Goal: Task Accomplishment & Management: Manage account settings

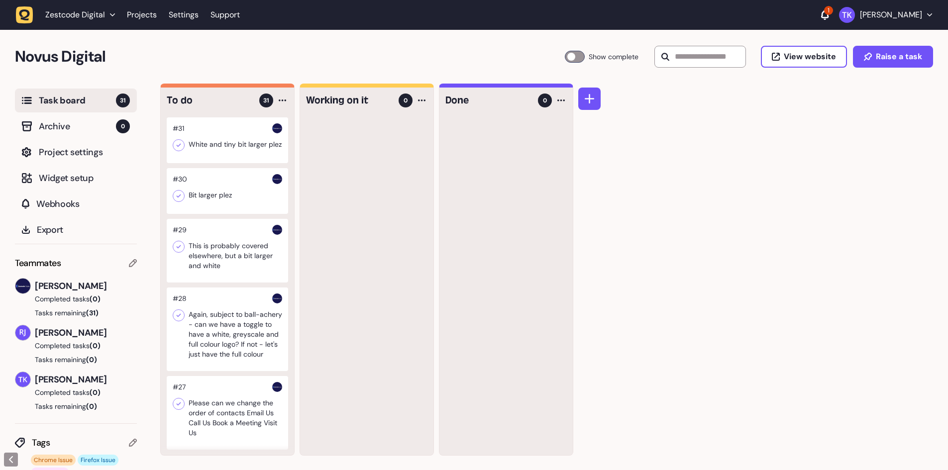
click at [231, 139] on div at bounding box center [227, 140] width 121 height 46
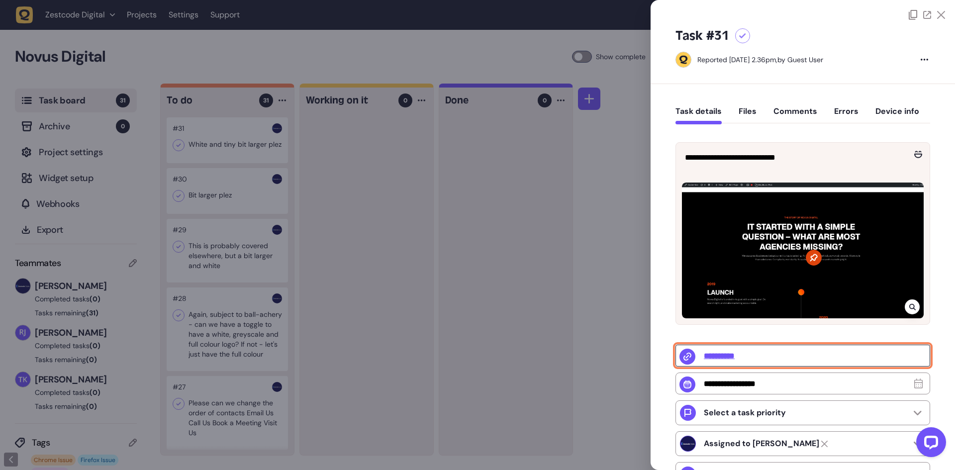
click at [735, 355] on input "**********" at bounding box center [803, 356] width 255 height 22
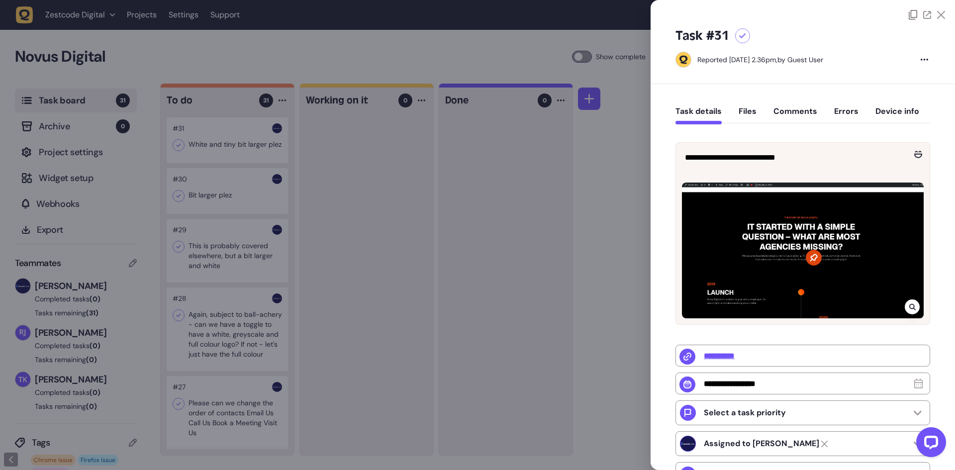
click at [396, 181] on div at bounding box center [477, 235] width 955 height 470
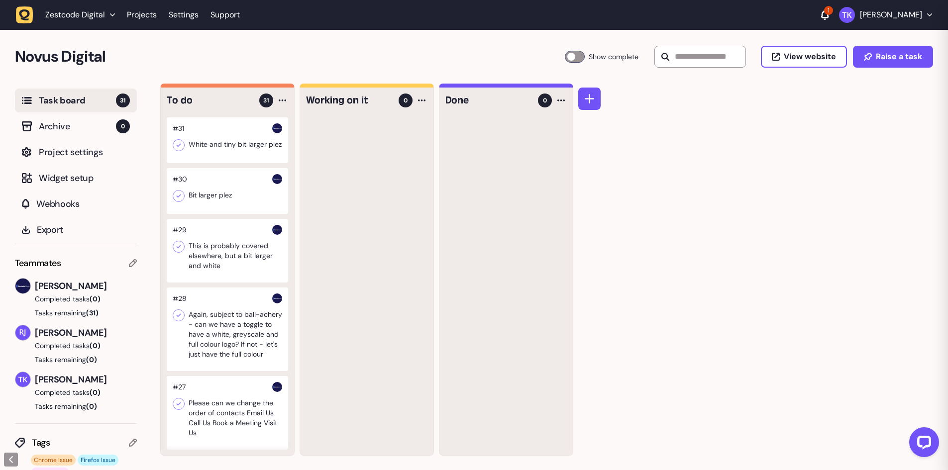
click at [229, 148] on div at bounding box center [227, 140] width 121 height 46
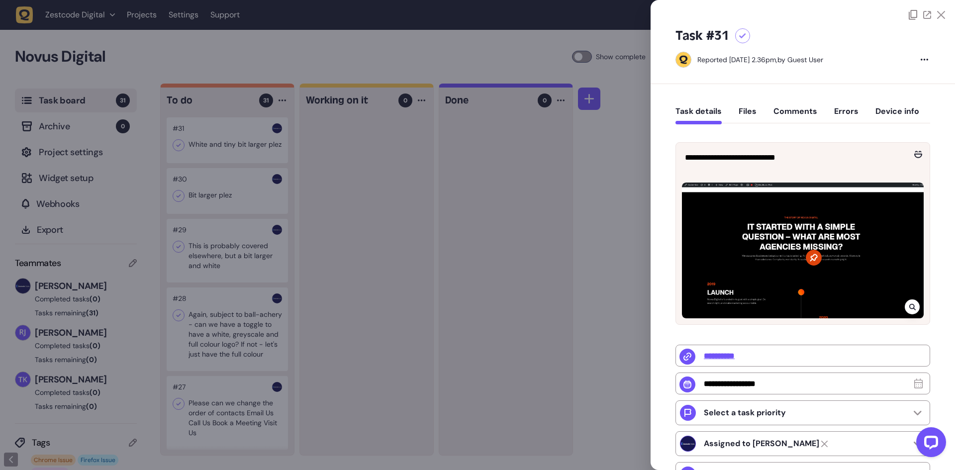
click at [189, 149] on div at bounding box center [477, 235] width 955 height 470
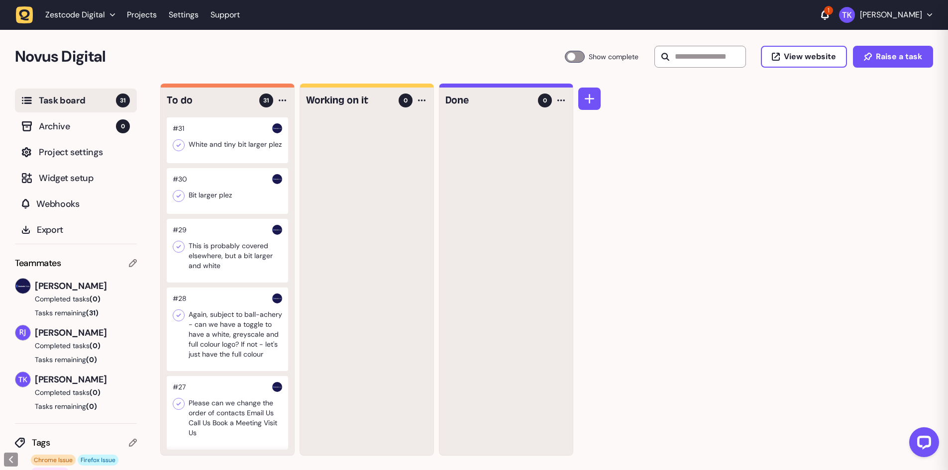
click at [181, 146] on icon at bounding box center [179, 145] width 10 height 10
click at [226, 152] on div at bounding box center [227, 140] width 121 height 46
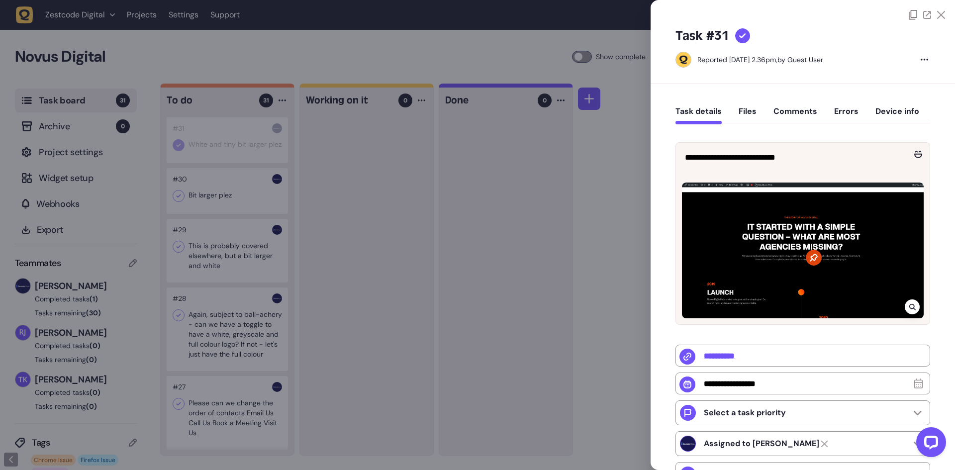
click at [430, 173] on div at bounding box center [477, 235] width 955 height 470
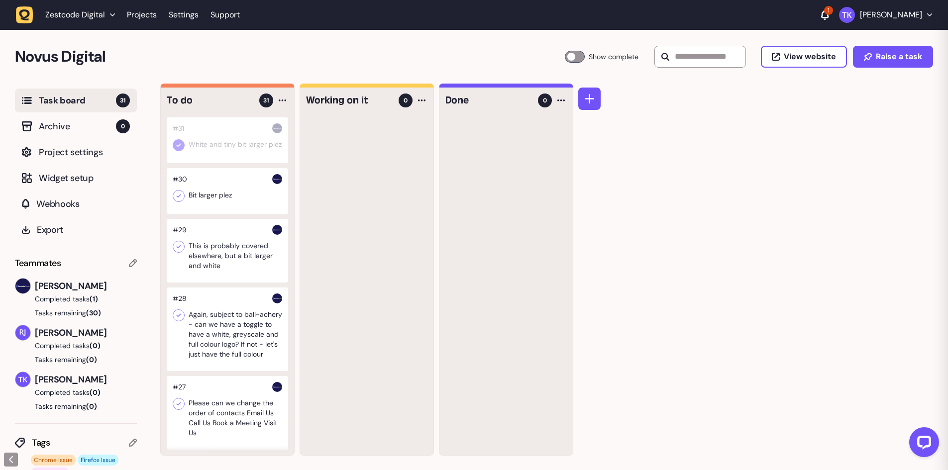
click at [243, 207] on div at bounding box center [227, 191] width 121 height 46
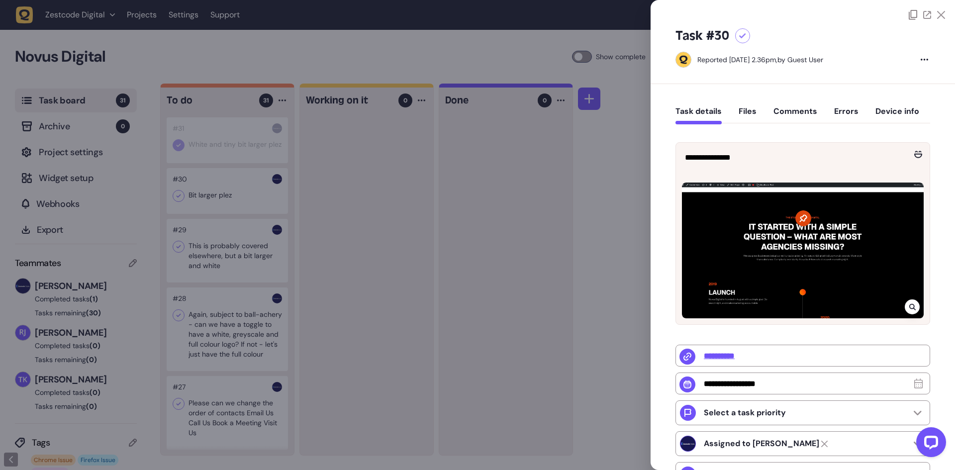
click at [215, 203] on div at bounding box center [477, 235] width 955 height 470
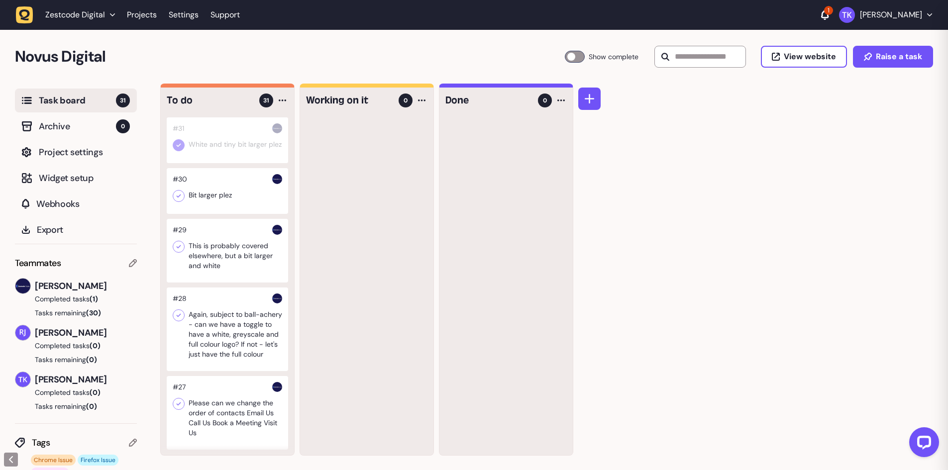
click at [180, 201] on icon at bounding box center [179, 196] width 10 height 10
click at [208, 258] on div at bounding box center [227, 251] width 121 height 64
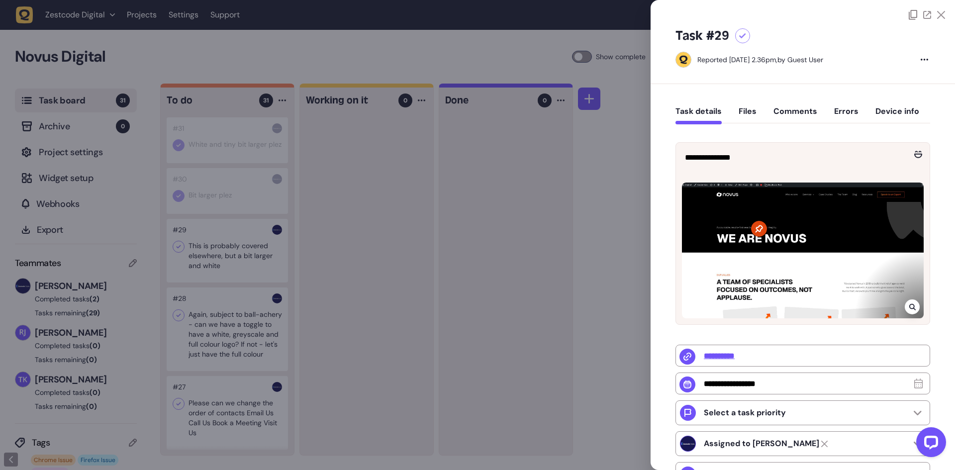
click at [241, 264] on div at bounding box center [477, 235] width 955 height 470
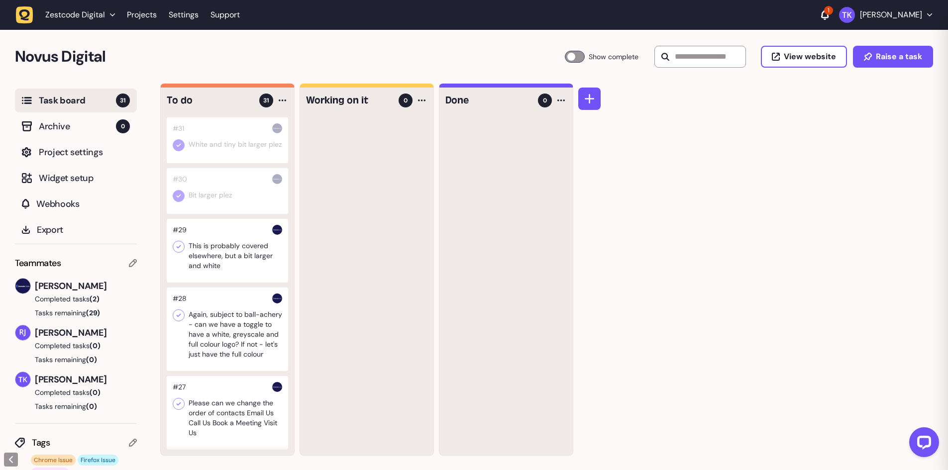
click at [241, 264] on div at bounding box center [227, 251] width 121 height 64
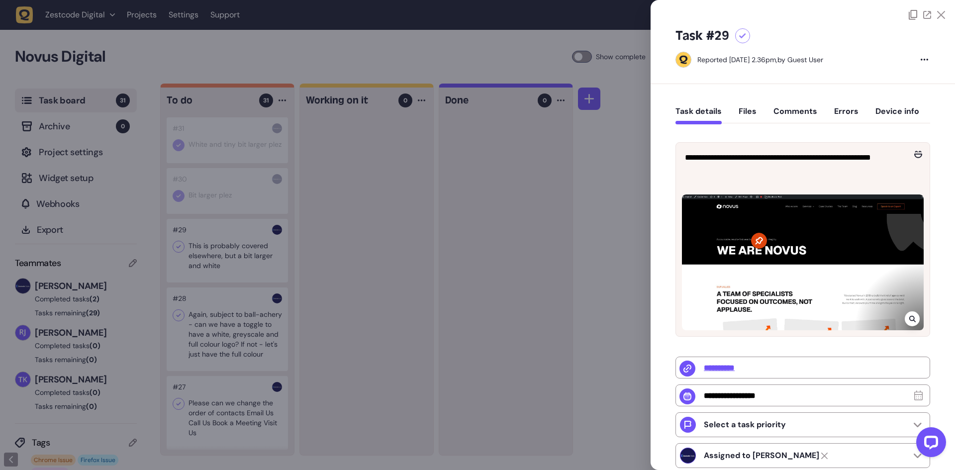
click at [915, 320] on div at bounding box center [912, 318] width 15 height 15
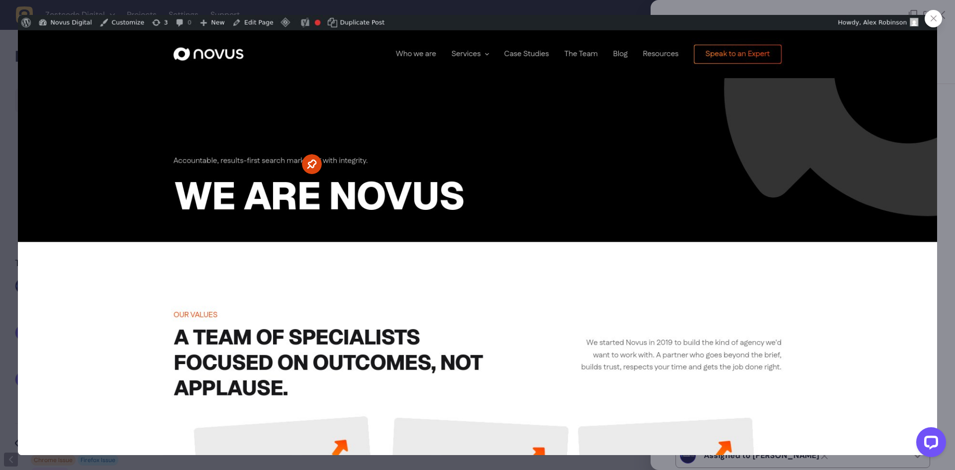
click at [937, 16] on icon at bounding box center [934, 18] width 6 height 6
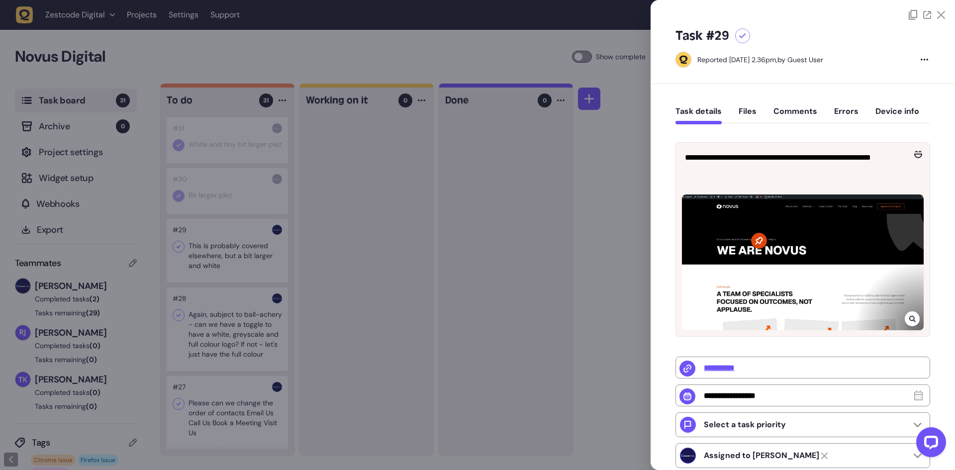
click at [453, 240] on div at bounding box center [477, 235] width 955 height 470
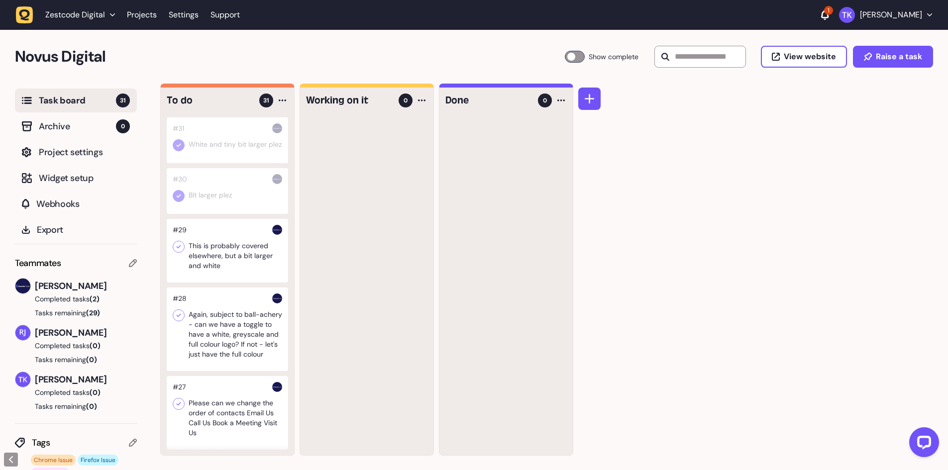
click at [183, 252] on icon at bounding box center [179, 247] width 10 height 10
click at [222, 331] on div at bounding box center [227, 330] width 121 height 84
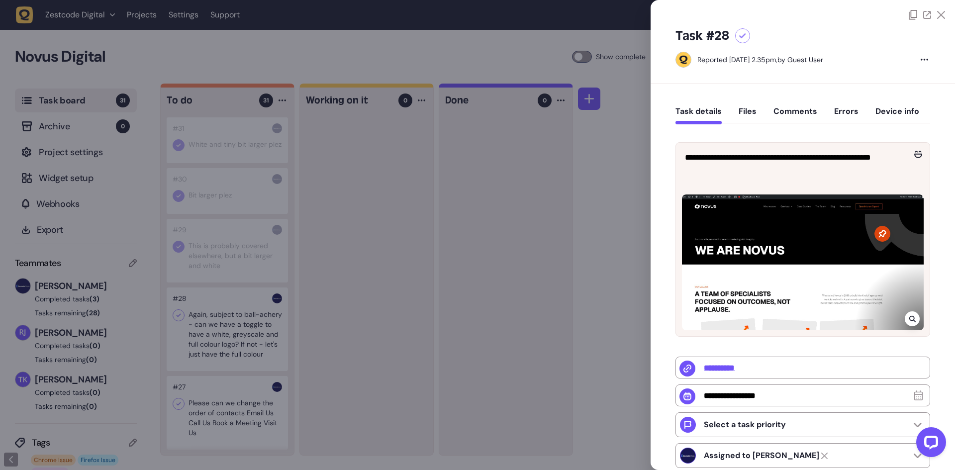
click at [226, 333] on div at bounding box center [477, 235] width 955 height 470
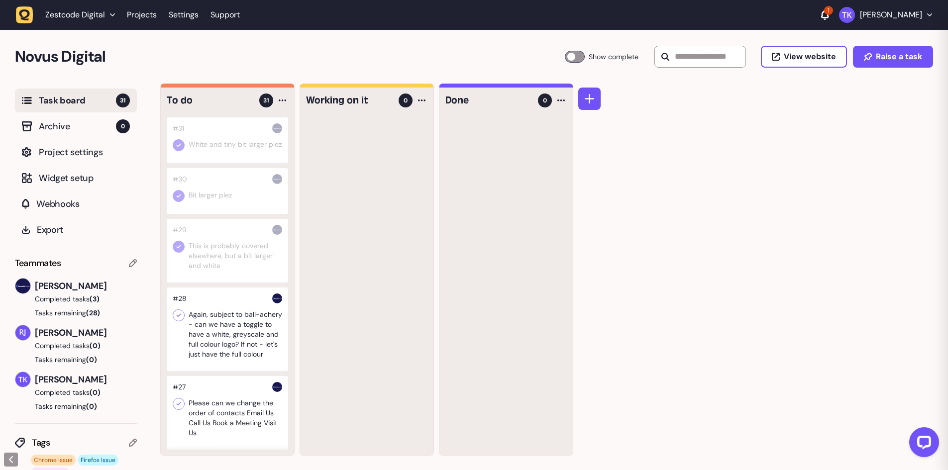
click at [226, 333] on div at bounding box center [227, 330] width 121 height 84
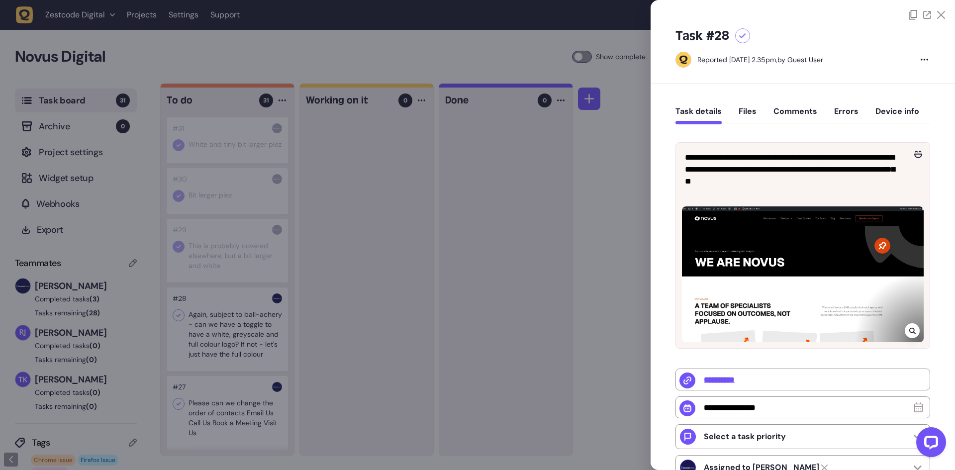
click at [371, 182] on div at bounding box center [477, 235] width 955 height 470
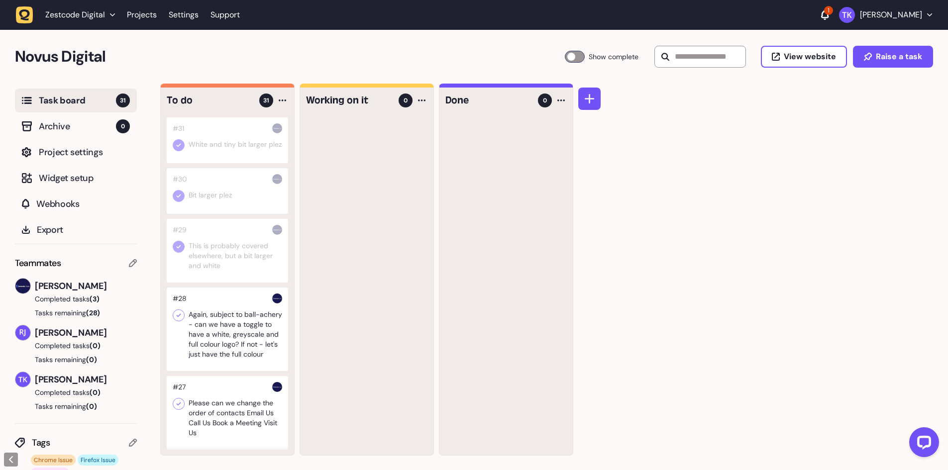
click at [181, 320] on icon at bounding box center [179, 315] width 10 height 10
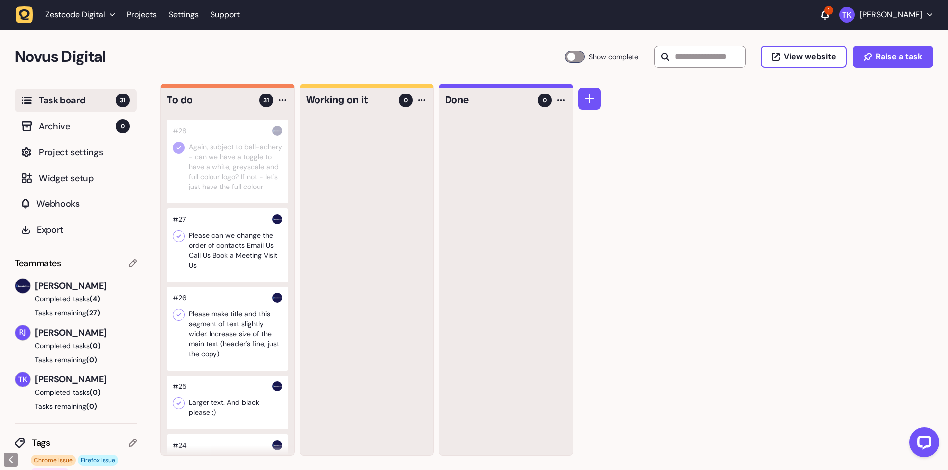
scroll to position [199, 0]
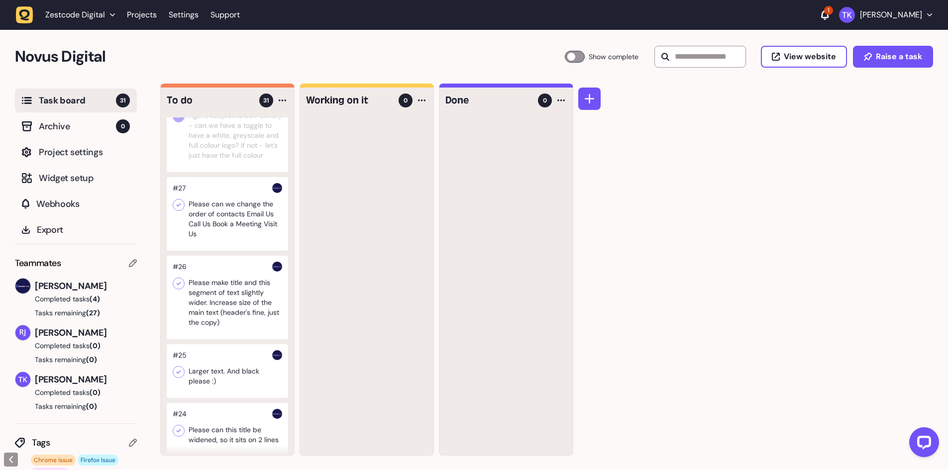
click at [234, 242] on div at bounding box center [227, 214] width 121 height 74
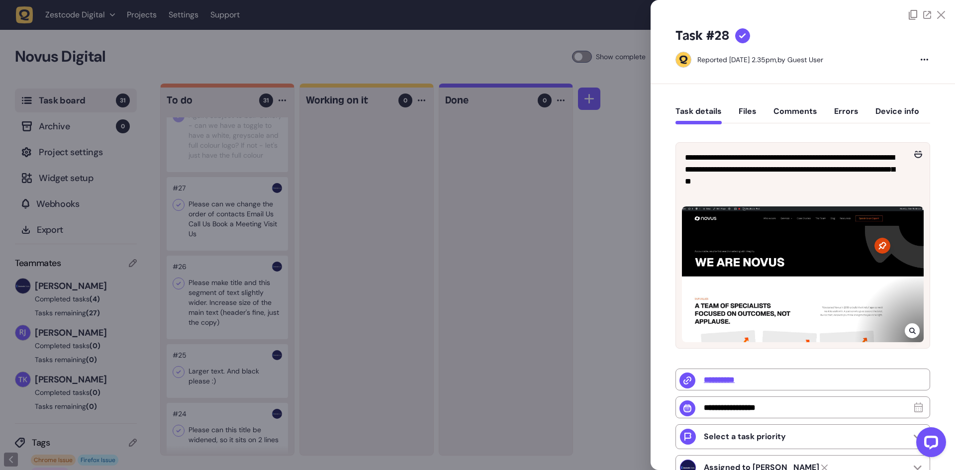
type input "**********"
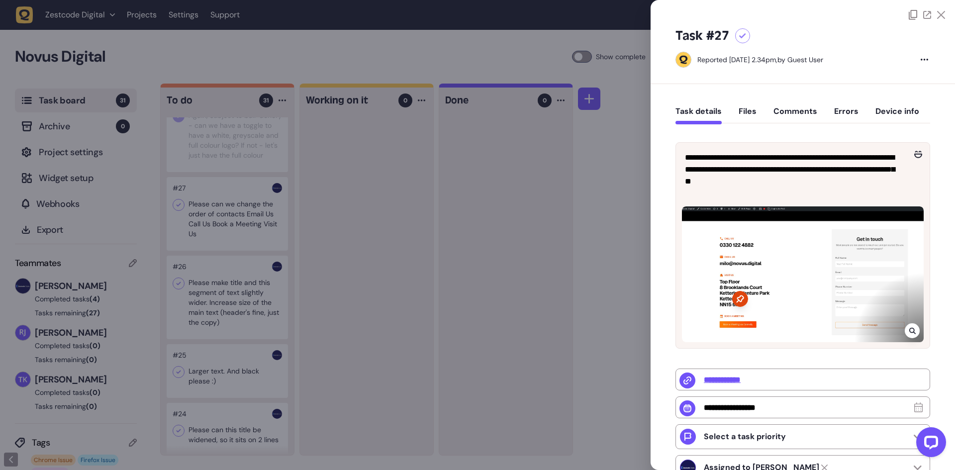
click at [243, 235] on div at bounding box center [477, 235] width 955 height 470
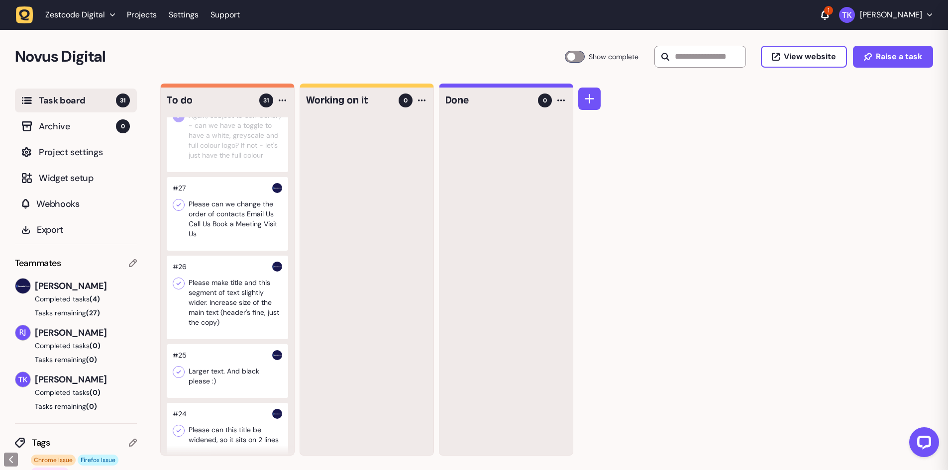
click at [243, 235] on div at bounding box center [227, 214] width 121 height 74
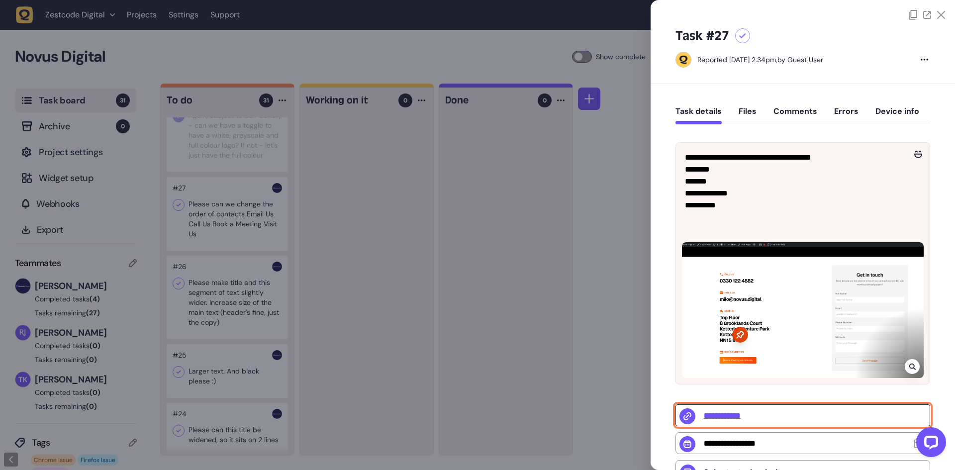
click at [736, 419] on input "**********" at bounding box center [803, 415] width 255 height 22
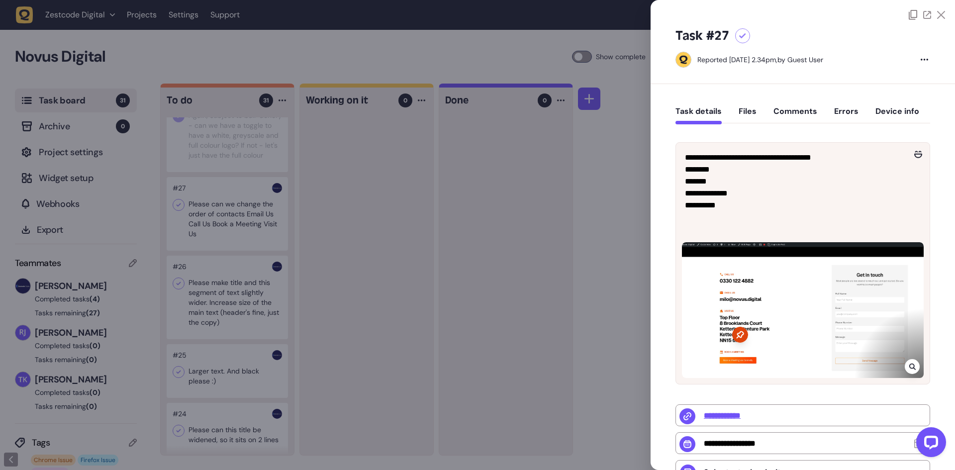
click at [178, 224] on div at bounding box center [477, 235] width 955 height 470
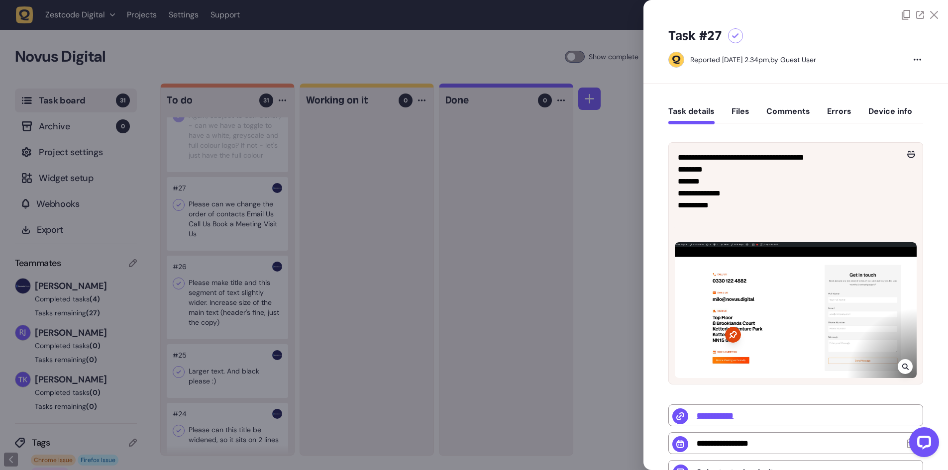
click at [178, 207] on icon at bounding box center [179, 204] width 4 height 3
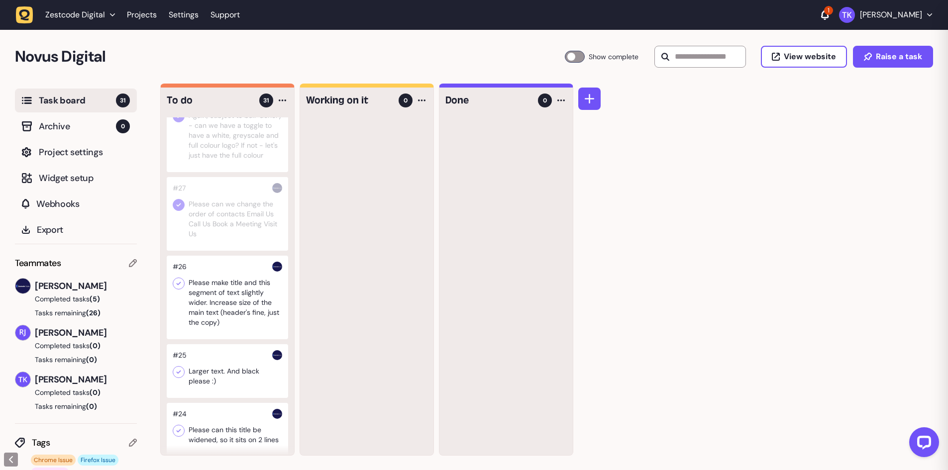
click at [225, 304] on div at bounding box center [227, 298] width 121 height 84
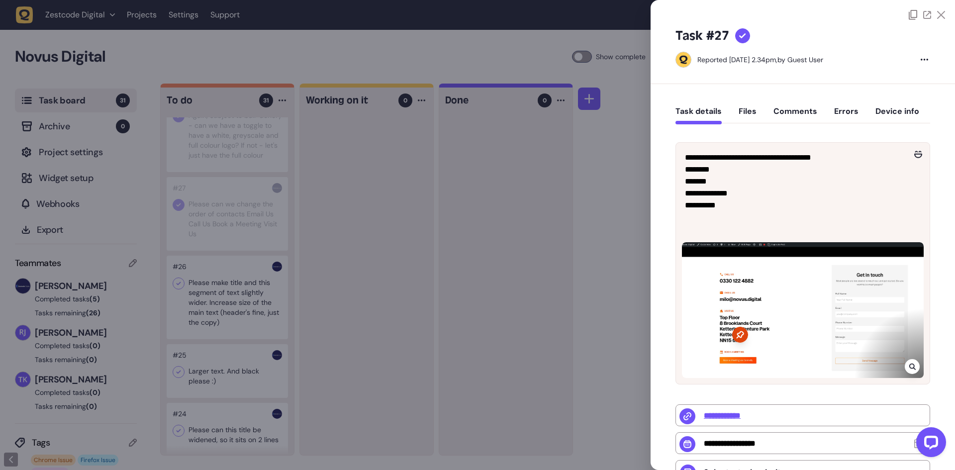
type input "**********"
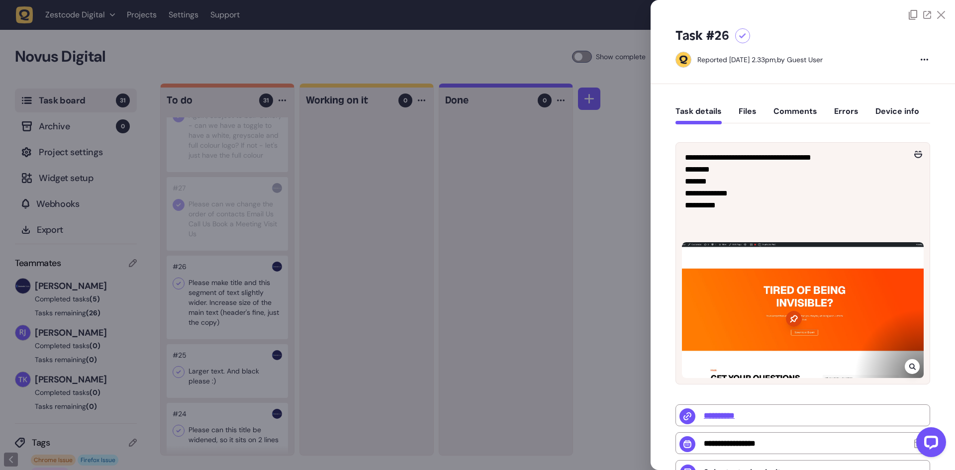
click at [230, 316] on div at bounding box center [477, 235] width 955 height 470
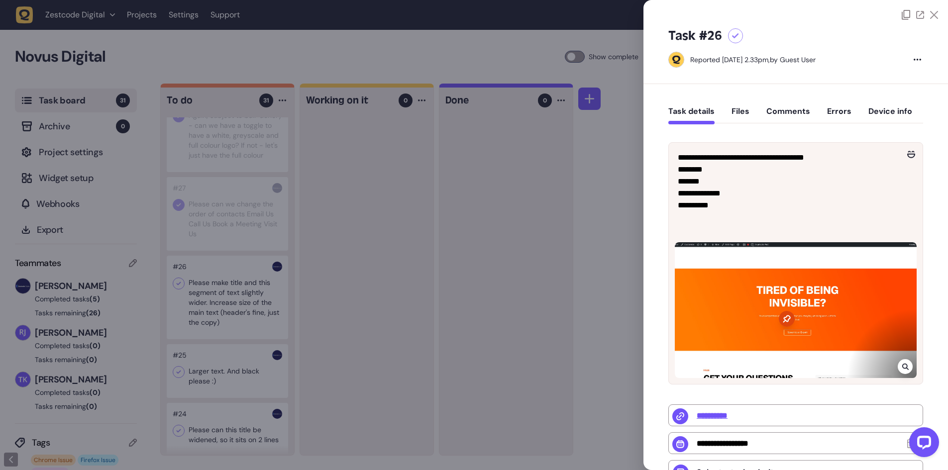
click at [229, 316] on div at bounding box center [227, 298] width 121 height 84
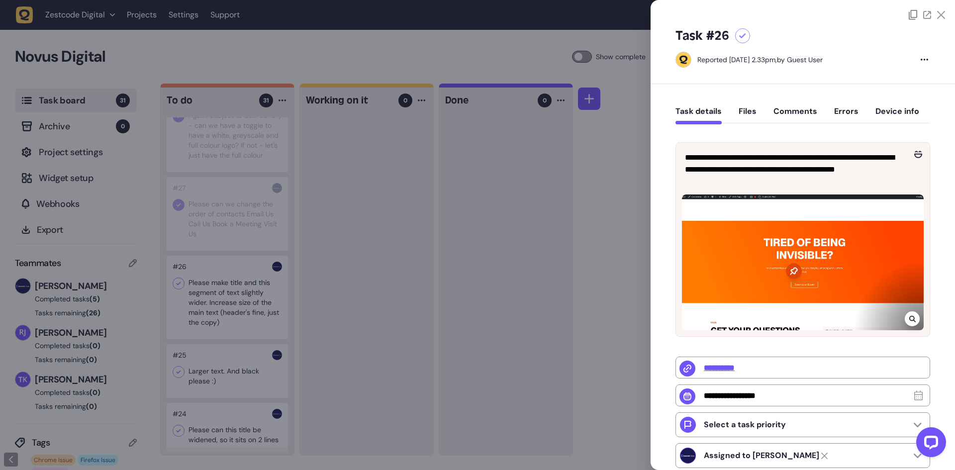
click at [390, 205] on div at bounding box center [477, 235] width 955 height 470
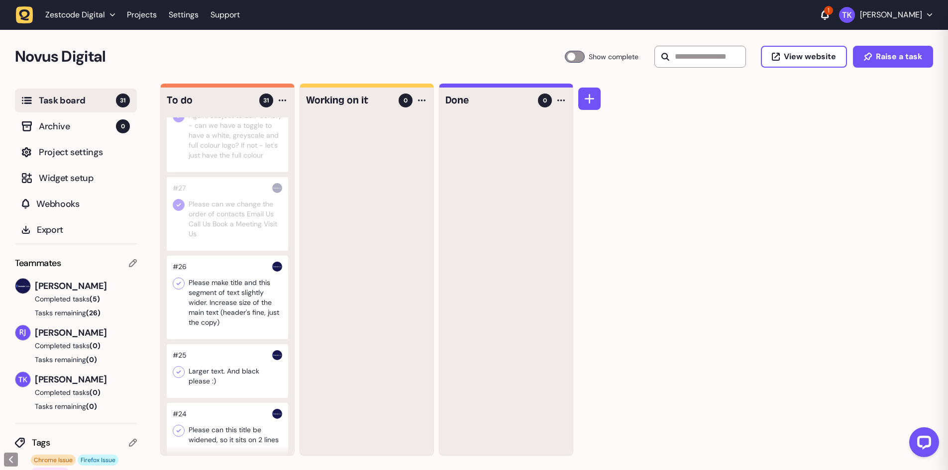
click at [245, 302] on div at bounding box center [227, 298] width 121 height 84
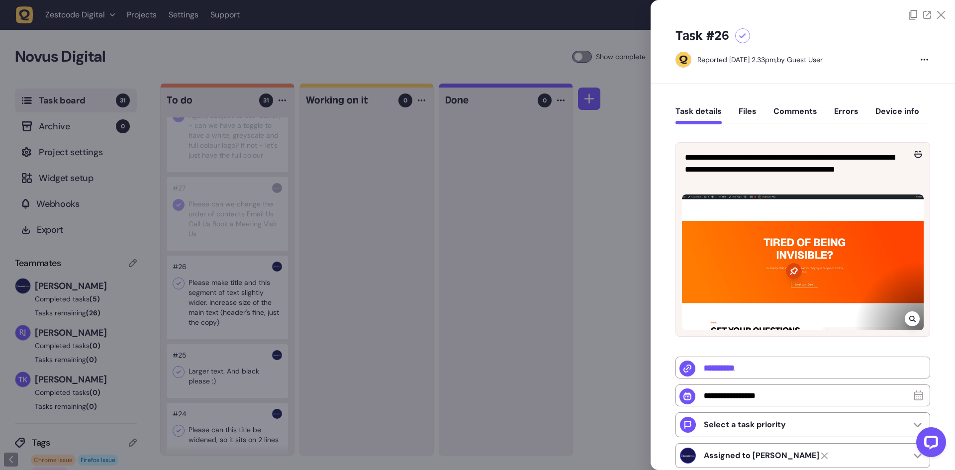
click at [176, 299] on div at bounding box center [477, 235] width 955 height 470
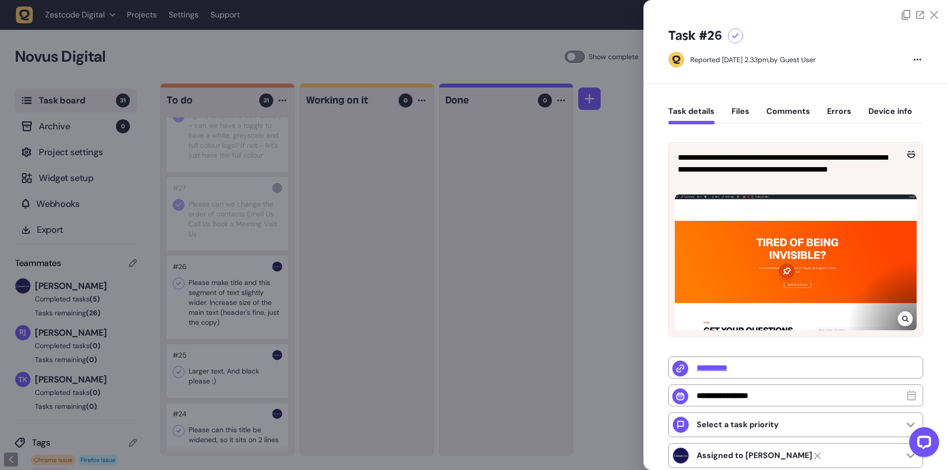
click at [176, 289] on icon at bounding box center [179, 284] width 10 height 10
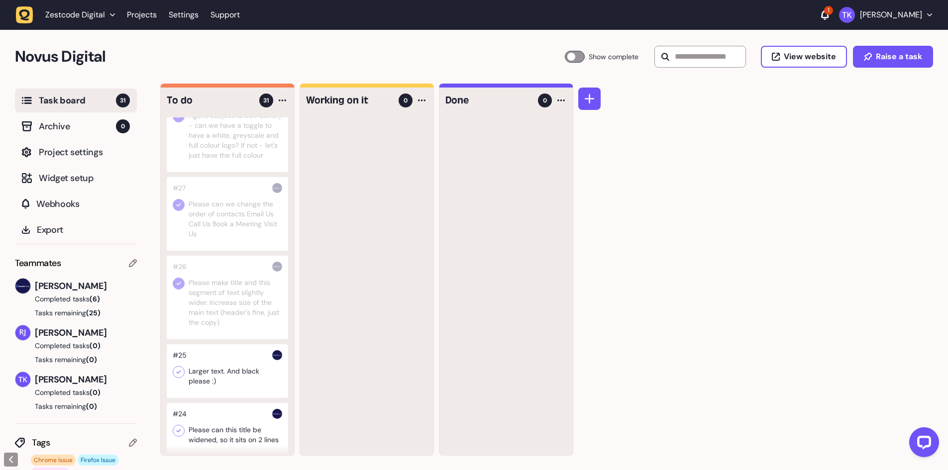
click at [223, 314] on div at bounding box center [227, 298] width 121 height 84
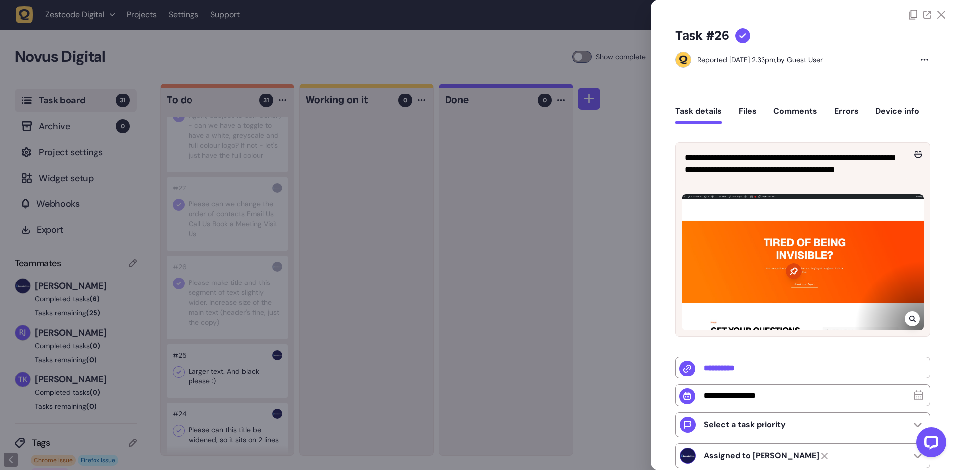
click at [308, 292] on div at bounding box center [477, 235] width 955 height 470
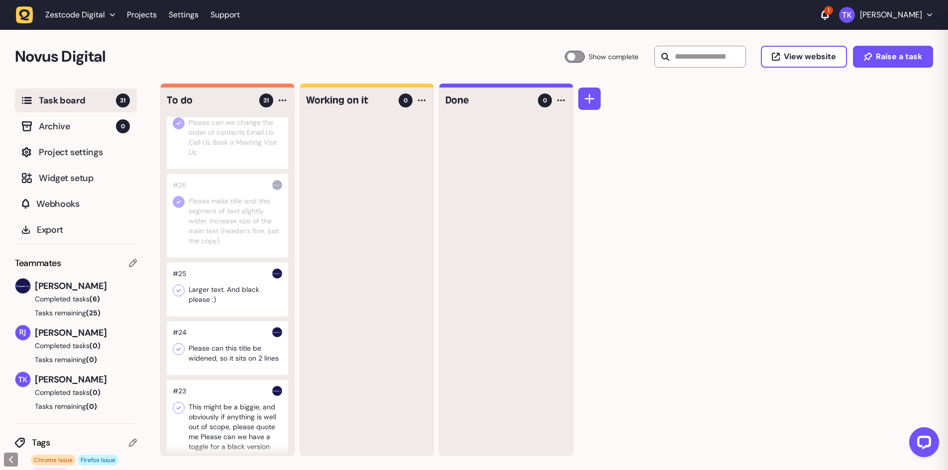
scroll to position [348, 0]
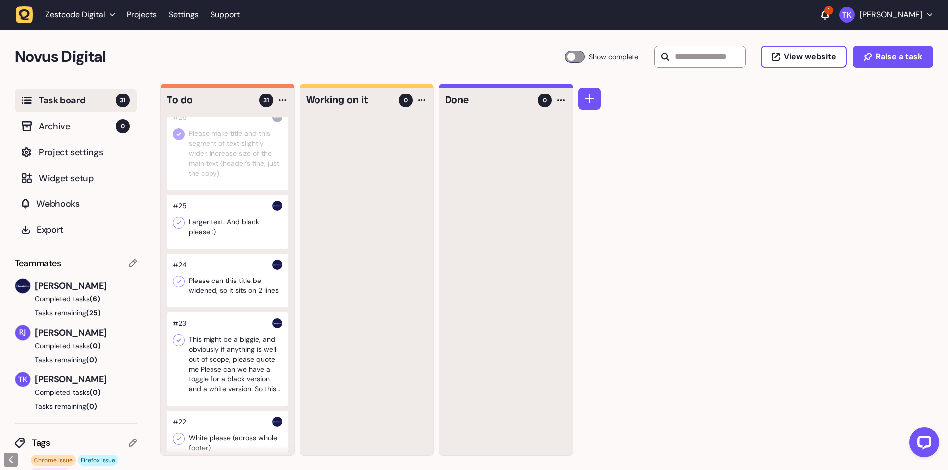
click at [225, 245] on div at bounding box center [227, 222] width 121 height 54
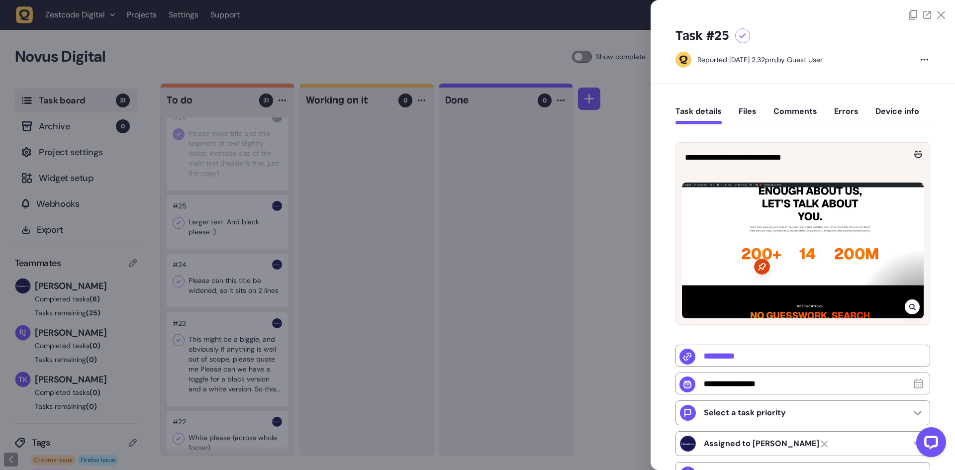
click at [226, 248] on div at bounding box center [477, 235] width 955 height 470
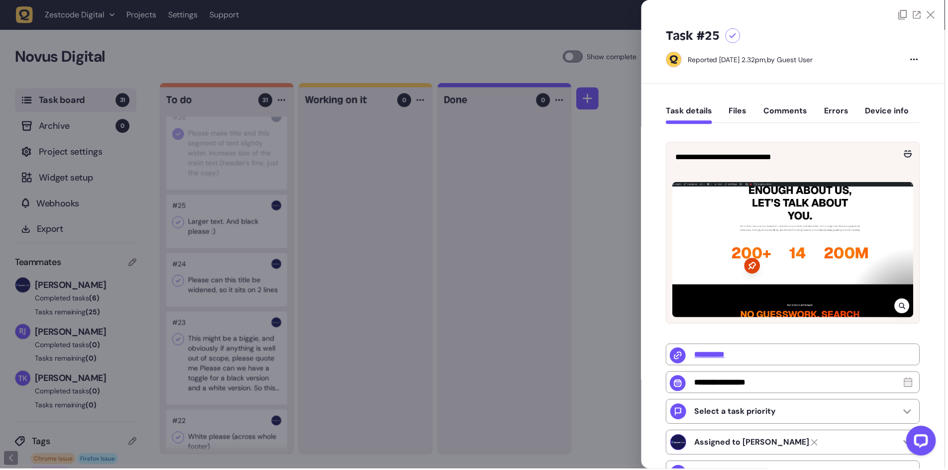
click at [226, 248] on div at bounding box center [227, 222] width 121 height 54
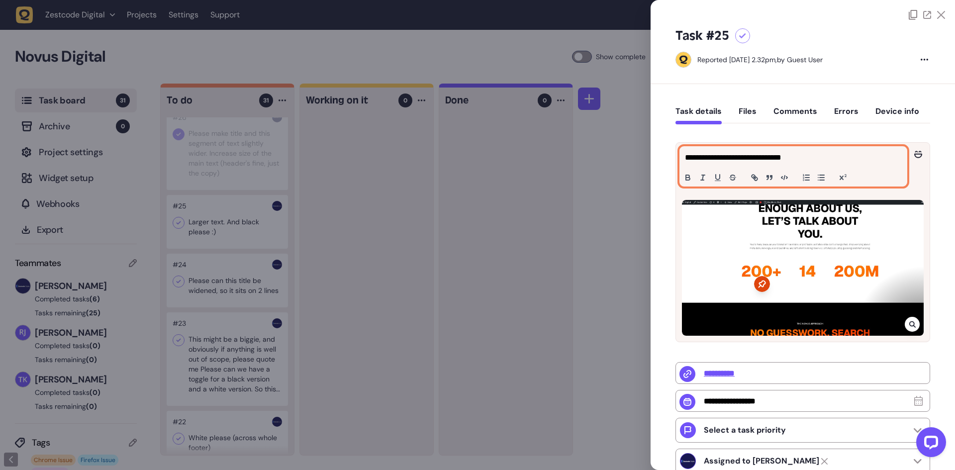
click at [755, 160] on p "**********" at bounding box center [792, 158] width 214 height 12
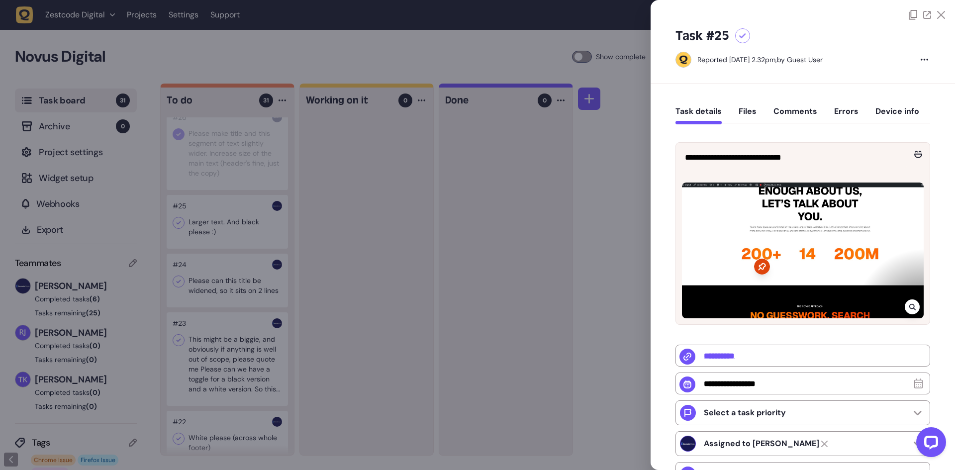
click at [909, 311] on icon at bounding box center [912, 307] width 6 height 8
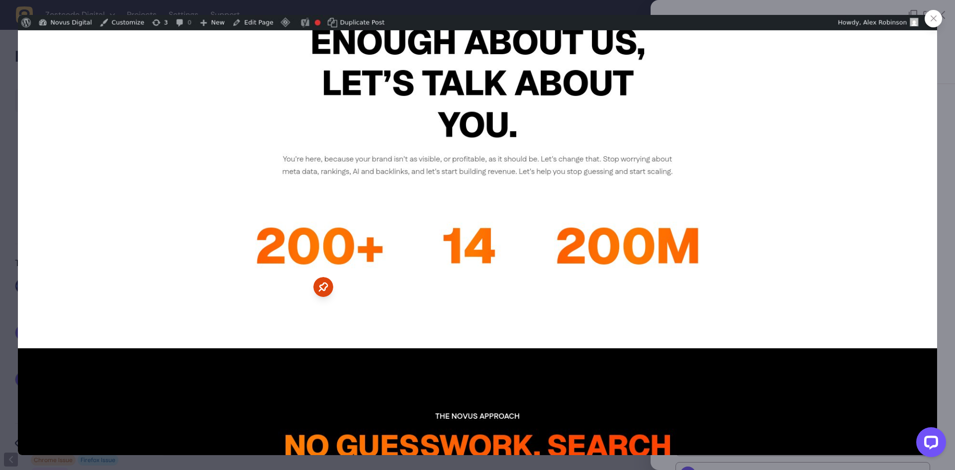
click at [927, 21] on div at bounding box center [933, 18] width 17 height 17
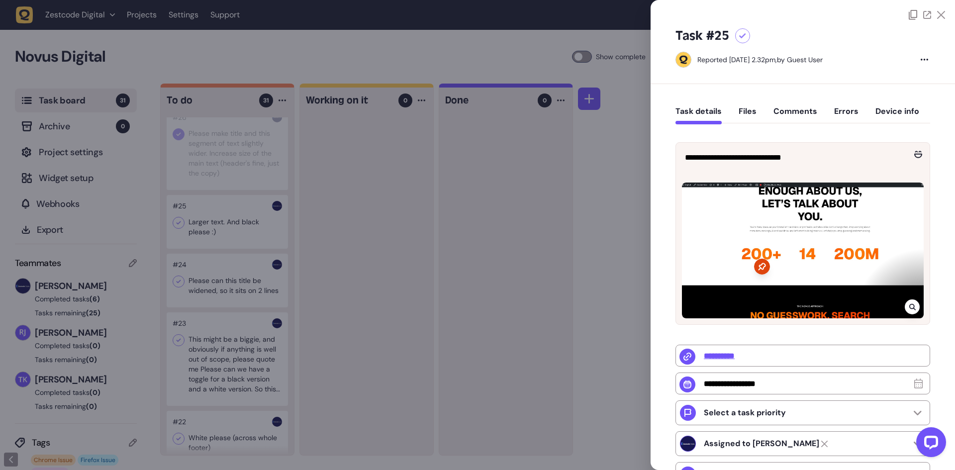
click at [174, 237] on div at bounding box center [477, 235] width 955 height 470
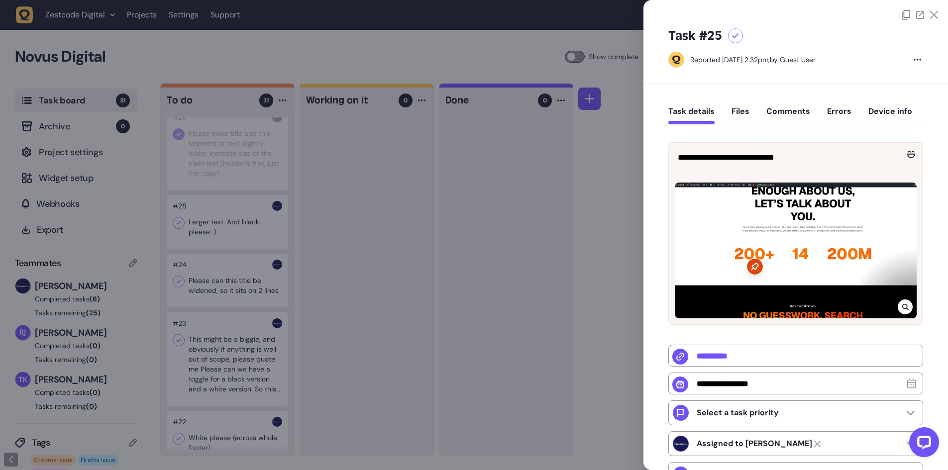
click at [174, 228] on icon at bounding box center [179, 223] width 10 height 10
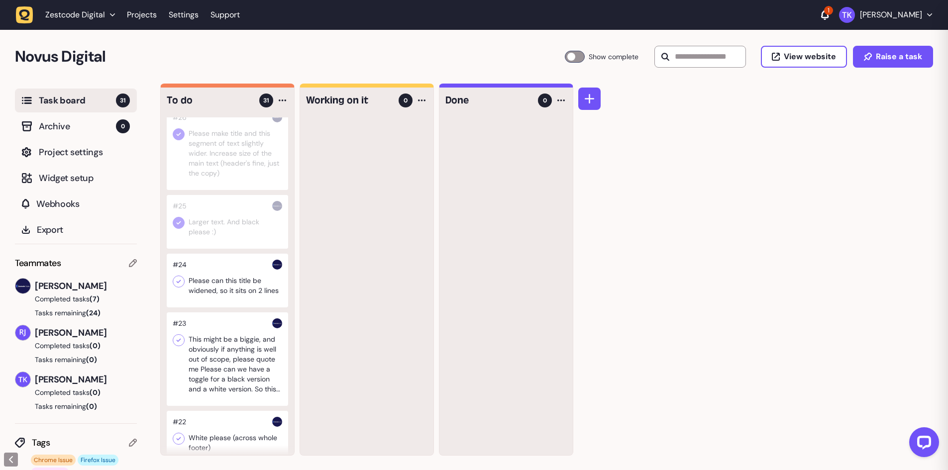
click at [222, 307] on div at bounding box center [227, 281] width 121 height 54
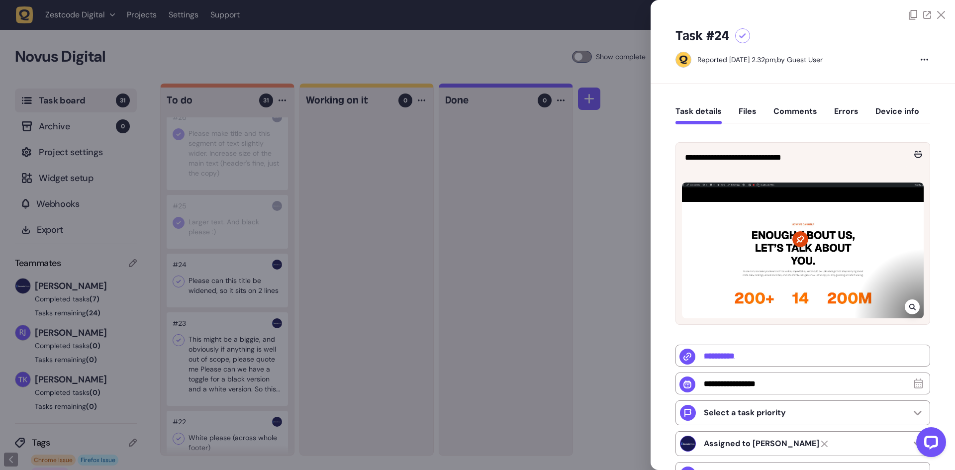
click at [226, 299] on div at bounding box center [477, 235] width 955 height 470
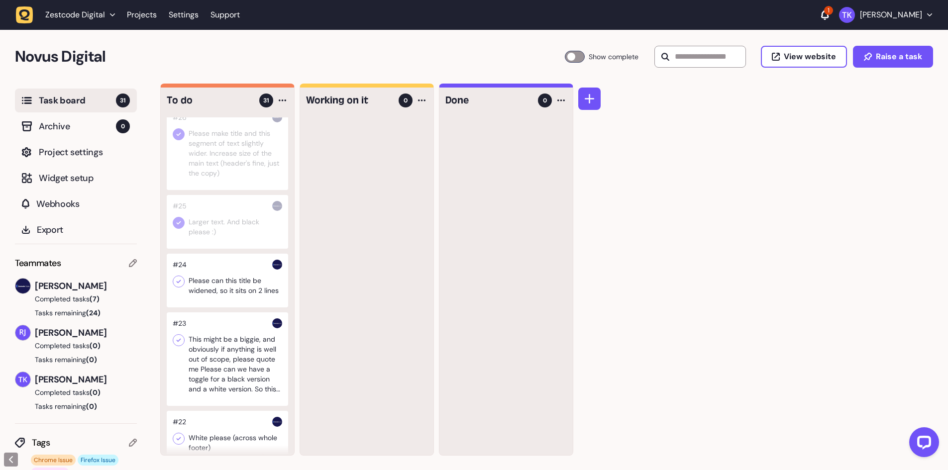
click at [226, 299] on div at bounding box center [227, 281] width 121 height 54
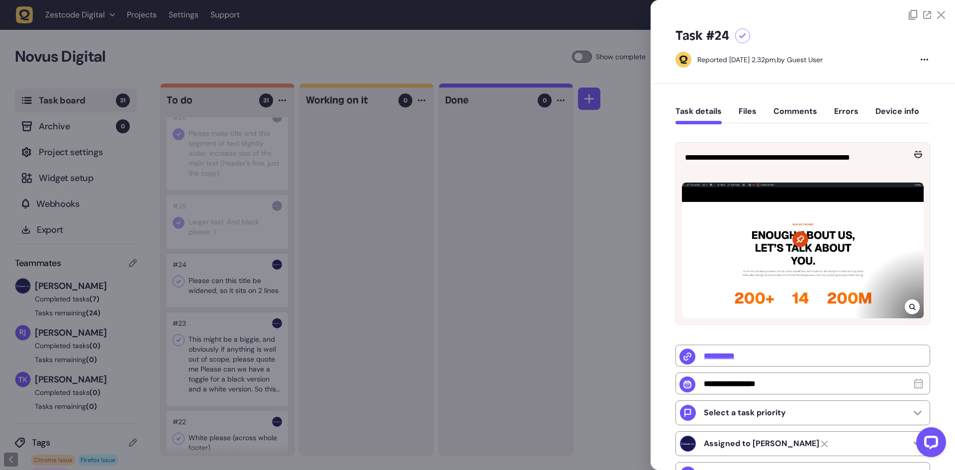
click at [793, 16] on div at bounding box center [803, 15] width 285 height 10
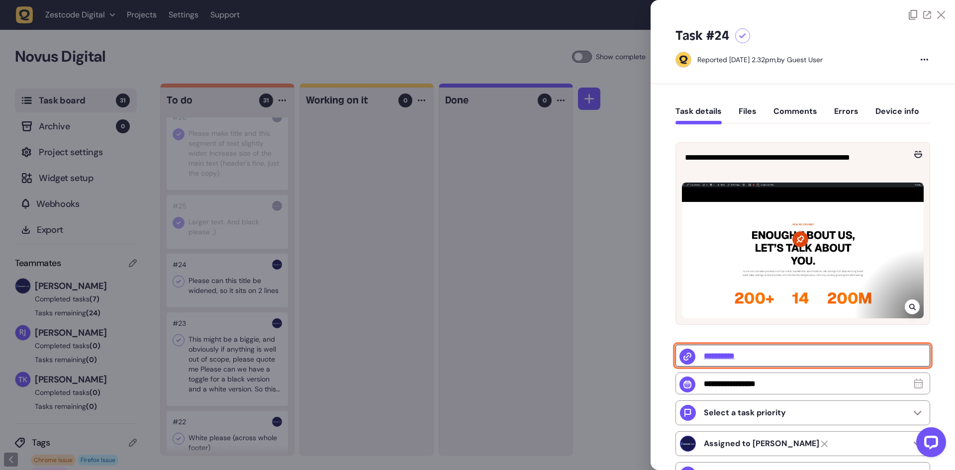
click at [724, 352] on input "**********" at bounding box center [803, 356] width 255 height 22
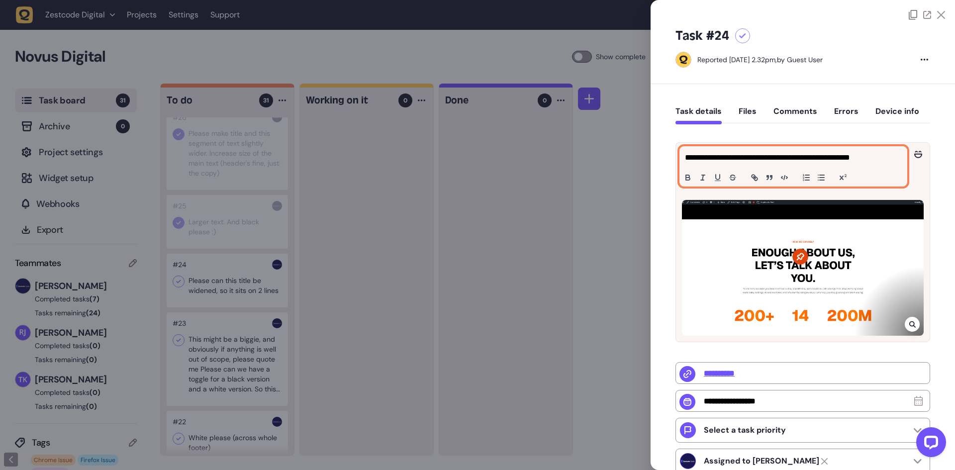
click at [767, 155] on p "**********" at bounding box center [792, 158] width 214 height 12
click at [824, 161] on p "**********" at bounding box center [792, 158] width 214 height 12
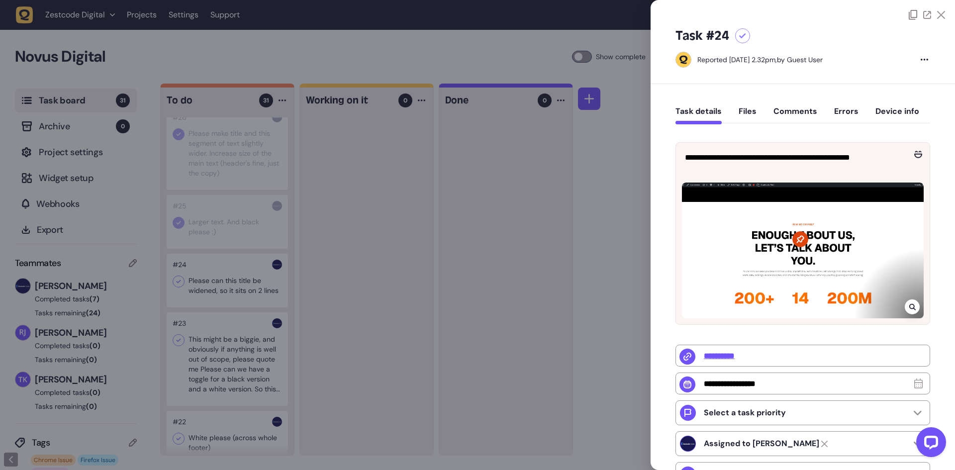
click at [458, 293] on div at bounding box center [477, 235] width 955 height 470
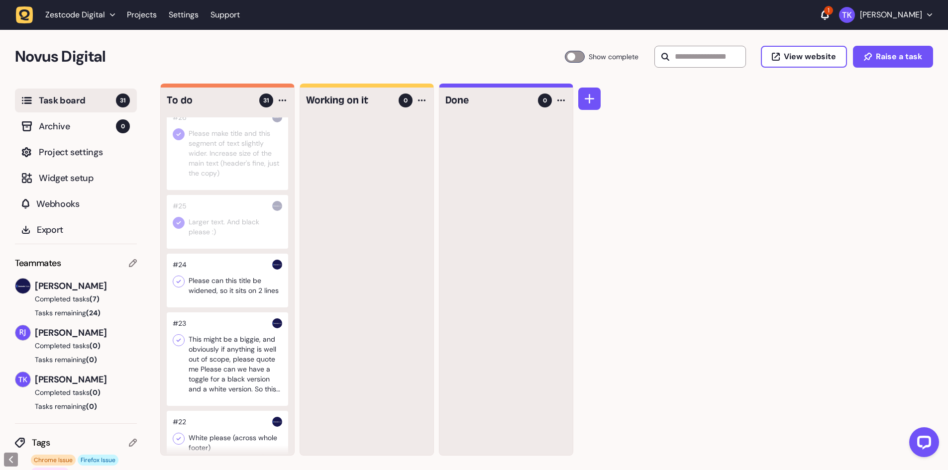
click at [177, 287] on icon at bounding box center [179, 282] width 10 height 10
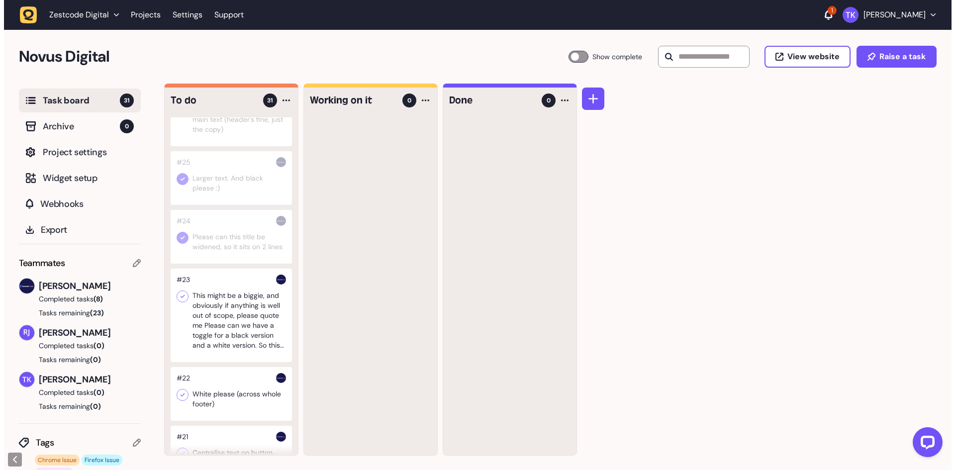
scroll to position [398, 0]
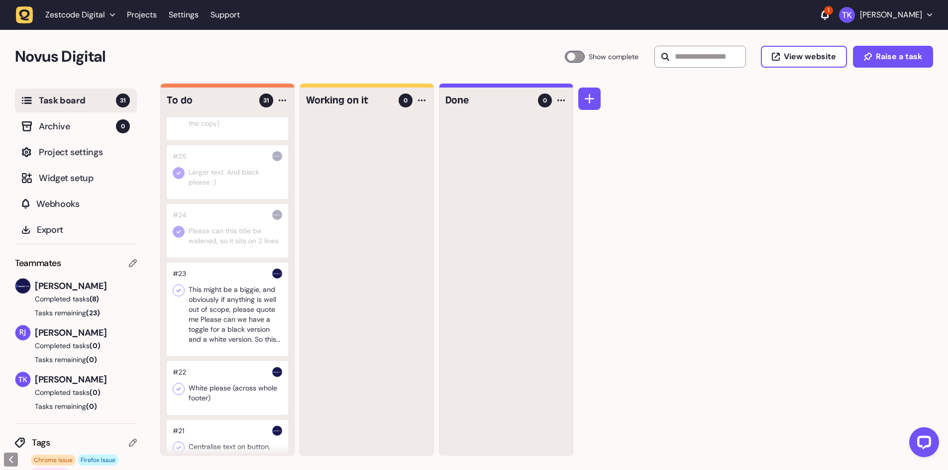
click at [219, 301] on div at bounding box center [227, 310] width 121 height 94
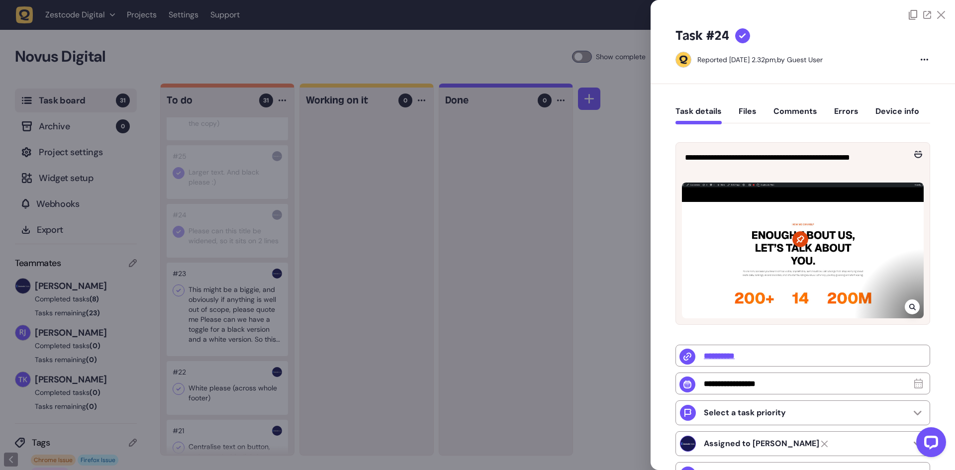
type input "*"
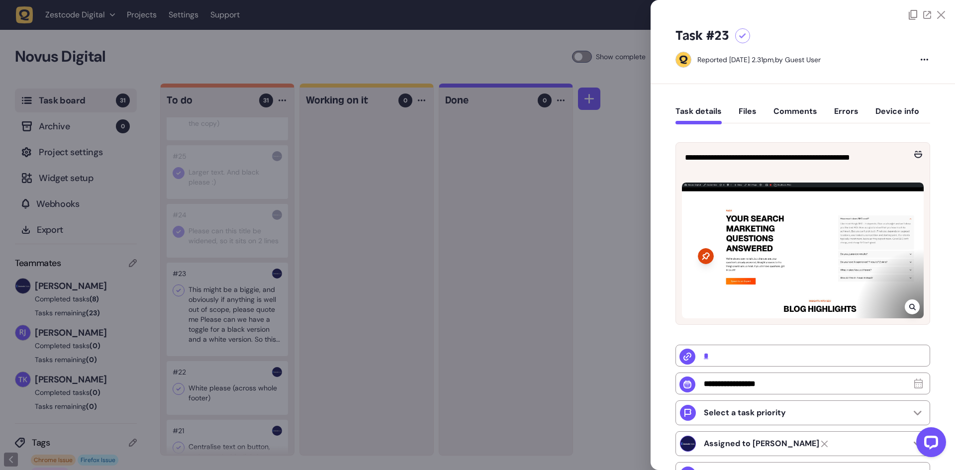
click at [224, 330] on div at bounding box center [477, 235] width 955 height 470
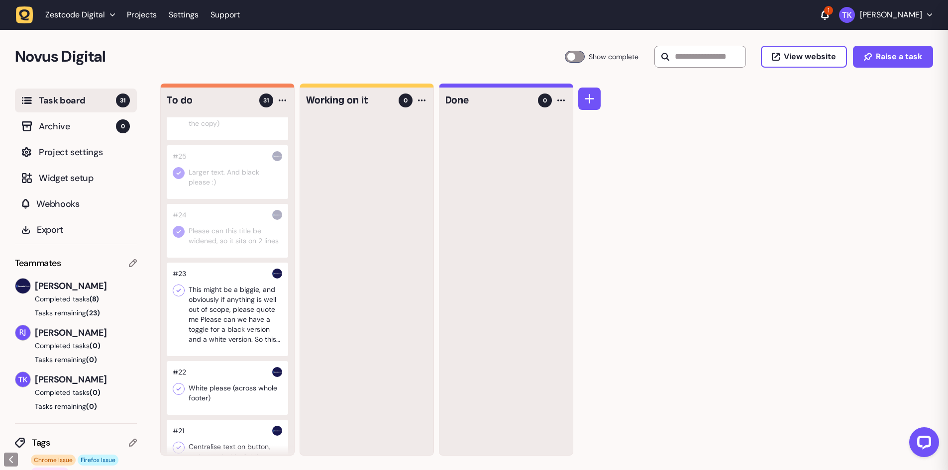
click at [224, 330] on div at bounding box center [227, 310] width 121 height 94
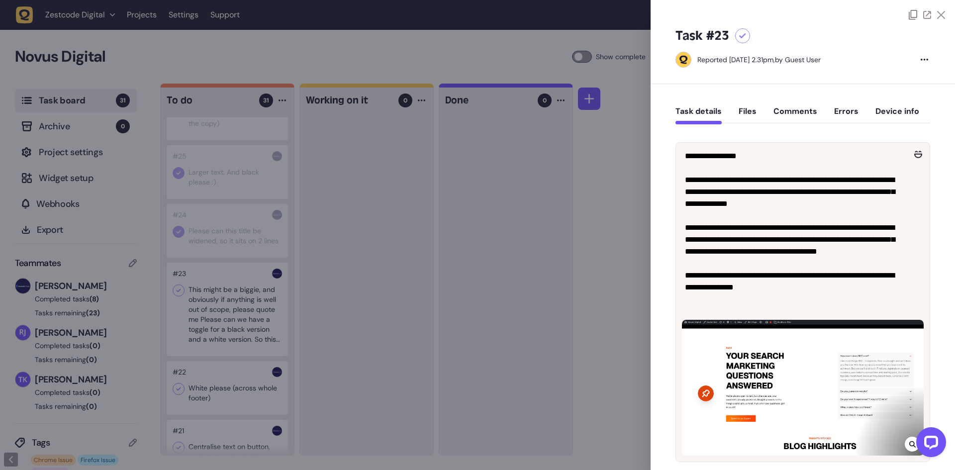
scroll to position [42, 0]
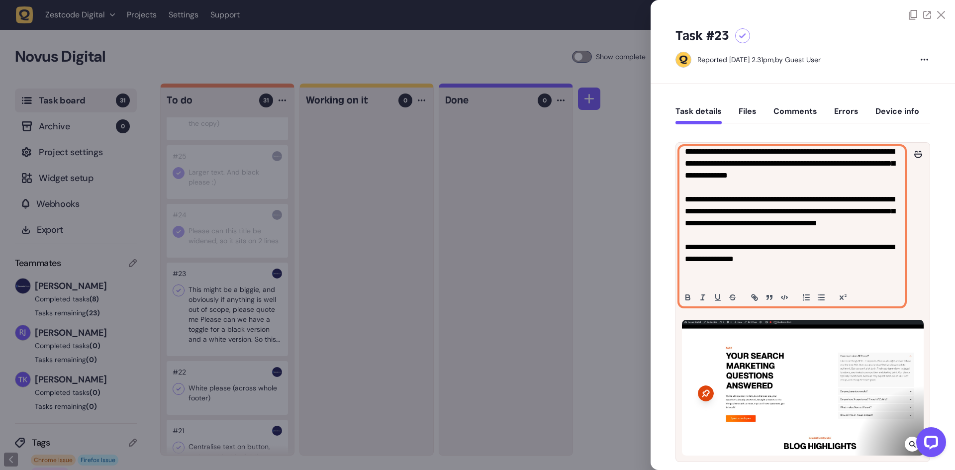
click at [780, 272] on p "**********" at bounding box center [791, 193] width 212 height 167
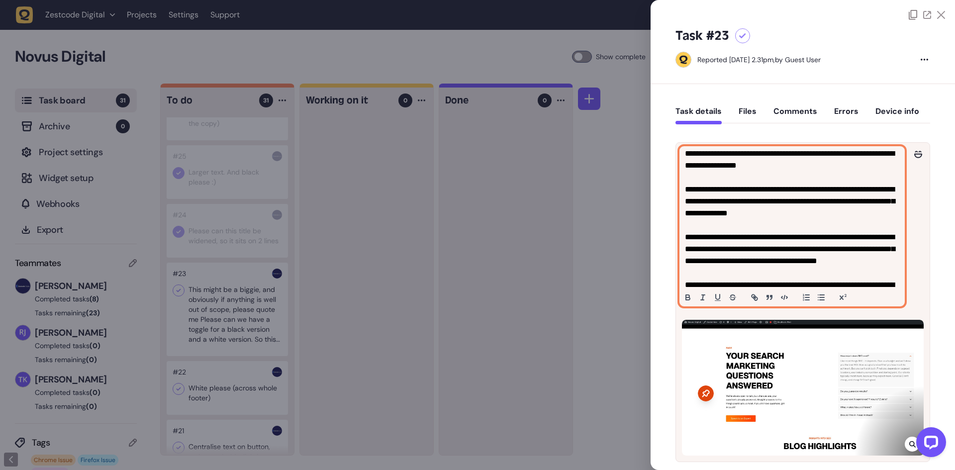
scroll to position [0, 0]
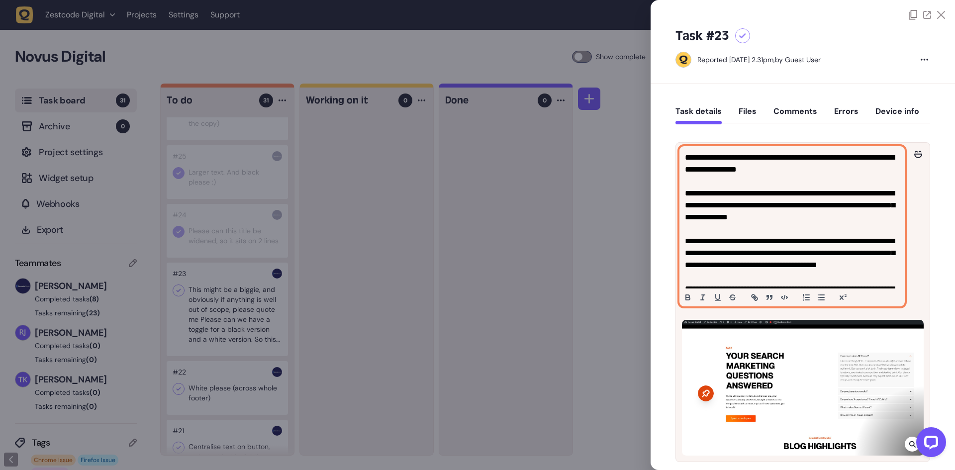
click at [829, 203] on p "**********" at bounding box center [791, 235] width 212 height 167
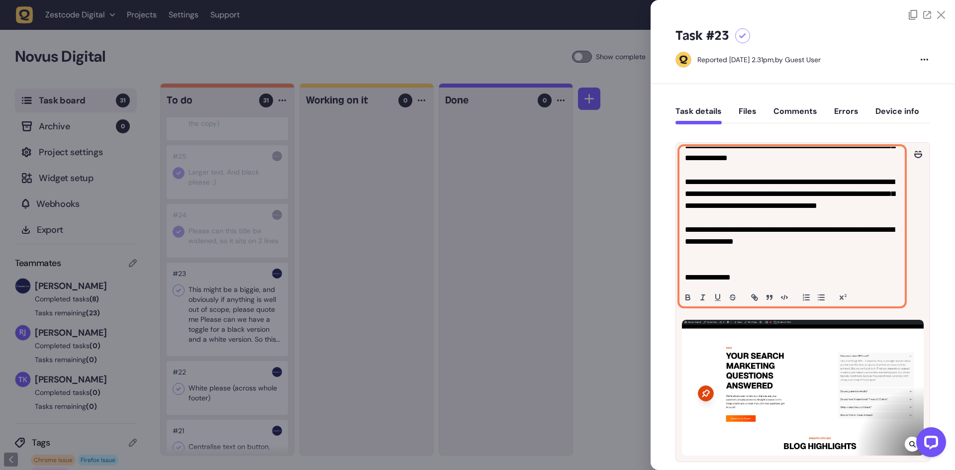
scroll to position [9, 0]
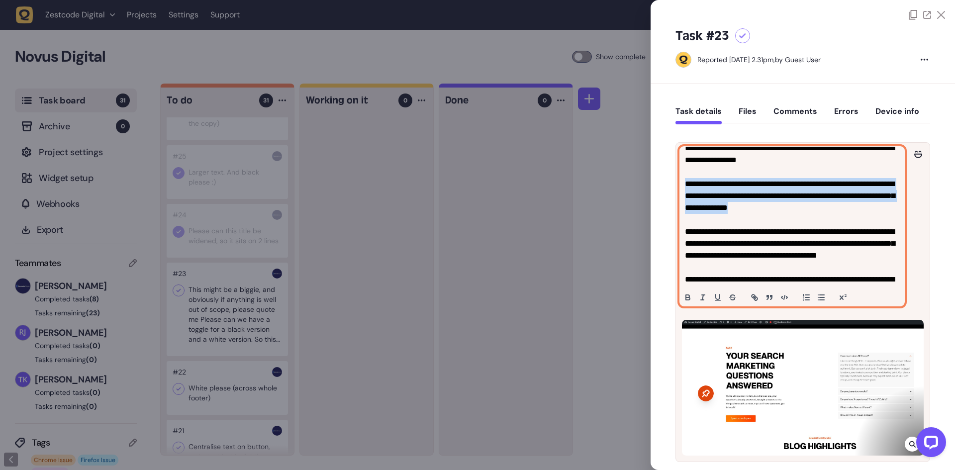
drag, startPoint x: 856, startPoint y: 203, endPoint x: 667, endPoint y: 184, distance: 189.5
click at [667, 184] on div "**********" at bounding box center [803, 429] width 304 height 690
click at [772, 197] on p "**********" at bounding box center [791, 225] width 212 height 167
drag, startPoint x: 686, startPoint y: 179, endPoint x: 844, endPoint y: 211, distance: 162.0
click at [844, 211] on p "**********" at bounding box center [791, 225] width 212 height 167
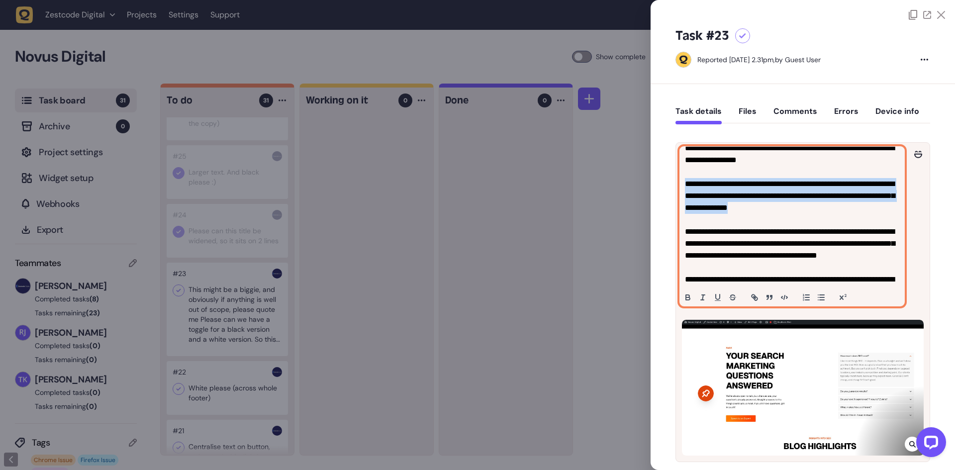
click at [844, 211] on p "**********" at bounding box center [791, 225] width 212 height 167
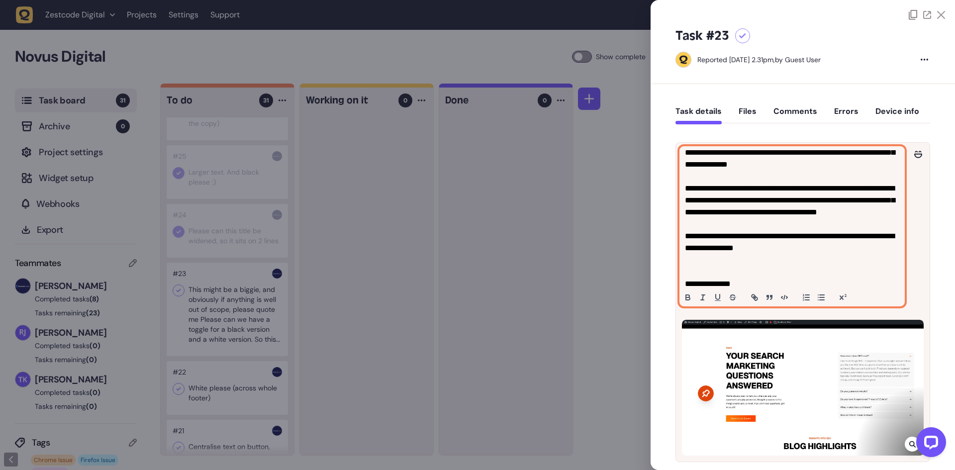
scroll to position [59, 0]
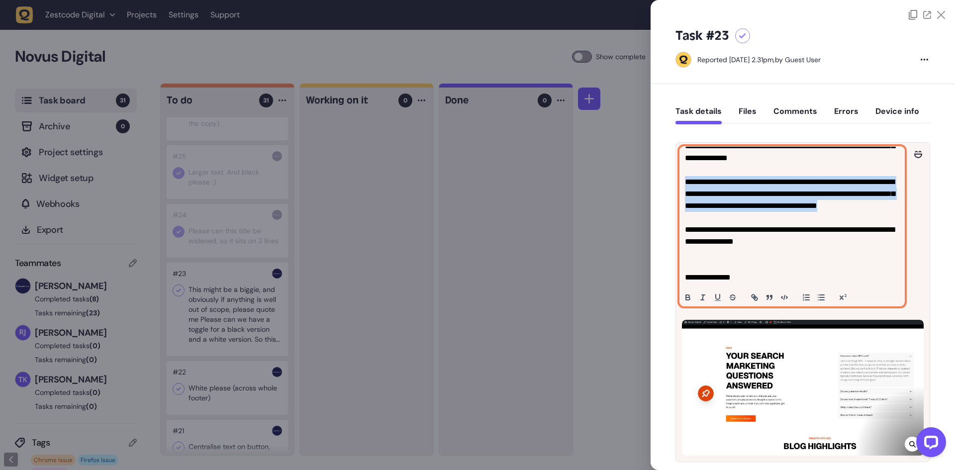
drag, startPoint x: 757, startPoint y: 209, endPoint x: 684, endPoint y: 183, distance: 77.7
click at [684, 183] on div "**********" at bounding box center [792, 226] width 224 height 159
click at [776, 199] on p "**********" at bounding box center [791, 176] width 212 height 167
drag, startPoint x: 750, startPoint y: 215, endPoint x: 680, endPoint y: 182, distance: 77.7
click at [680, 182] on div "**********" at bounding box center [792, 226] width 224 height 159
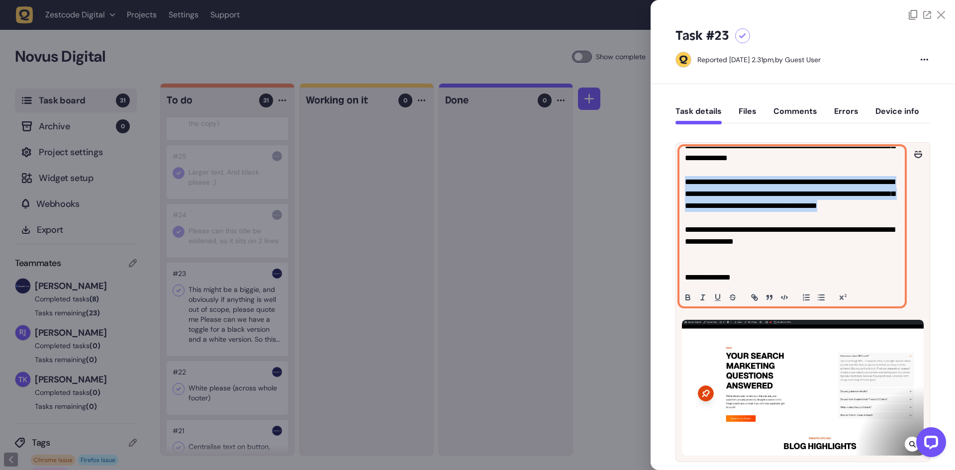
click at [729, 195] on p "**********" at bounding box center [791, 176] width 212 height 167
drag, startPoint x: 731, startPoint y: 187, endPoint x: 780, endPoint y: 216, distance: 56.9
click at [780, 216] on p "**********" at bounding box center [791, 176] width 212 height 167
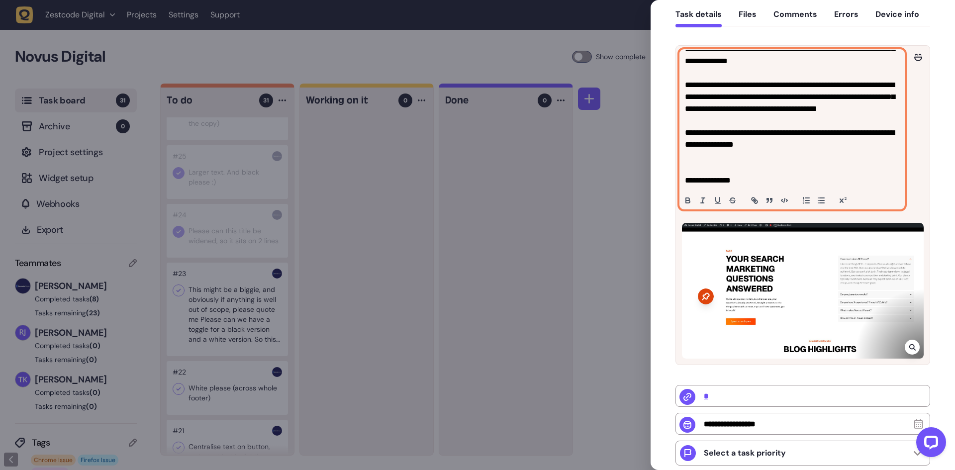
scroll to position [99, 0]
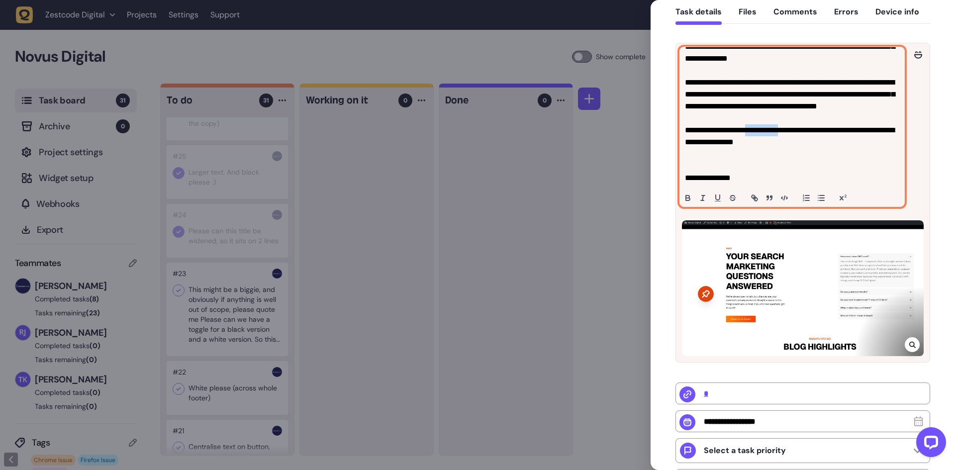
drag, startPoint x: 804, startPoint y: 142, endPoint x: 764, endPoint y: 143, distance: 40.3
click at [764, 143] on p "**********" at bounding box center [791, 76] width 212 height 167
click at [787, 168] on p at bounding box center [792, 166] width 214 height 12
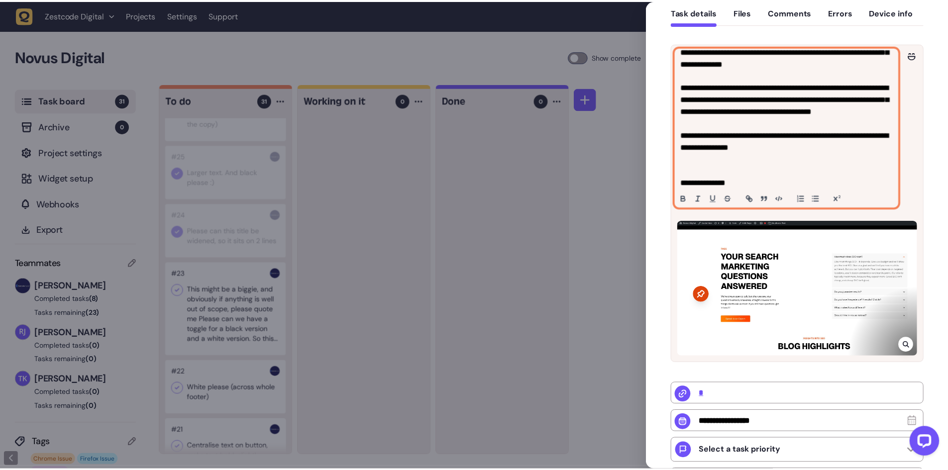
scroll to position [59, 0]
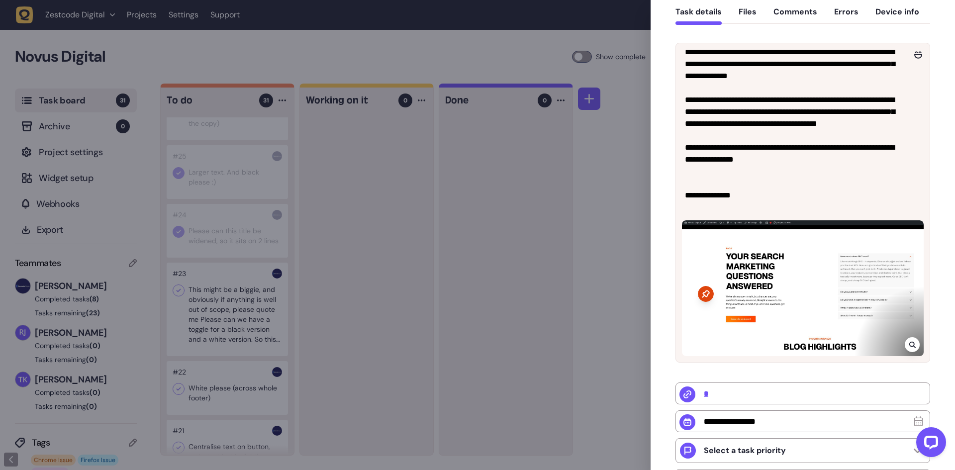
click at [377, 268] on div at bounding box center [477, 235] width 955 height 470
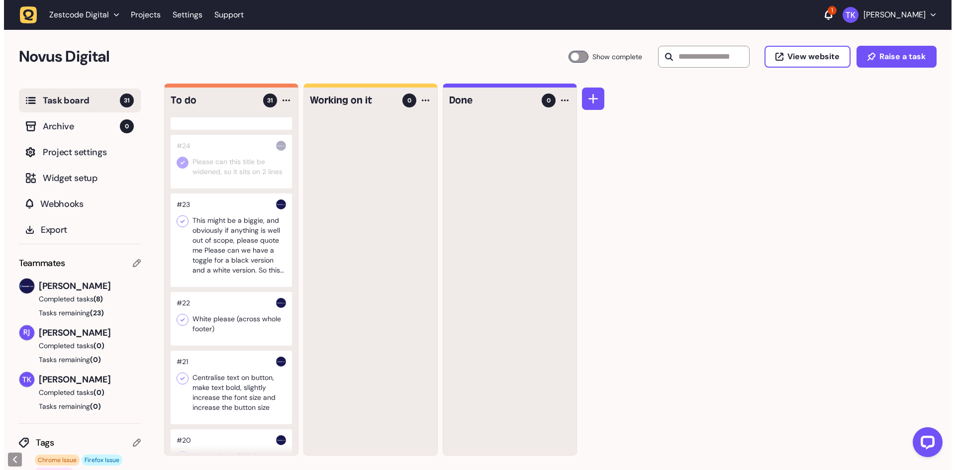
scroll to position [448, 0]
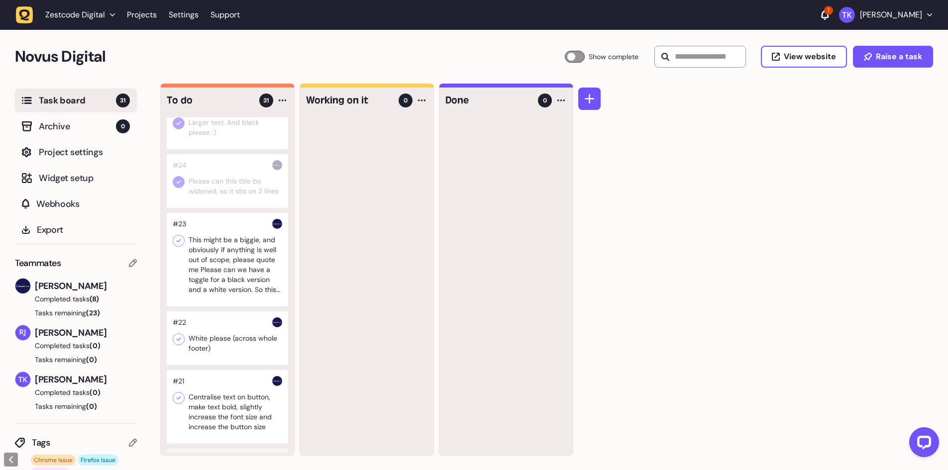
click at [240, 278] on div at bounding box center [227, 260] width 121 height 94
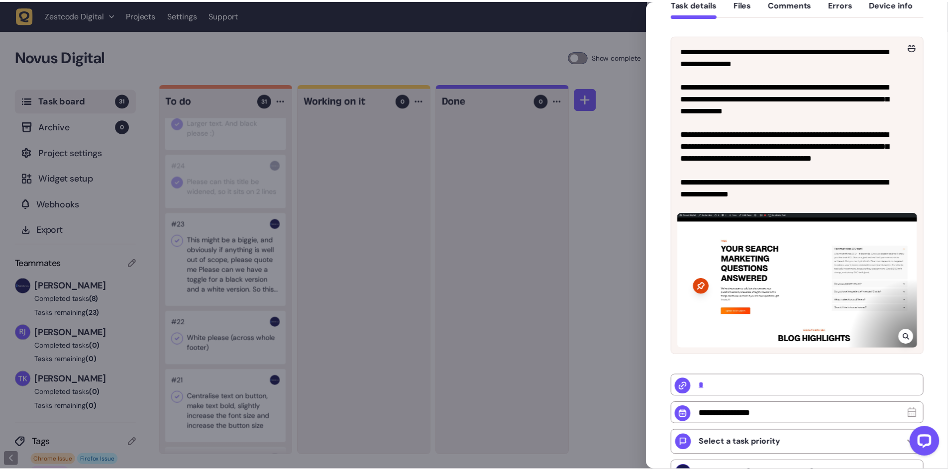
scroll to position [99, 0]
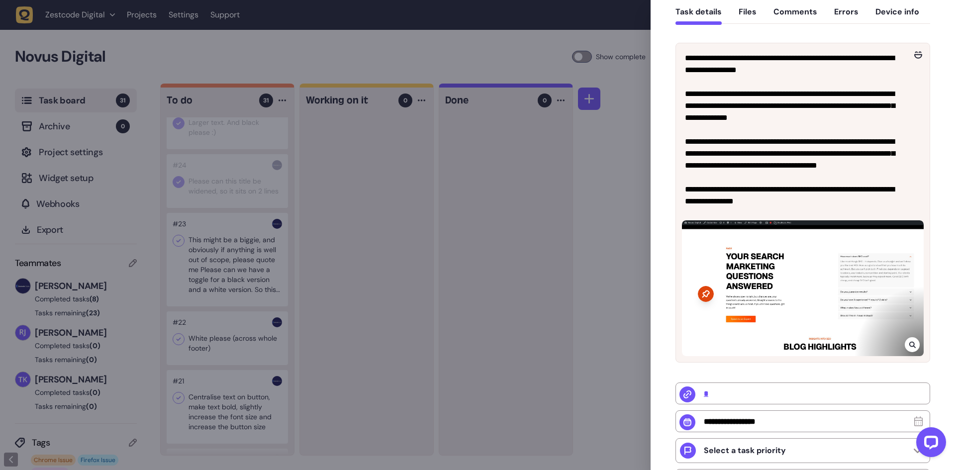
click at [183, 255] on div at bounding box center [477, 235] width 955 height 470
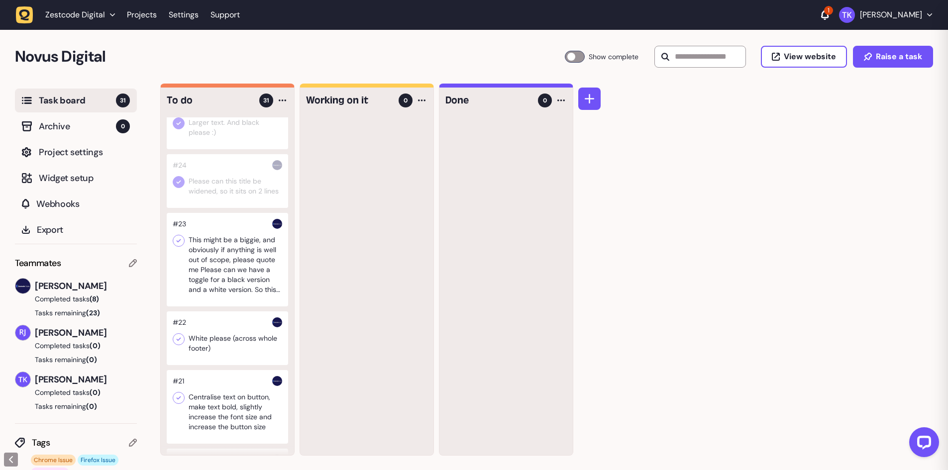
click at [183, 246] on icon at bounding box center [179, 241] width 10 height 10
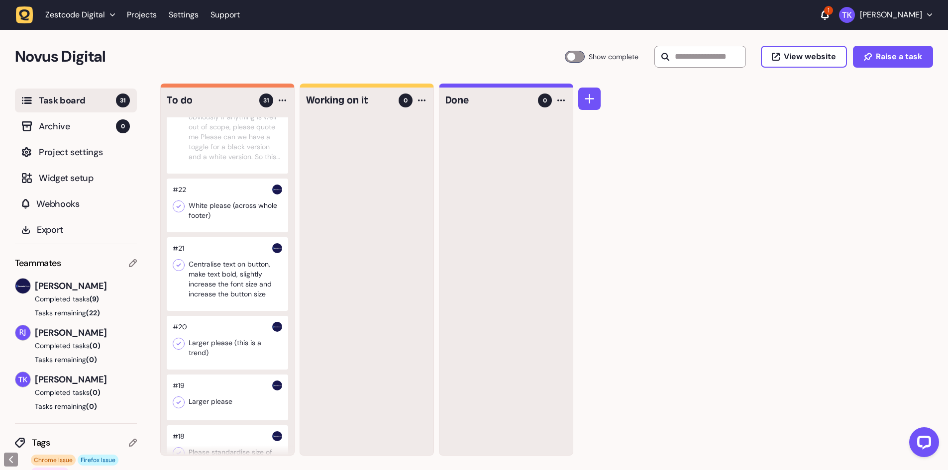
scroll to position [597, 0]
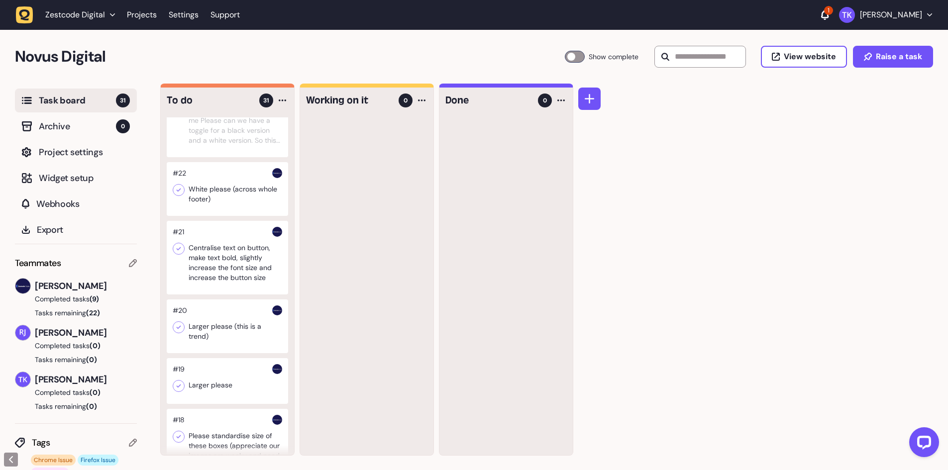
click at [229, 216] on div at bounding box center [227, 189] width 121 height 54
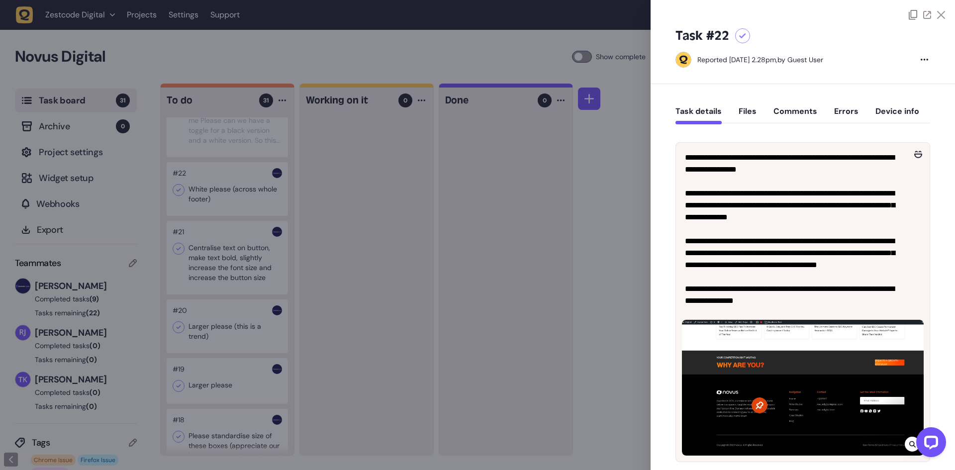
click at [230, 211] on div at bounding box center [477, 235] width 955 height 470
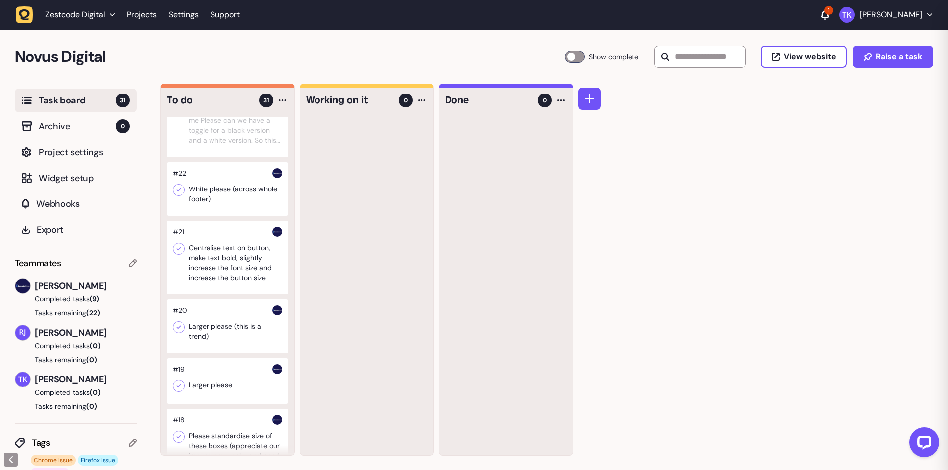
click at [230, 211] on div at bounding box center [227, 189] width 121 height 54
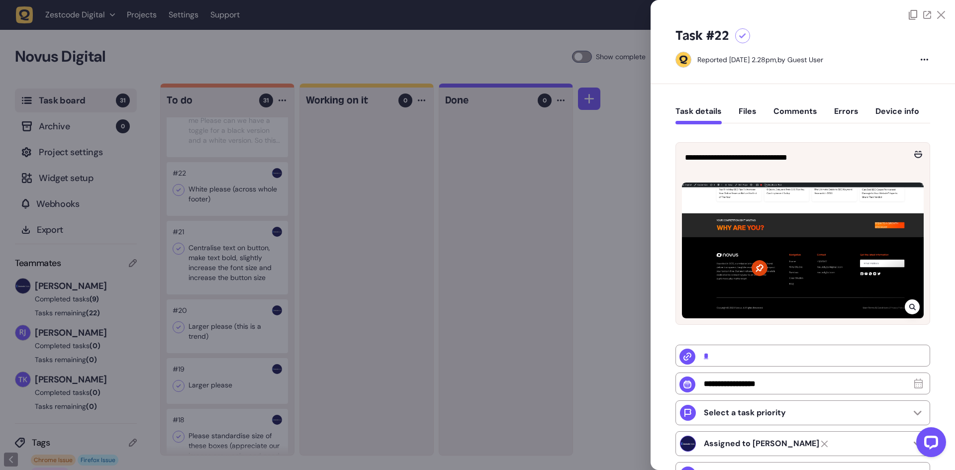
click at [338, 259] on div at bounding box center [477, 235] width 955 height 470
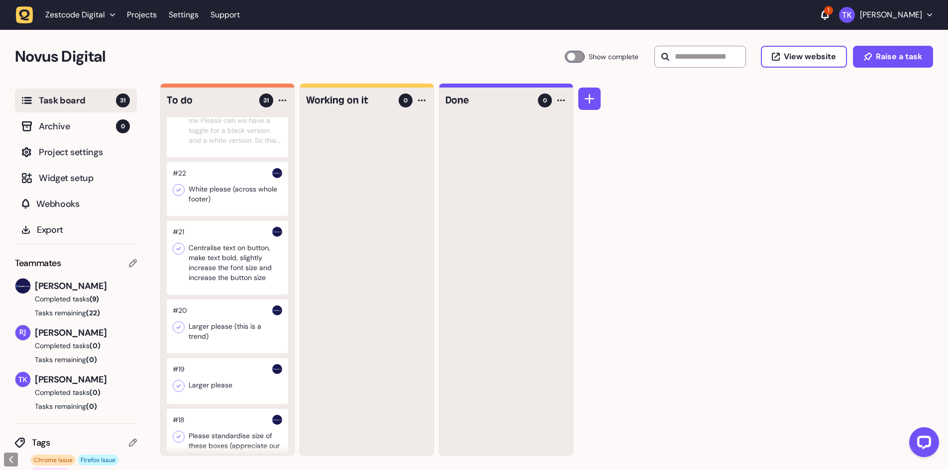
click at [181, 195] on icon at bounding box center [179, 190] width 10 height 10
click at [397, 240] on div at bounding box center [366, 286] width 133 height 338
click at [242, 295] on div at bounding box center [227, 258] width 121 height 74
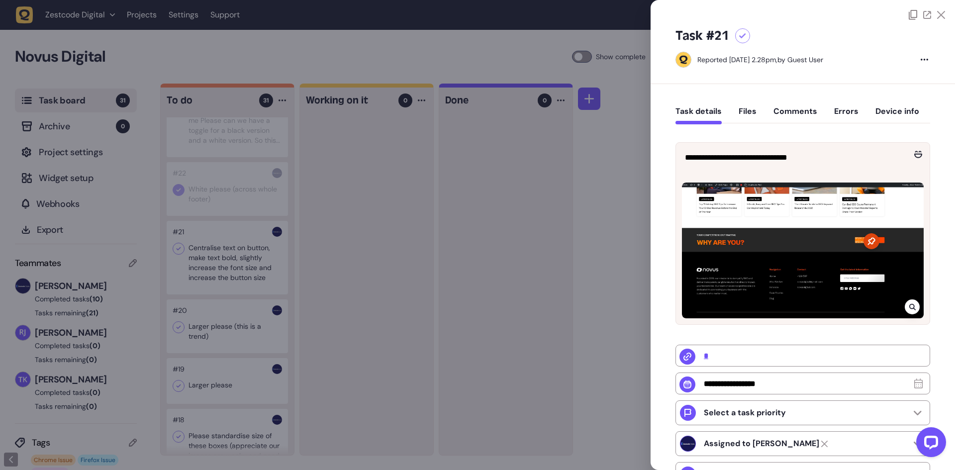
click at [436, 279] on div at bounding box center [477, 235] width 955 height 470
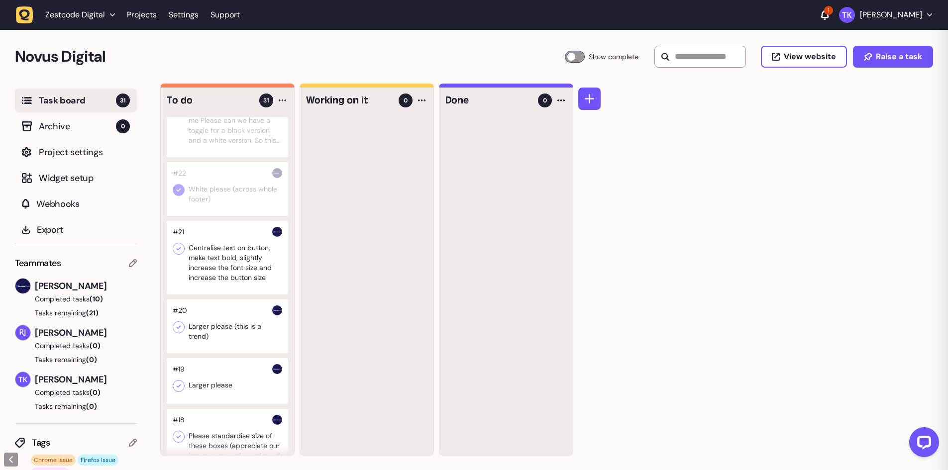
click at [244, 274] on div at bounding box center [227, 258] width 121 height 74
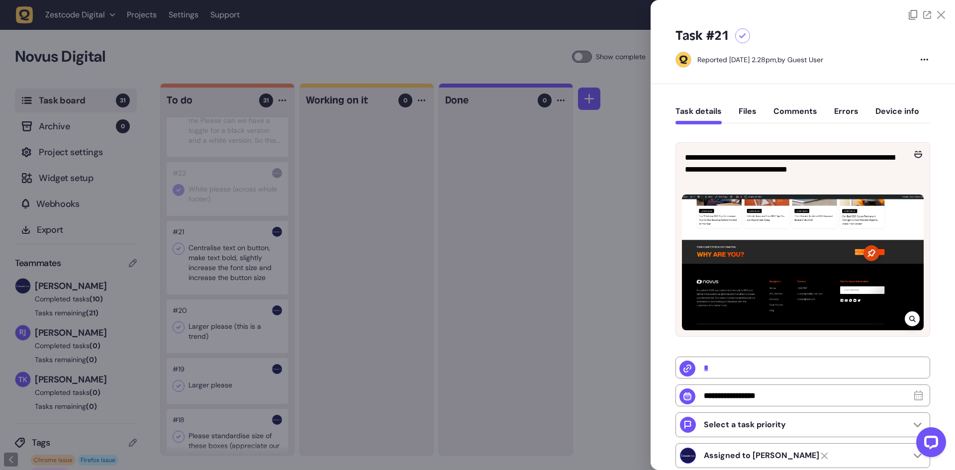
click at [912, 317] on icon at bounding box center [912, 319] width 6 height 6
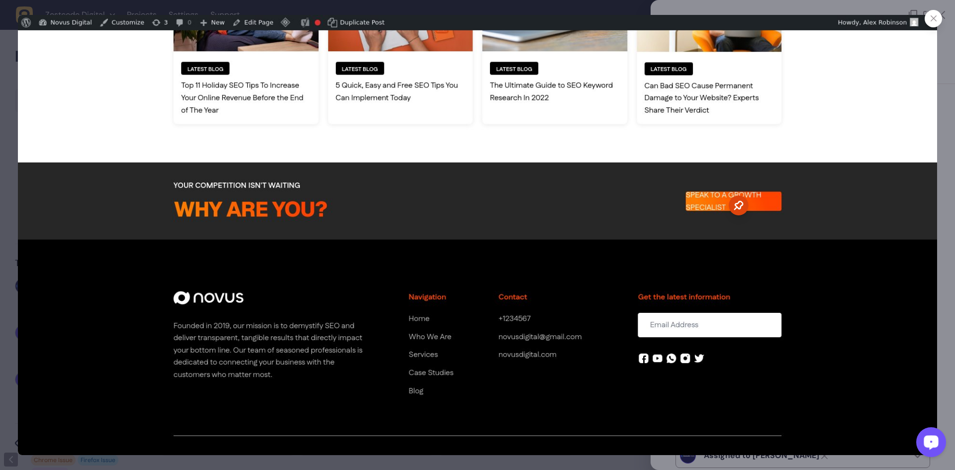
click at [930, 436] on div "Open LiveChat chat widget" at bounding box center [931, 441] width 17 height 17
click at [652, 200] on img at bounding box center [478, 235] width 920 height 440
click at [623, 212] on img at bounding box center [478, 235] width 920 height 440
click at [932, 21] on icon at bounding box center [934, 18] width 6 height 6
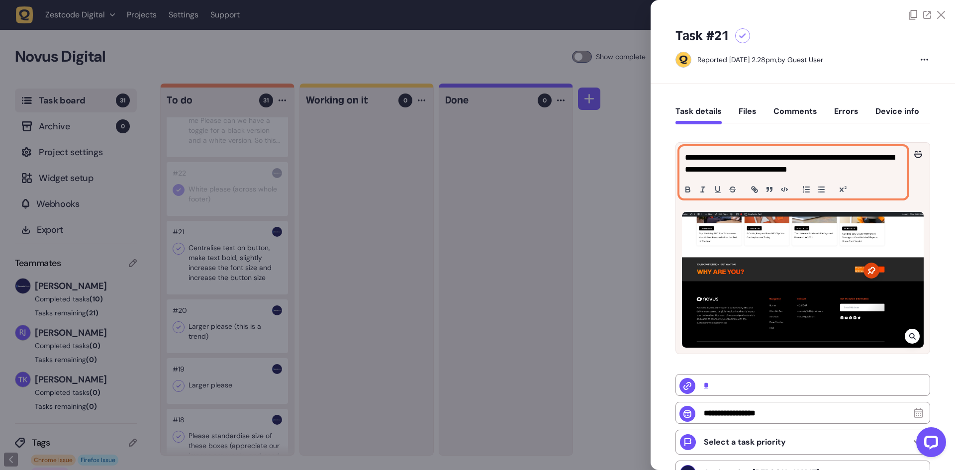
click at [773, 169] on p "**********" at bounding box center [792, 164] width 214 height 24
click at [852, 167] on p "**********" at bounding box center [792, 164] width 214 height 24
drag, startPoint x: 840, startPoint y: 167, endPoint x: 593, endPoint y: 153, distance: 247.6
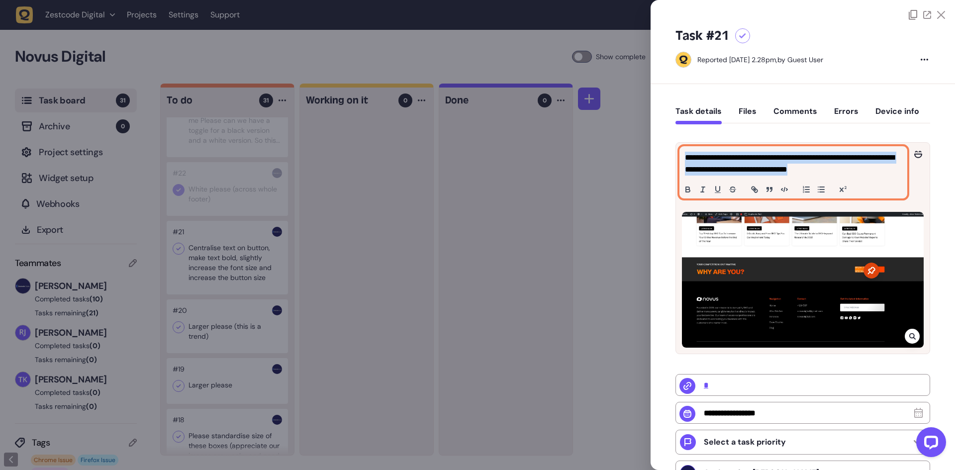
click at [593, 153] on div "Task board 31 Archive 0 Project settings Widget setup Webhooks Export Teammates…" at bounding box center [477, 277] width 955 height 387
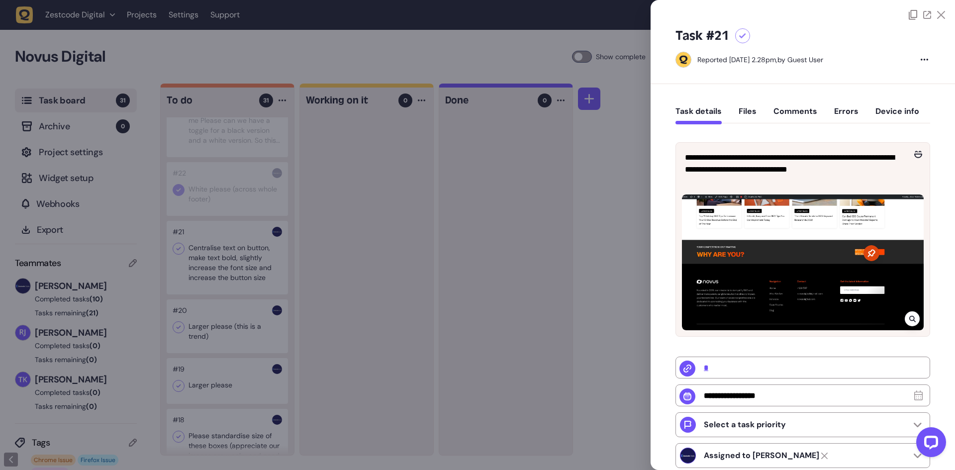
click at [349, 259] on div at bounding box center [477, 235] width 955 height 470
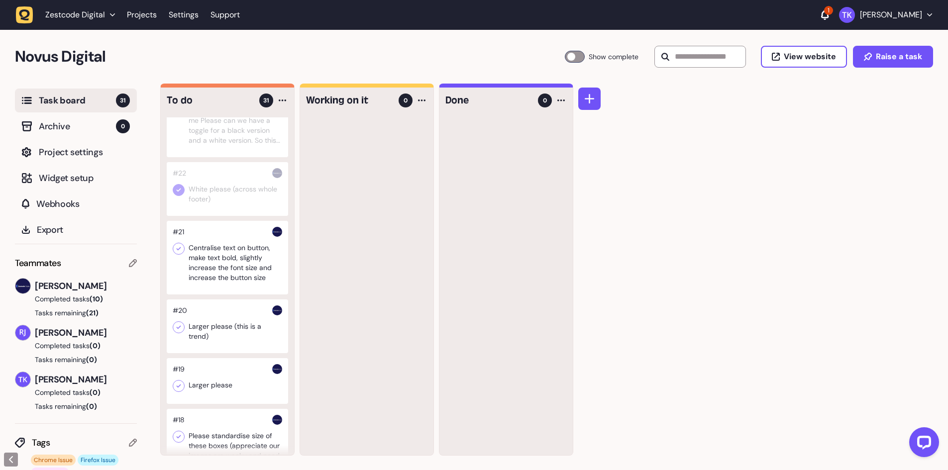
click at [185, 267] on div at bounding box center [227, 258] width 121 height 74
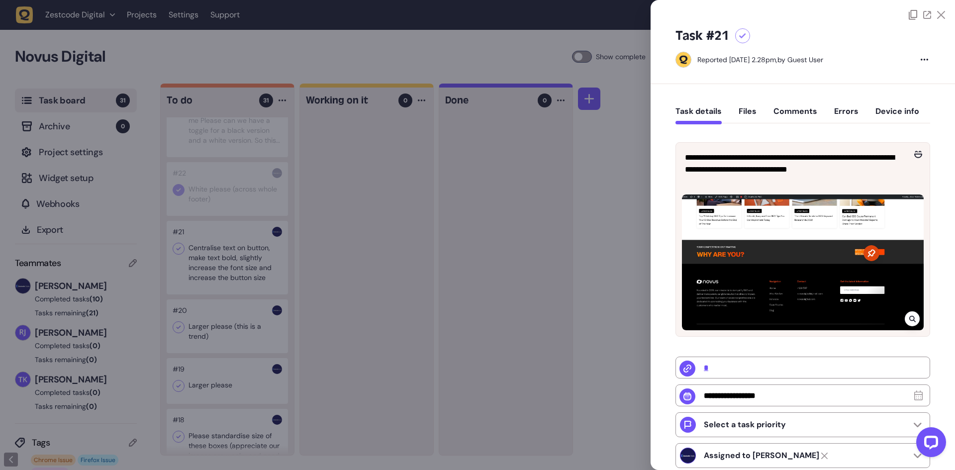
click at [189, 262] on div at bounding box center [477, 235] width 955 height 470
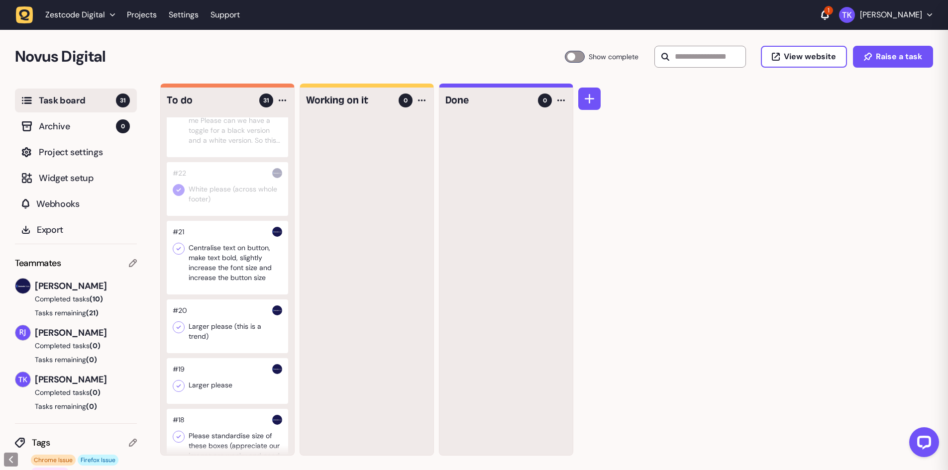
click at [181, 254] on icon at bounding box center [179, 249] width 10 height 10
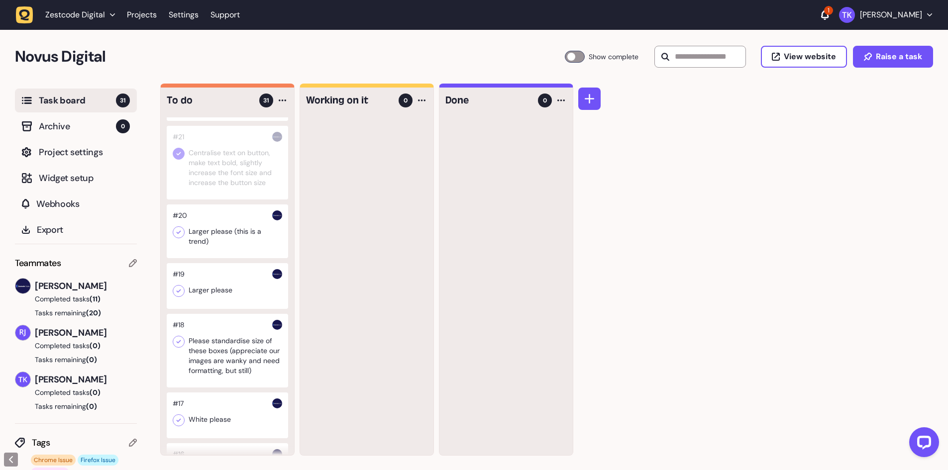
scroll to position [696, 0]
click at [228, 247] on div at bounding box center [227, 227] width 121 height 54
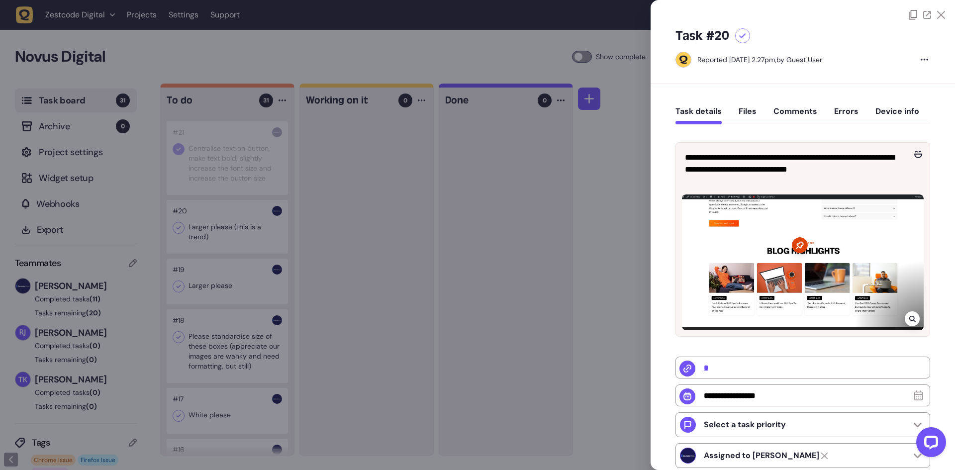
click at [228, 247] on div at bounding box center [477, 235] width 955 height 470
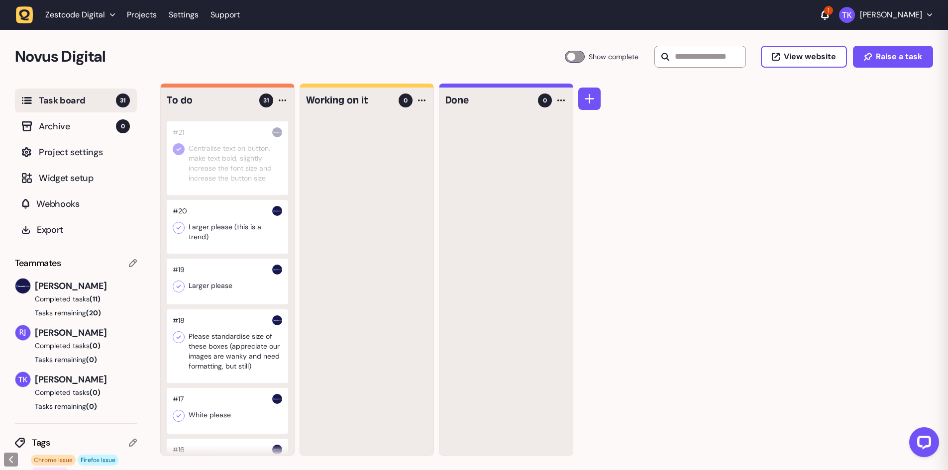
click at [228, 247] on div at bounding box center [227, 227] width 121 height 54
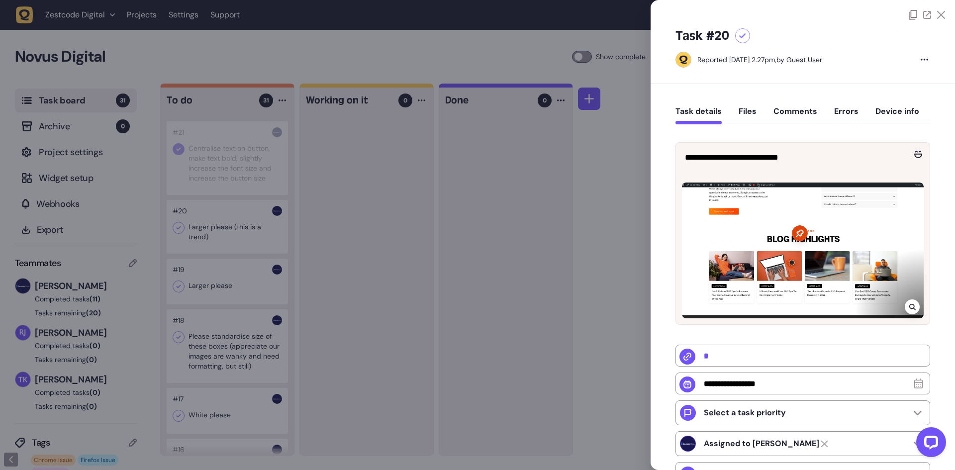
click at [238, 238] on div at bounding box center [477, 235] width 955 height 470
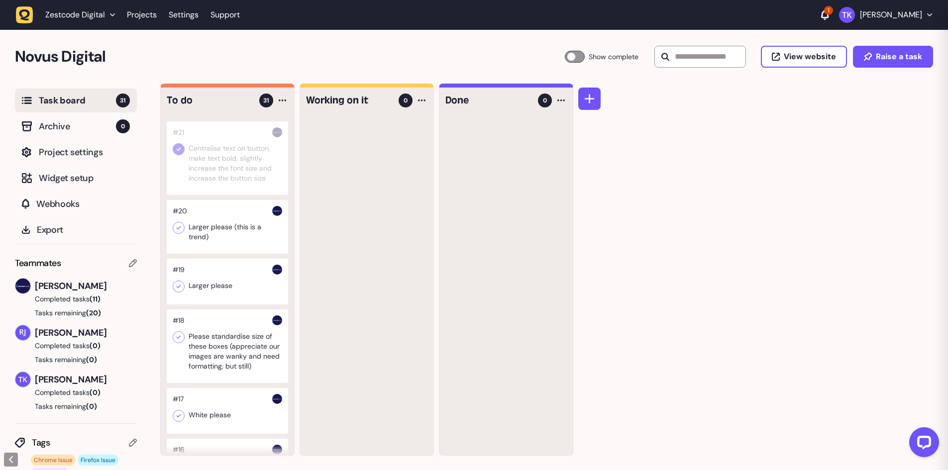
click at [238, 238] on div at bounding box center [227, 227] width 121 height 54
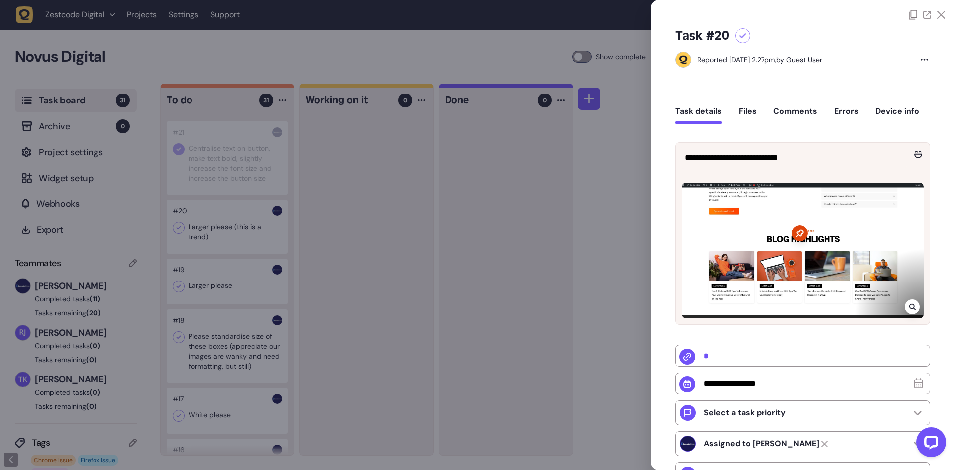
click at [346, 191] on div at bounding box center [477, 235] width 955 height 470
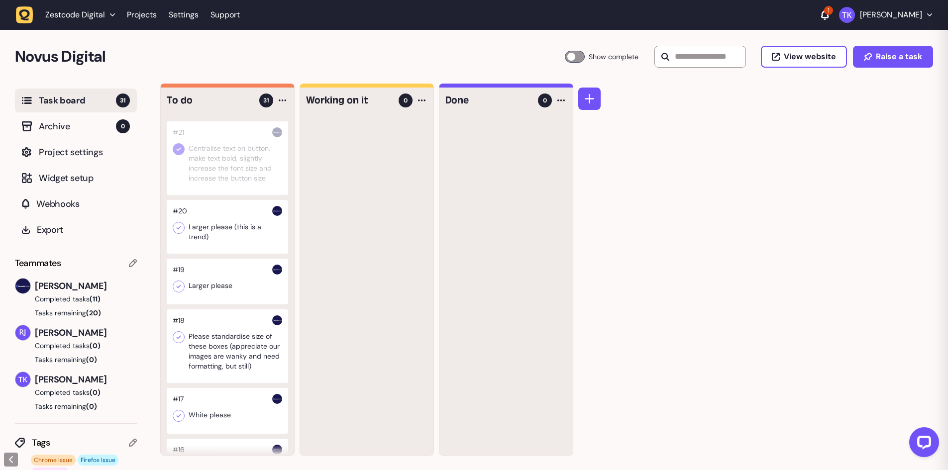
click at [239, 233] on div at bounding box center [227, 227] width 121 height 54
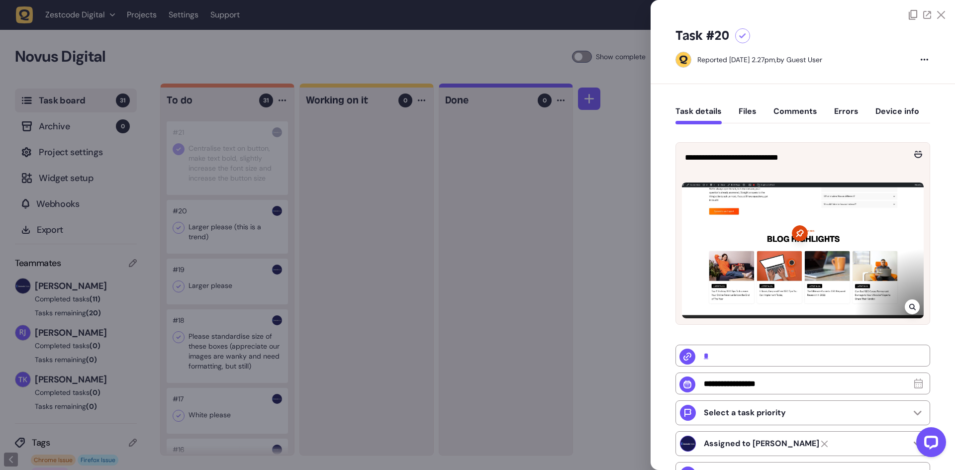
drag, startPoint x: 1, startPoint y: 187, endPoint x: 911, endPoint y: 305, distance: 918.1
click at [911, 305] on icon at bounding box center [912, 307] width 6 height 6
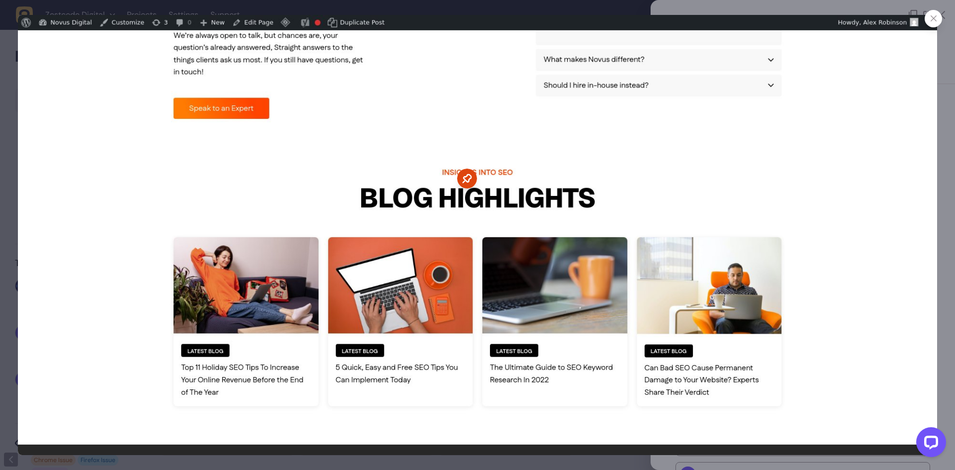
click at [937, 17] on div at bounding box center [933, 18] width 17 height 17
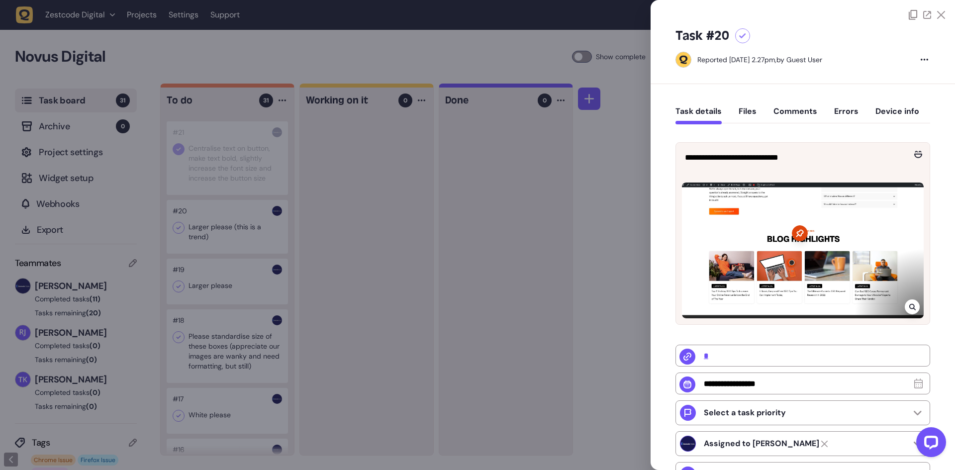
click at [177, 251] on div at bounding box center [477, 235] width 955 height 470
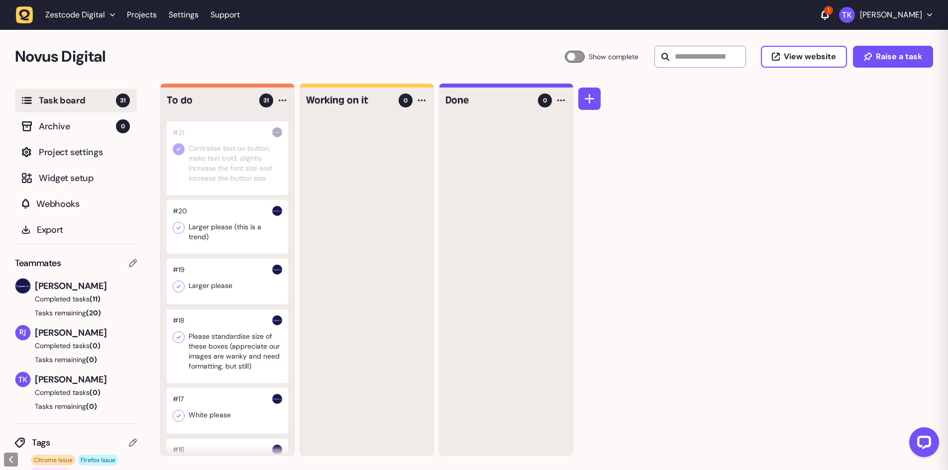
click at [175, 233] on icon at bounding box center [179, 228] width 10 height 10
click at [217, 297] on div at bounding box center [227, 282] width 121 height 46
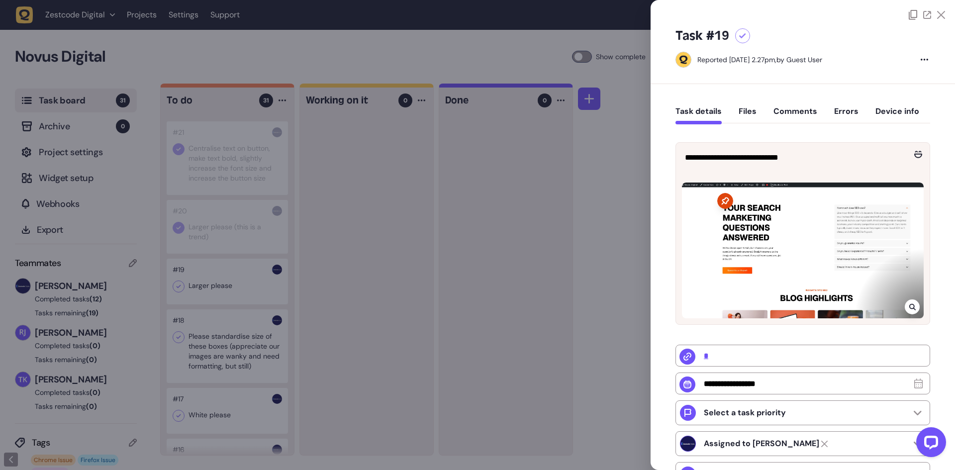
click at [215, 300] on div at bounding box center [477, 235] width 955 height 470
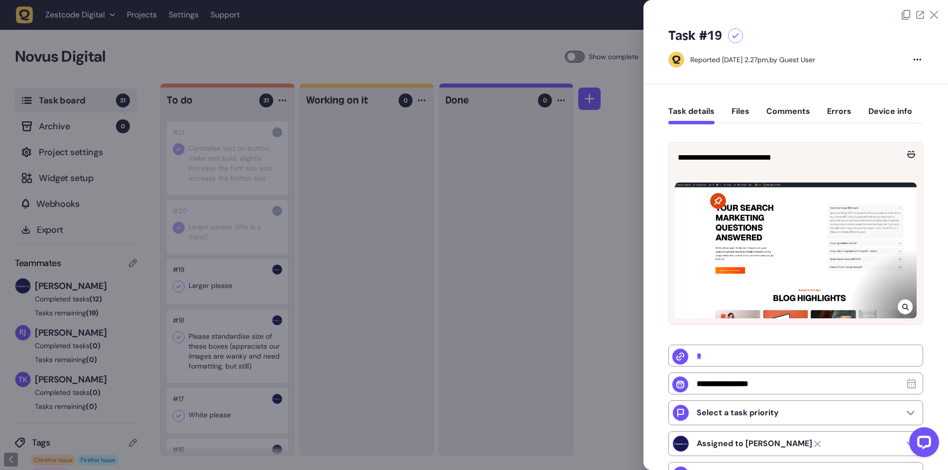
click at [215, 300] on div at bounding box center [227, 282] width 121 height 46
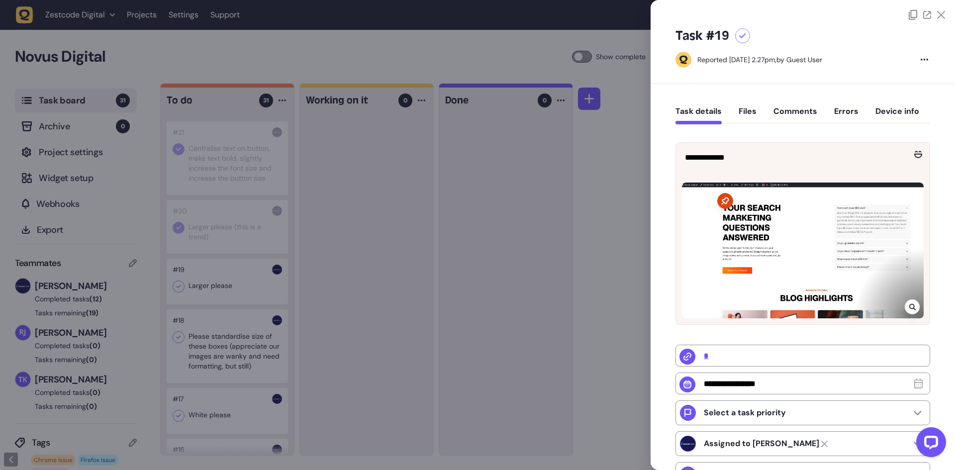
click at [509, 233] on div at bounding box center [477, 235] width 955 height 470
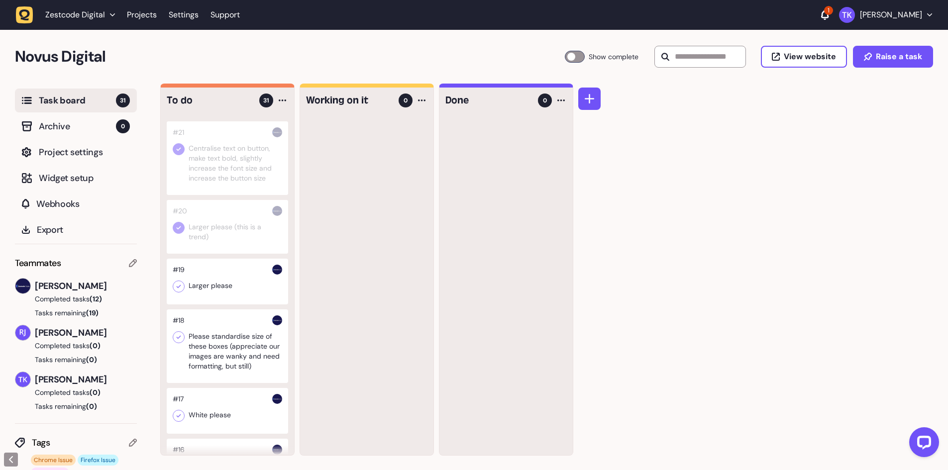
click at [177, 289] on icon at bounding box center [179, 286] width 4 height 3
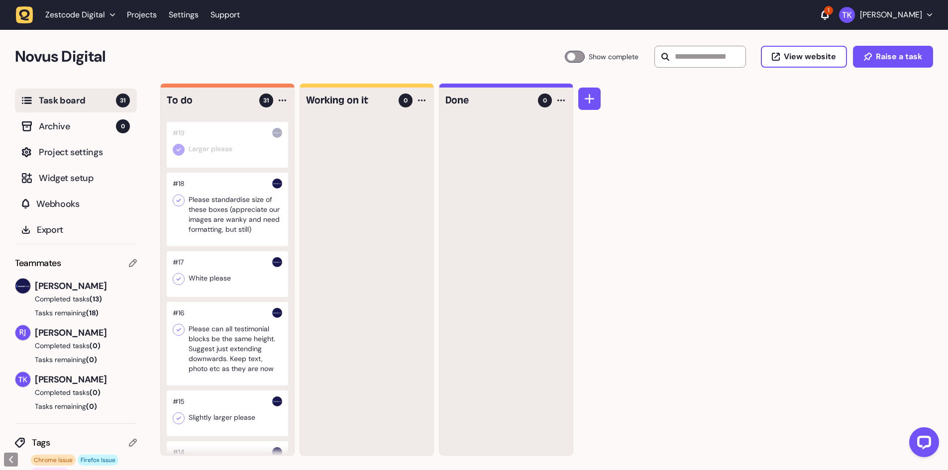
scroll to position [826, 0]
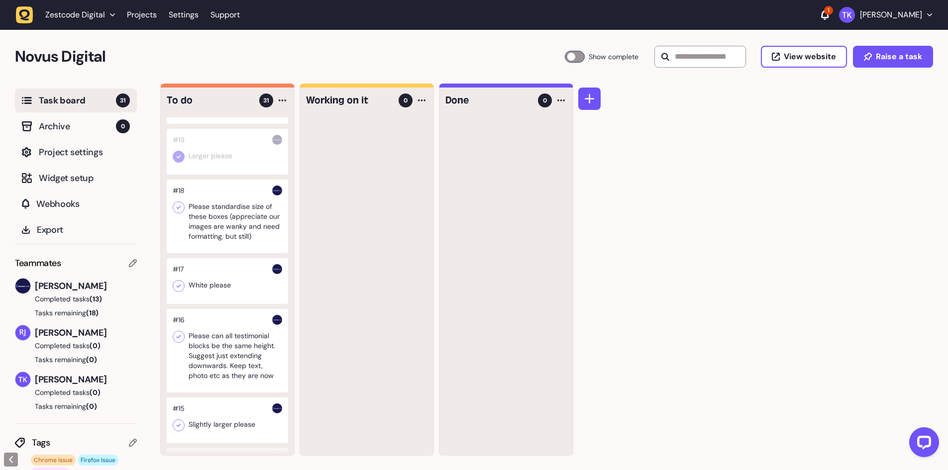
click at [239, 253] on div at bounding box center [227, 217] width 121 height 74
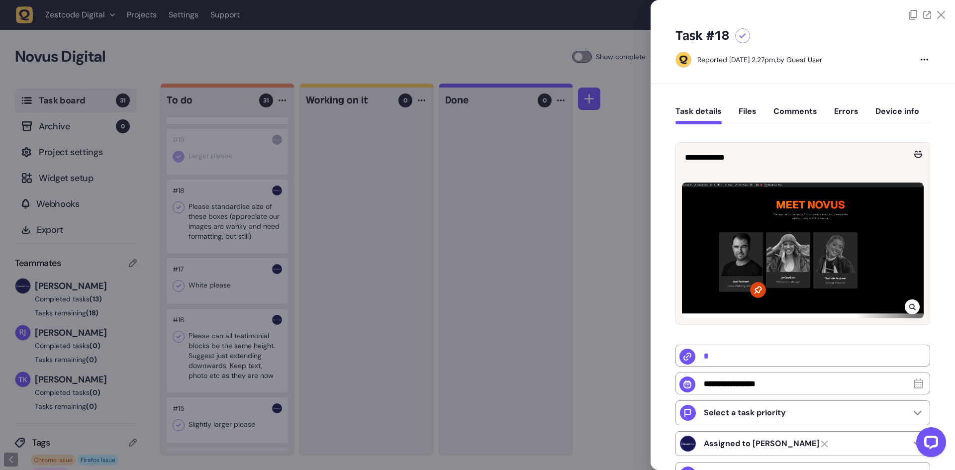
click at [239, 254] on div at bounding box center [477, 235] width 955 height 470
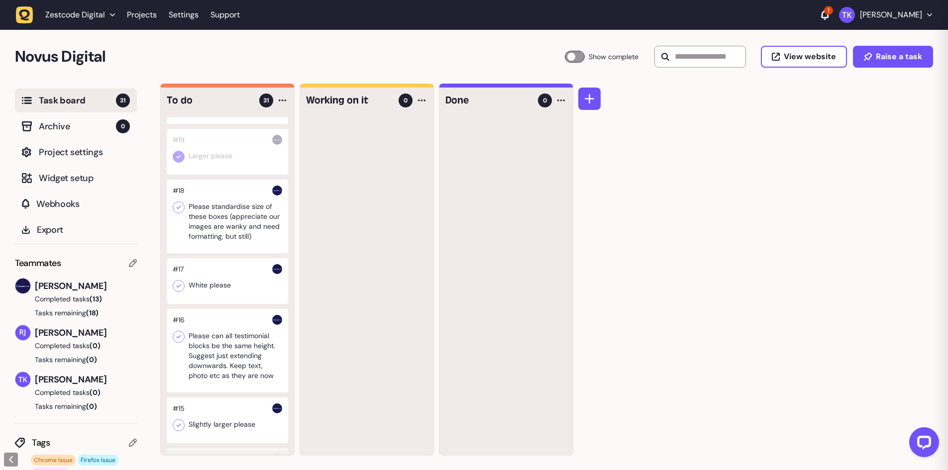
click at [239, 253] on div at bounding box center [227, 217] width 121 height 74
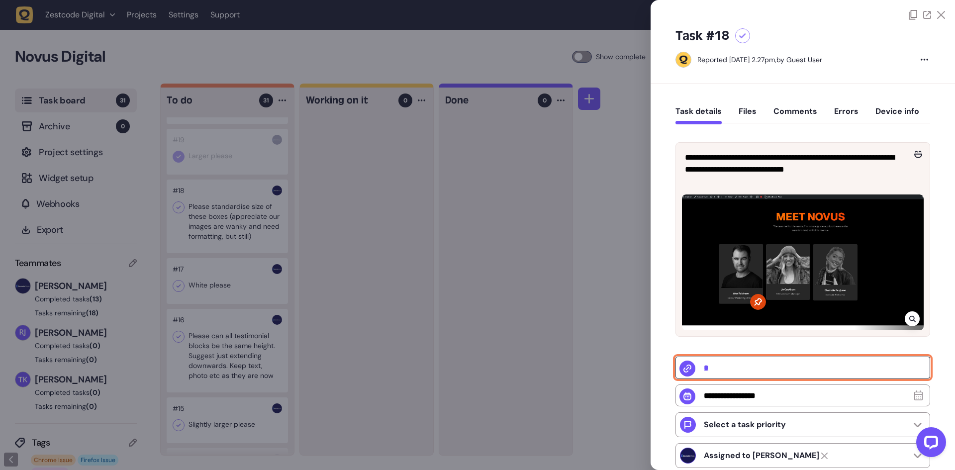
click at [708, 368] on input "*" at bounding box center [803, 368] width 255 height 22
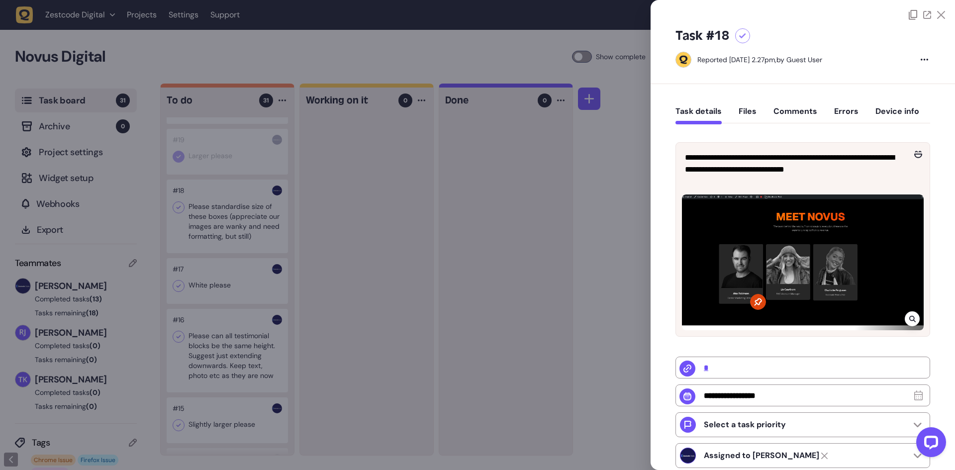
click at [360, 282] on div at bounding box center [477, 235] width 955 height 470
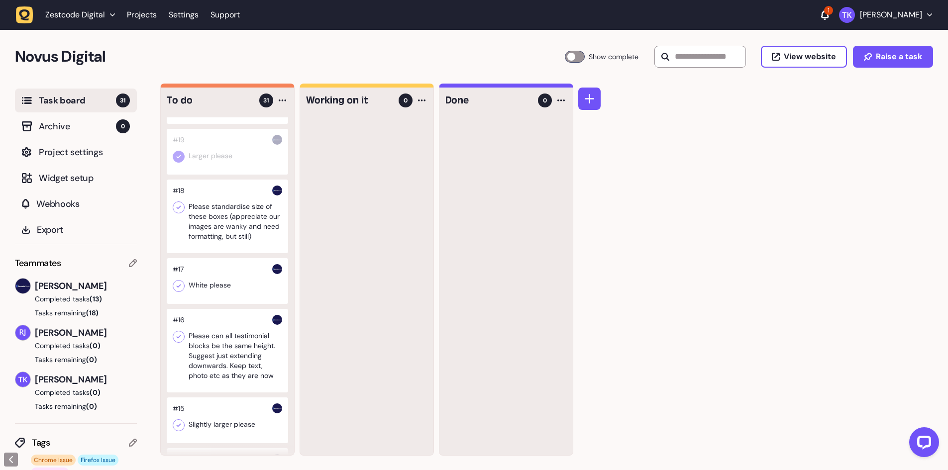
click at [179, 212] on icon at bounding box center [179, 207] width 10 height 10
click at [242, 297] on div at bounding box center [227, 281] width 121 height 46
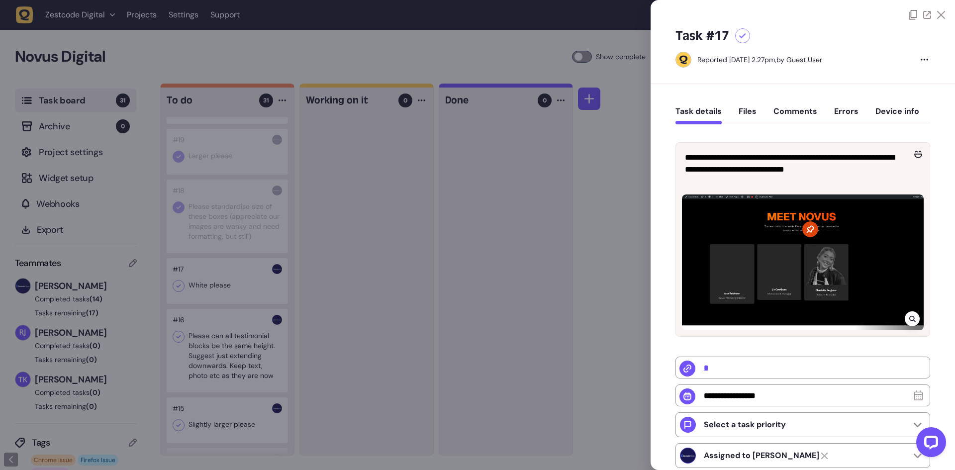
click at [178, 290] on div at bounding box center [477, 235] width 955 height 470
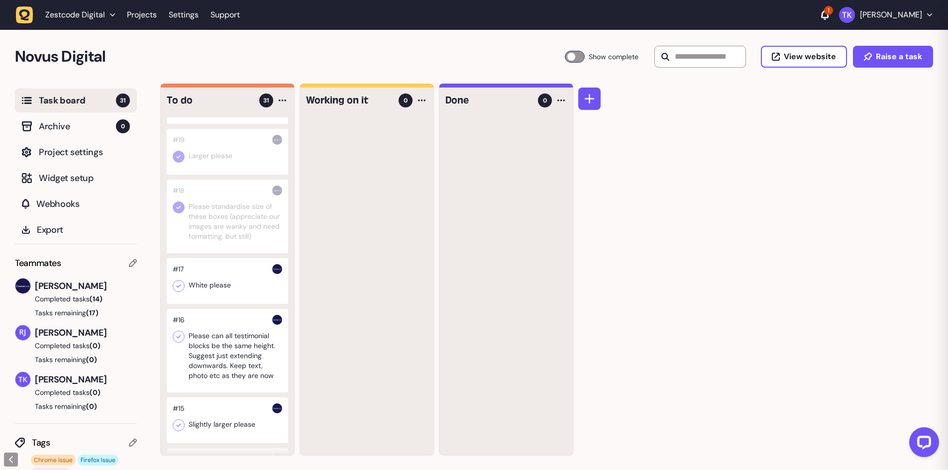
click at [209, 296] on div at bounding box center [227, 281] width 121 height 46
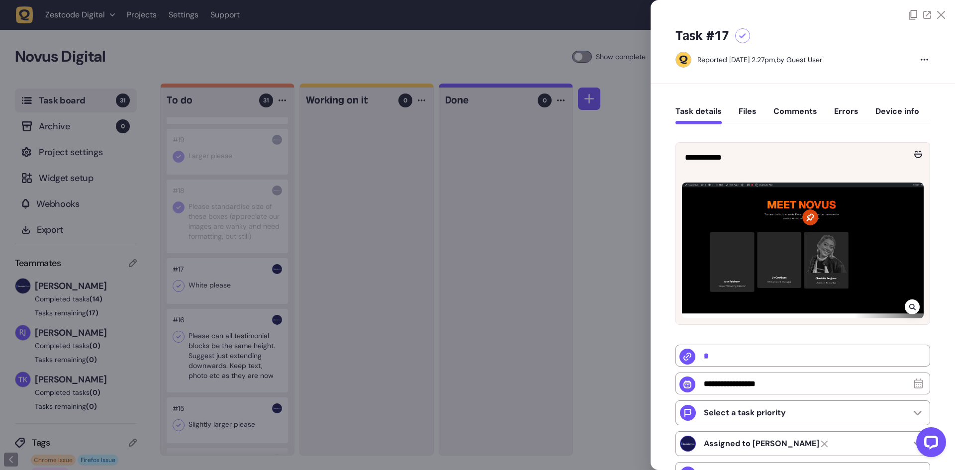
click at [553, 265] on div at bounding box center [477, 235] width 955 height 470
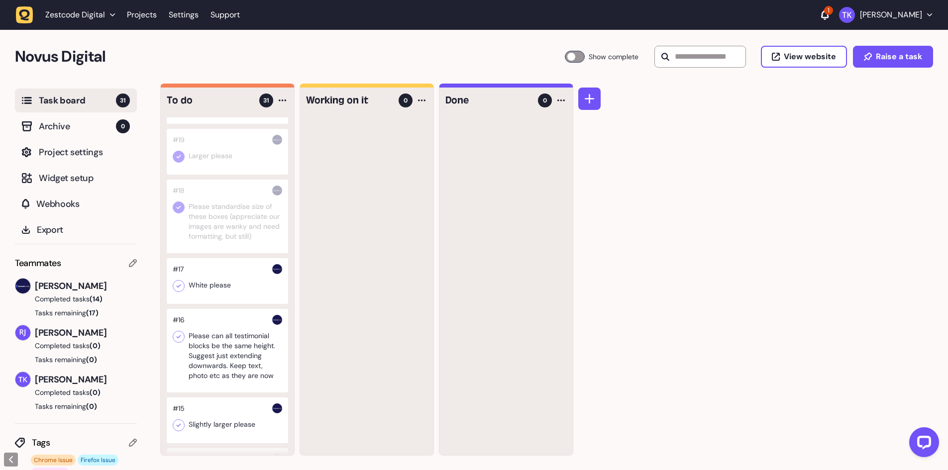
click at [179, 288] on icon at bounding box center [179, 286] width 4 height 3
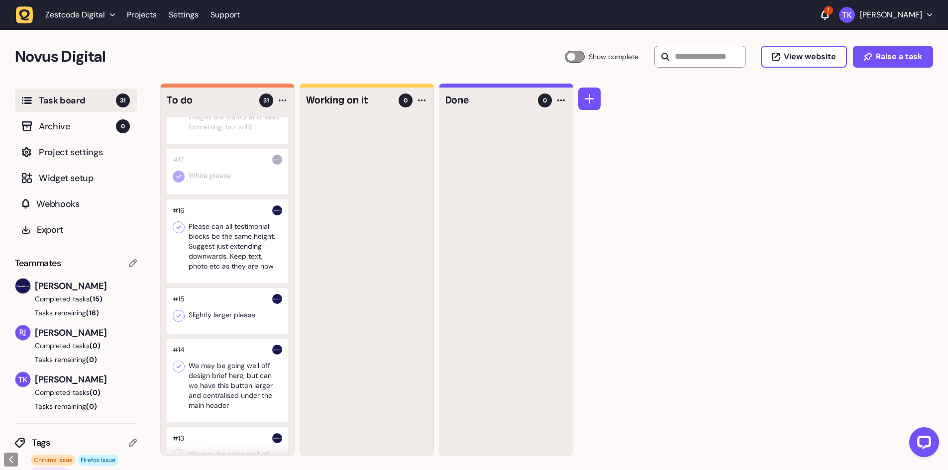
scroll to position [926, 0]
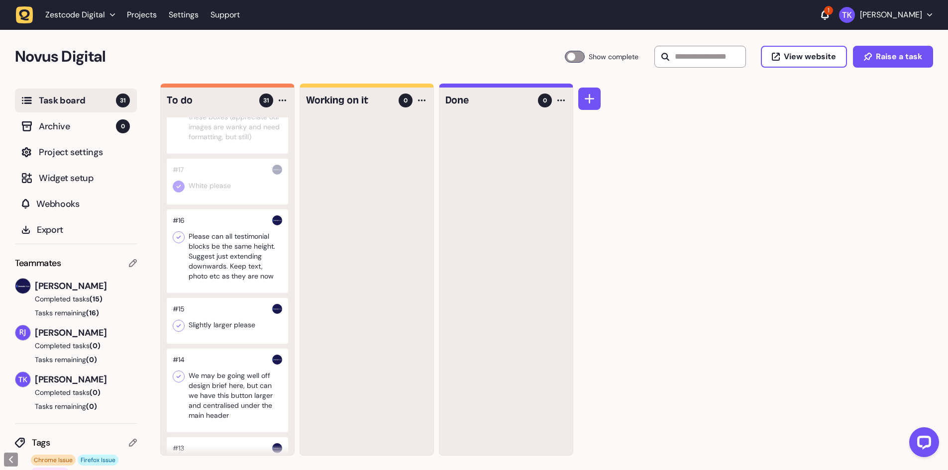
click at [228, 277] on div at bounding box center [227, 251] width 121 height 84
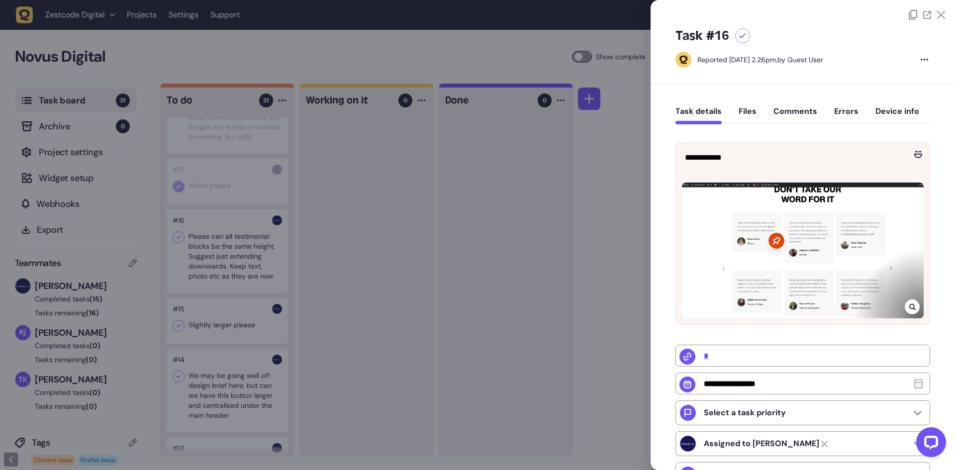
click at [228, 277] on div at bounding box center [477, 235] width 955 height 470
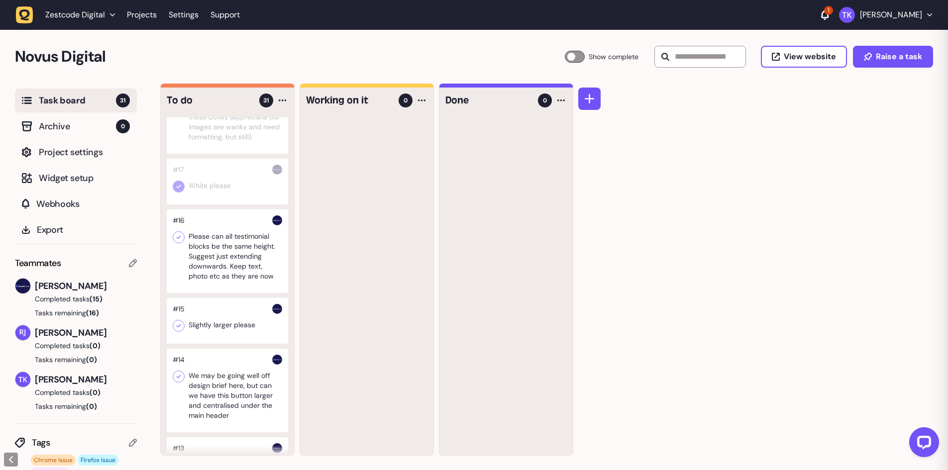
click at [228, 277] on div at bounding box center [227, 251] width 121 height 84
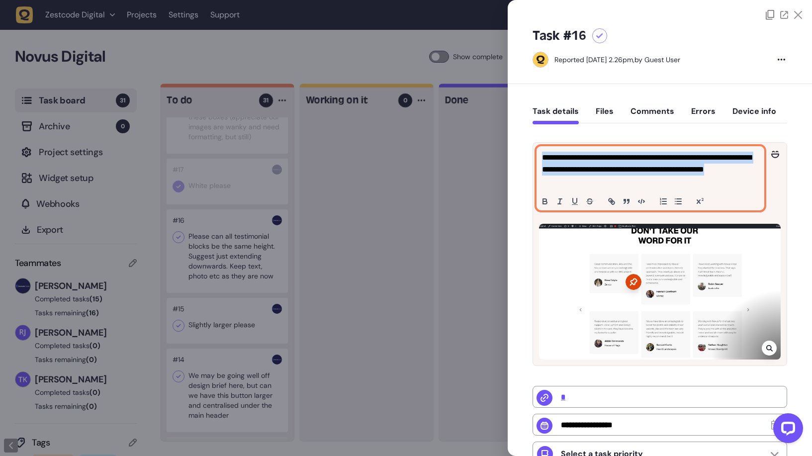
drag, startPoint x: 630, startPoint y: 180, endPoint x: 526, endPoint y: 158, distance: 106.3
click at [526, 158] on div "**********" at bounding box center [660, 381] width 304 height 594
click at [609, 169] on p "**********" at bounding box center [649, 170] width 214 height 36
drag, startPoint x: 672, startPoint y: 170, endPoint x: 534, endPoint y: 155, distance: 138.1
click at [534, 155] on div "**********" at bounding box center [660, 178] width 254 height 71
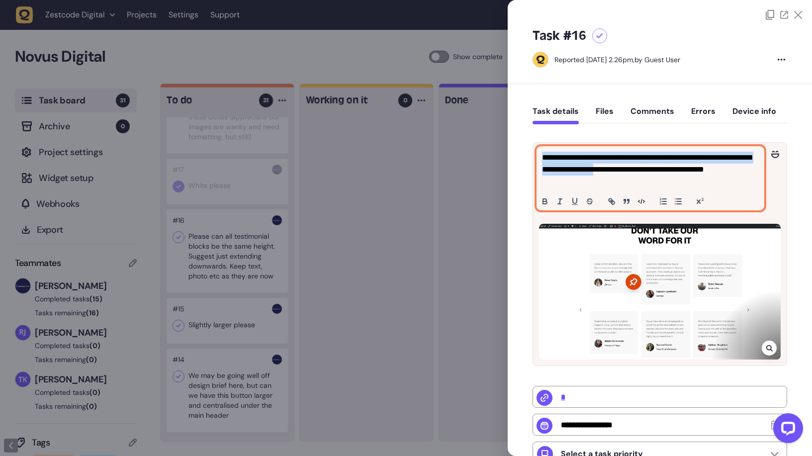
copy p "**********"
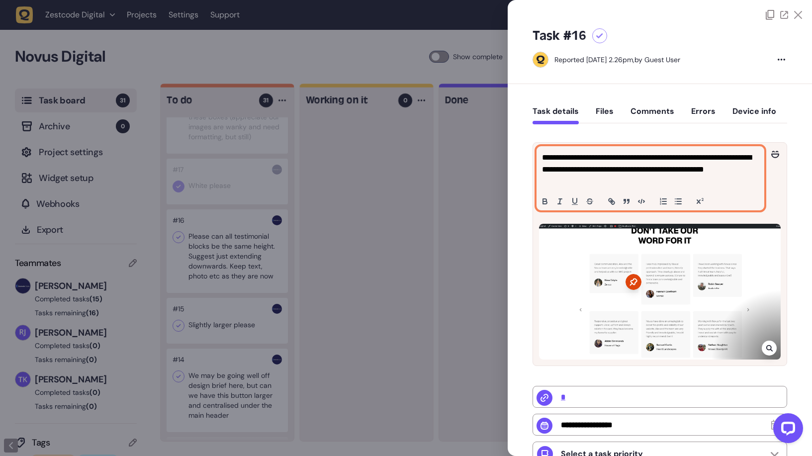
click at [658, 178] on p "**********" at bounding box center [649, 170] width 214 height 36
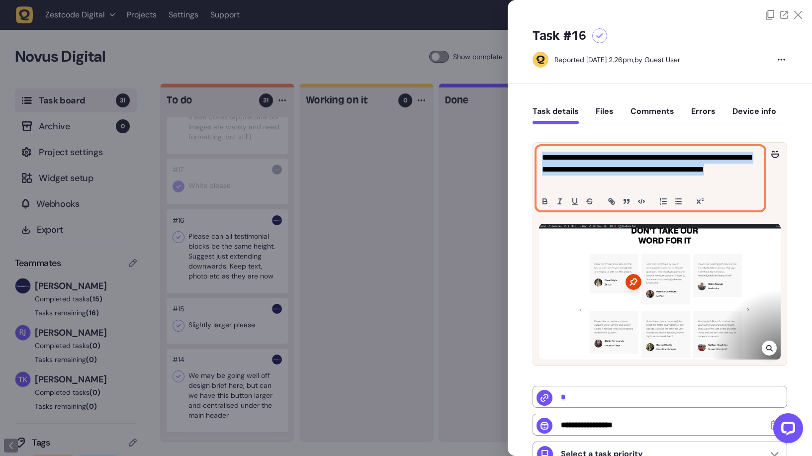
copy p "**********"
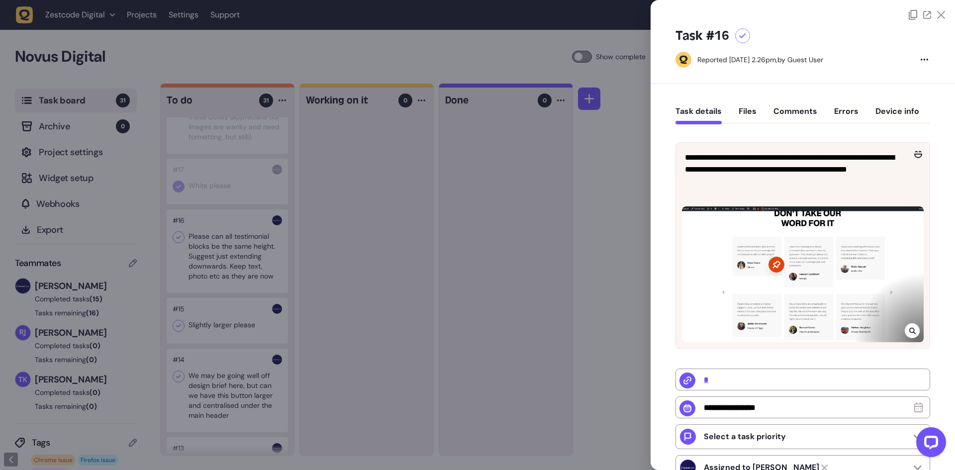
click at [432, 172] on div at bounding box center [477, 235] width 955 height 470
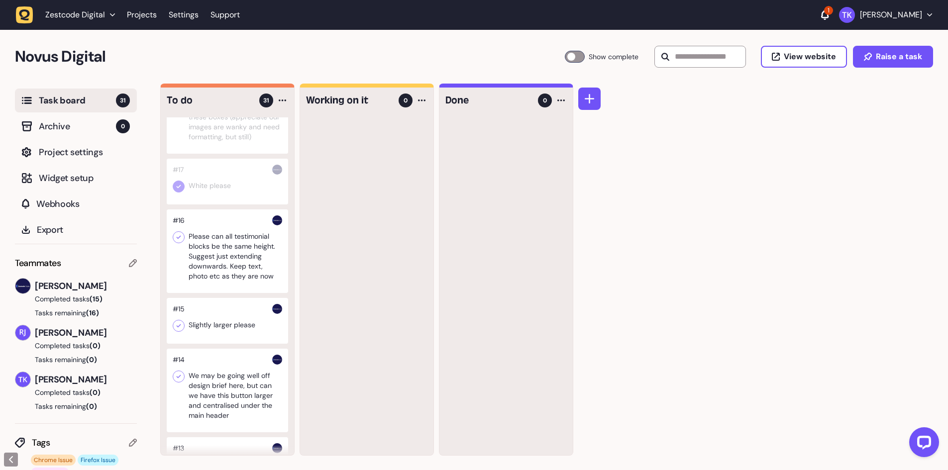
click at [184, 243] on div at bounding box center [179, 237] width 12 height 12
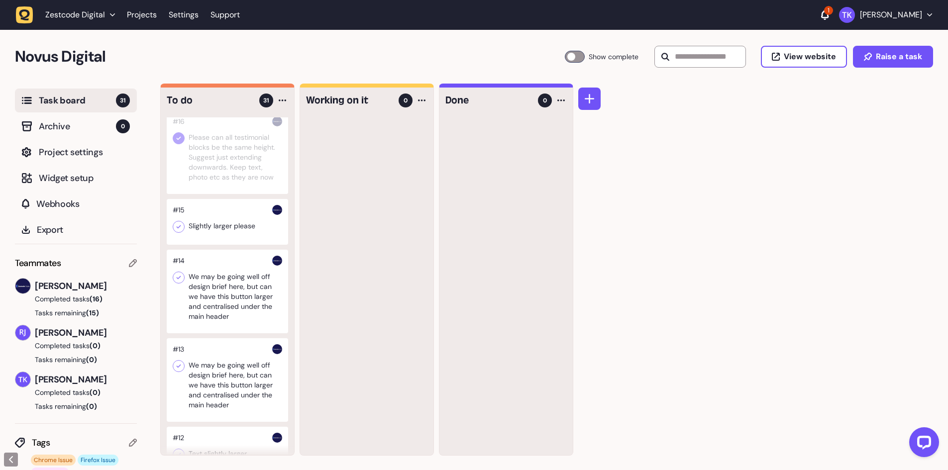
scroll to position [1025, 0]
click at [230, 244] on div at bounding box center [227, 221] width 121 height 46
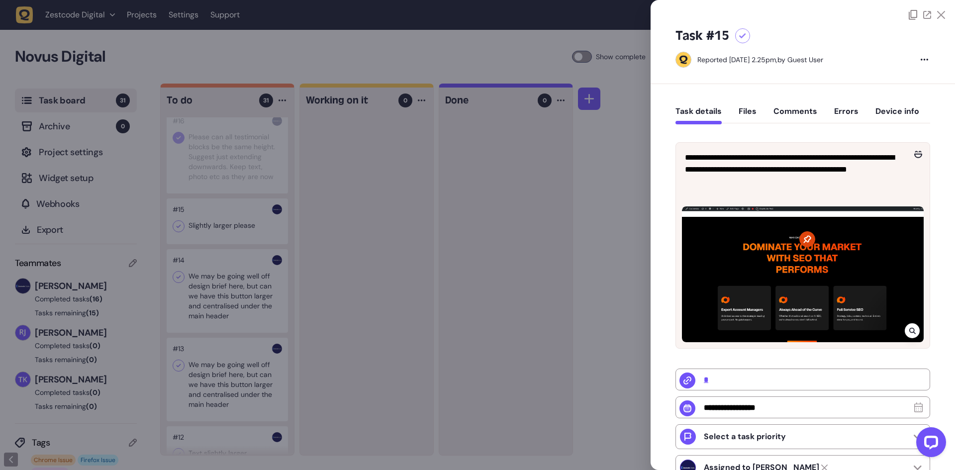
click at [232, 242] on div at bounding box center [477, 235] width 955 height 470
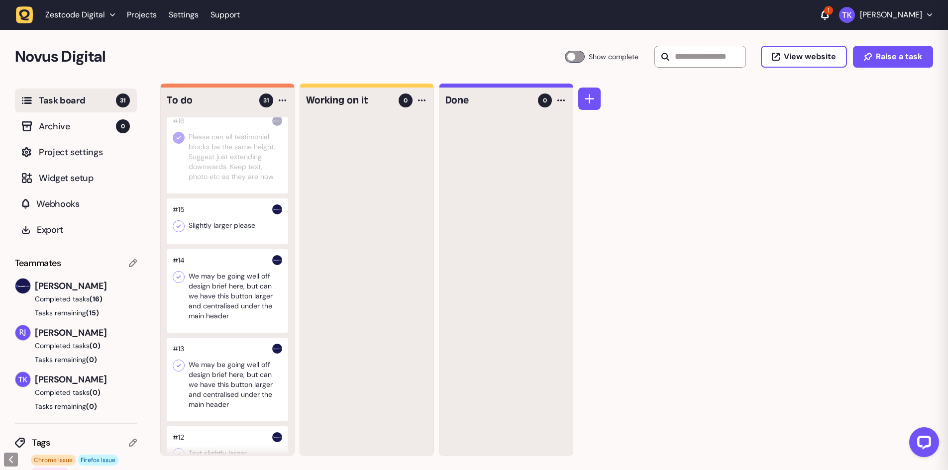
click at [232, 242] on div at bounding box center [227, 221] width 121 height 46
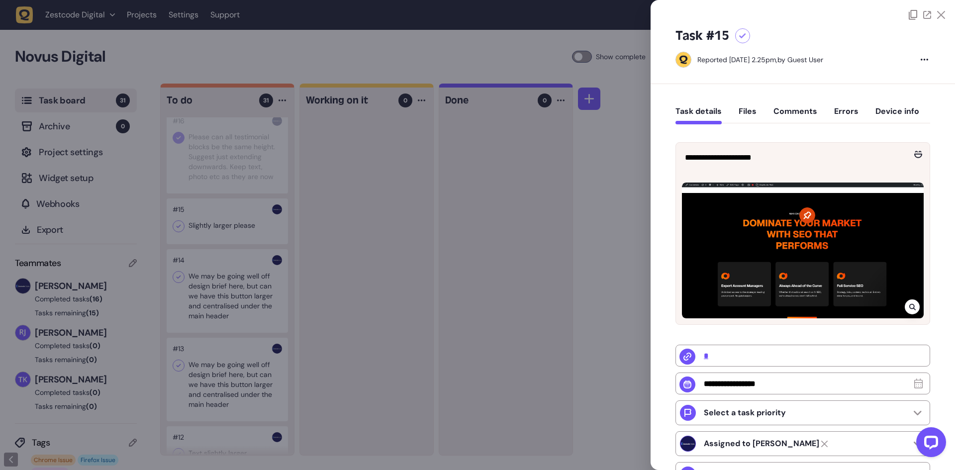
click at [353, 250] on div at bounding box center [477, 235] width 955 height 470
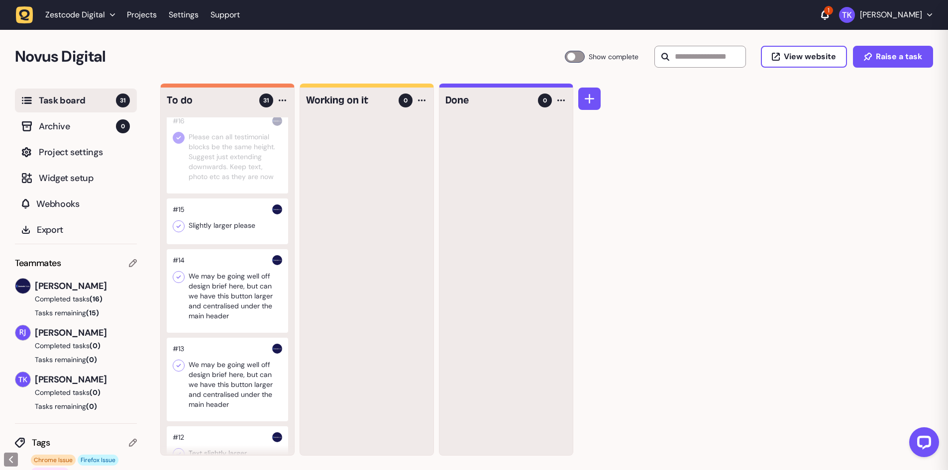
click at [178, 231] on icon at bounding box center [179, 226] width 10 height 10
click at [235, 310] on div at bounding box center [227, 291] width 121 height 84
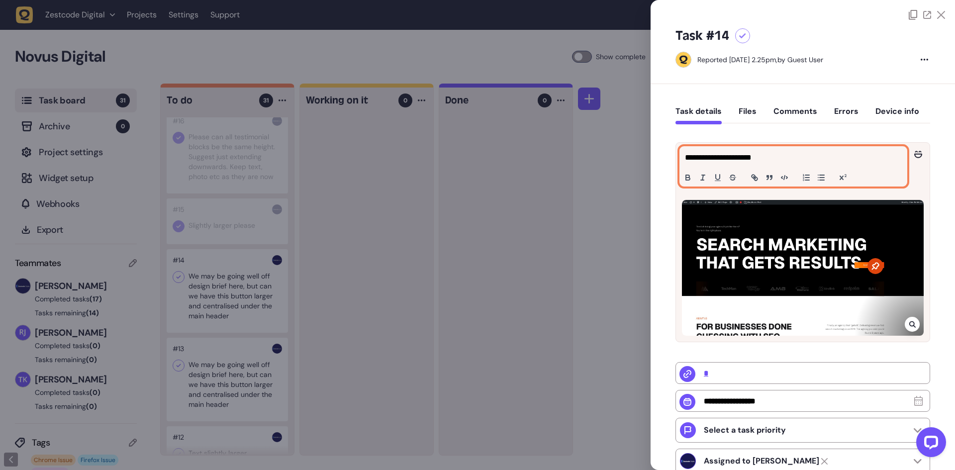
click at [756, 160] on p "**********" at bounding box center [792, 158] width 214 height 12
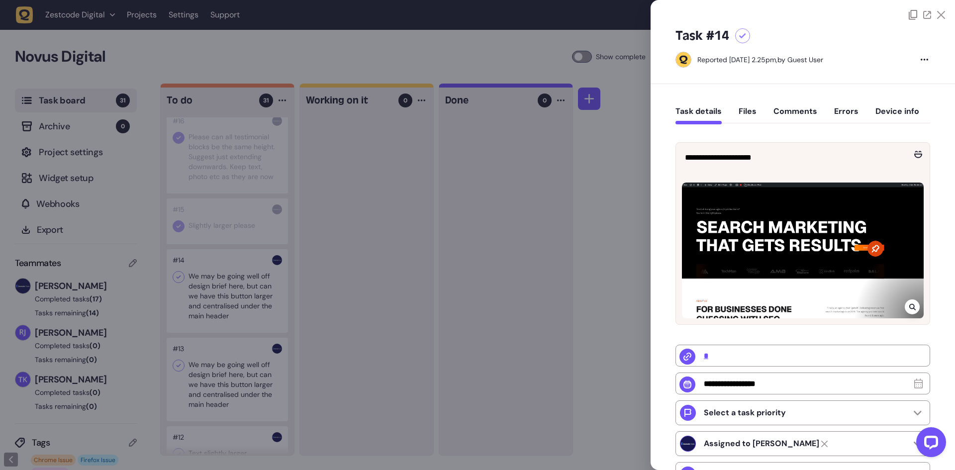
click at [396, 273] on div at bounding box center [477, 235] width 955 height 470
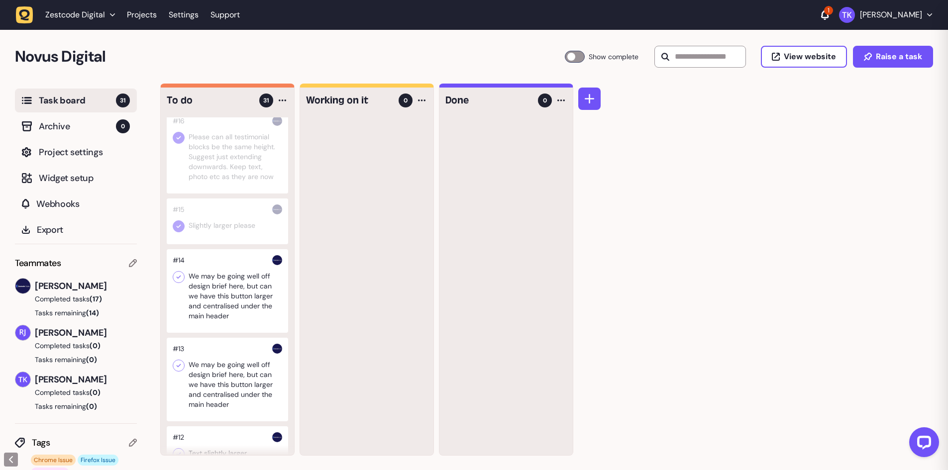
click at [255, 293] on div at bounding box center [227, 291] width 121 height 84
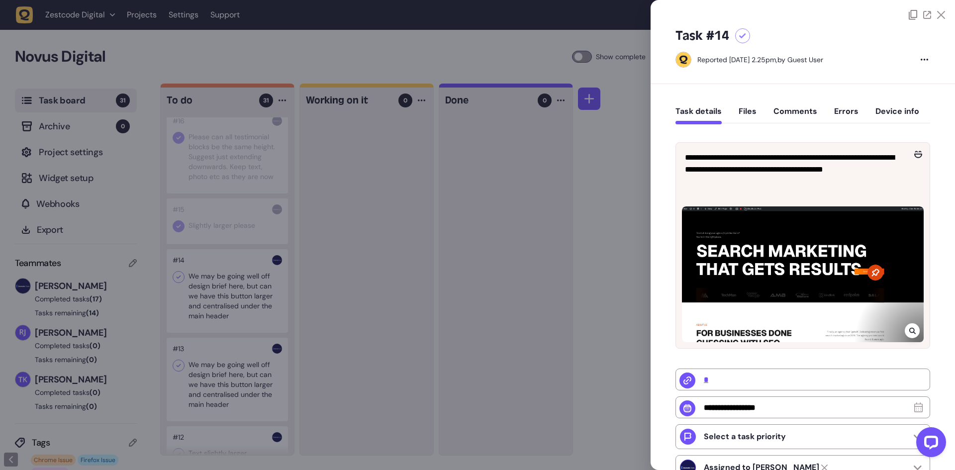
click at [264, 309] on div at bounding box center [477, 235] width 955 height 470
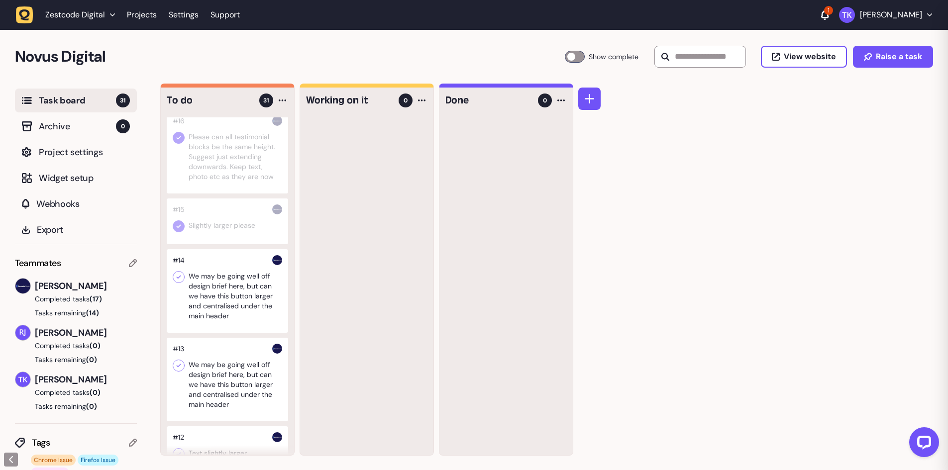
click at [264, 309] on div at bounding box center [227, 291] width 121 height 84
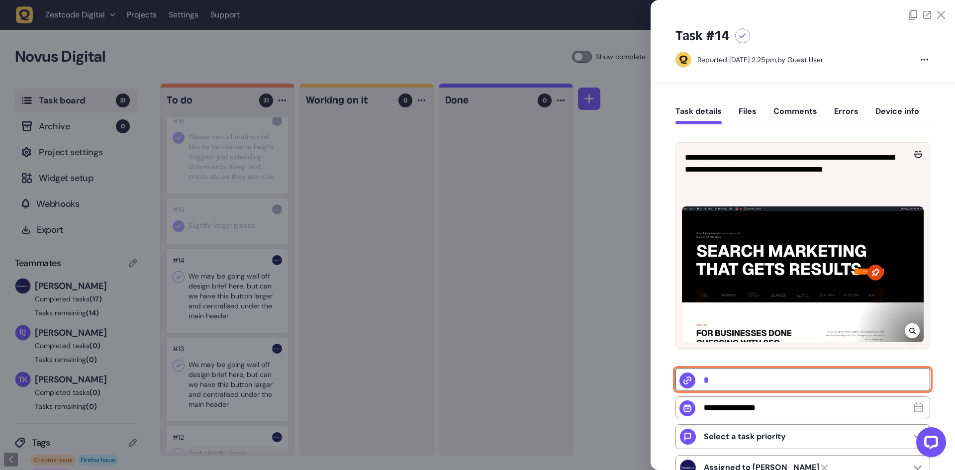
click at [707, 375] on input "*" at bounding box center [803, 380] width 255 height 22
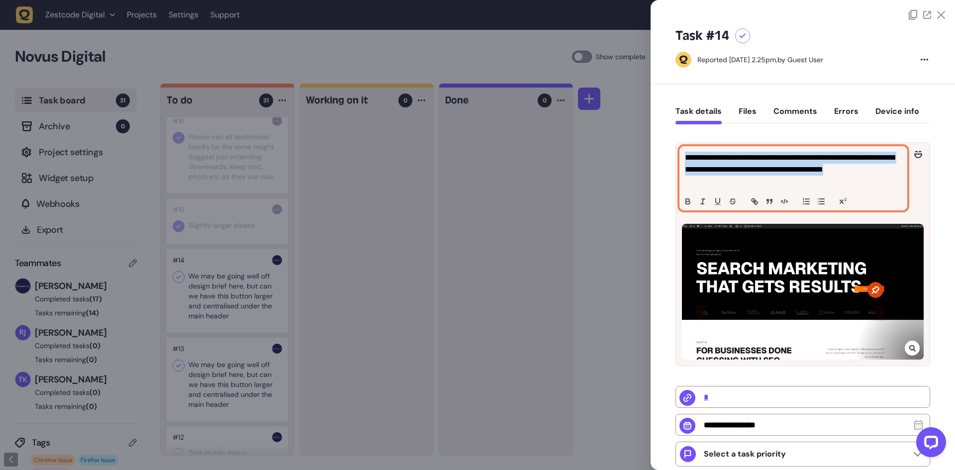
drag, startPoint x: 786, startPoint y: 179, endPoint x: 685, endPoint y: 158, distance: 103.1
click at [685, 158] on p "**********" at bounding box center [792, 170] width 214 height 36
click at [734, 172] on p "**********" at bounding box center [792, 170] width 214 height 36
drag, startPoint x: 730, startPoint y: 178, endPoint x: 665, endPoint y: 155, distance: 69.5
click at [665, 155] on div "**********" at bounding box center [803, 381] width 304 height 594
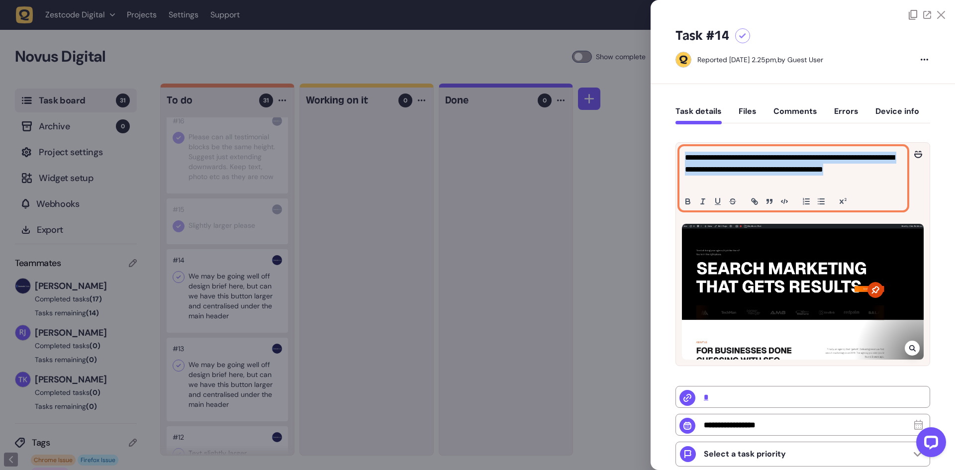
click at [721, 173] on p "**********" at bounding box center [792, 170] width 214 height 36
click at [796, 176] on p "**********" at bounding box center [792, 170] width 214 height 36
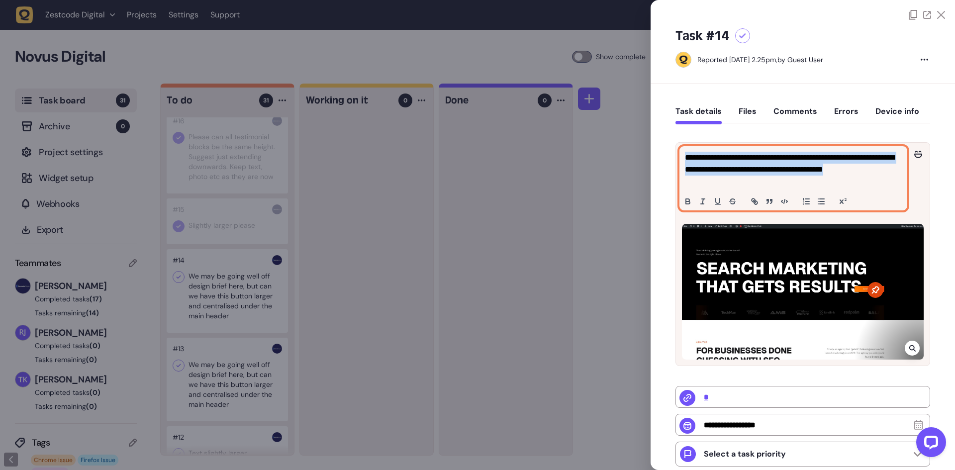
click at [822, 179] on p "**********" at bounding box center [792, 170] width 214 height 36
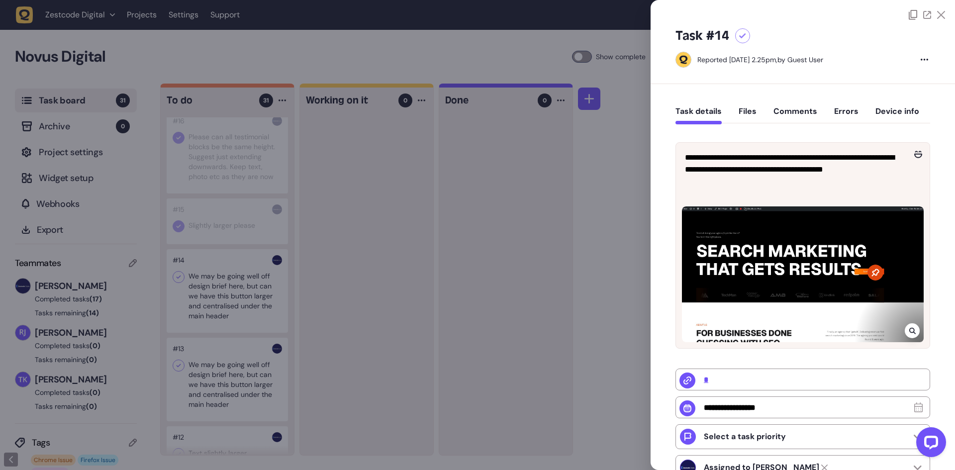
click at [550, 201] on div at bounding box center [477, 235] width 955 height 470
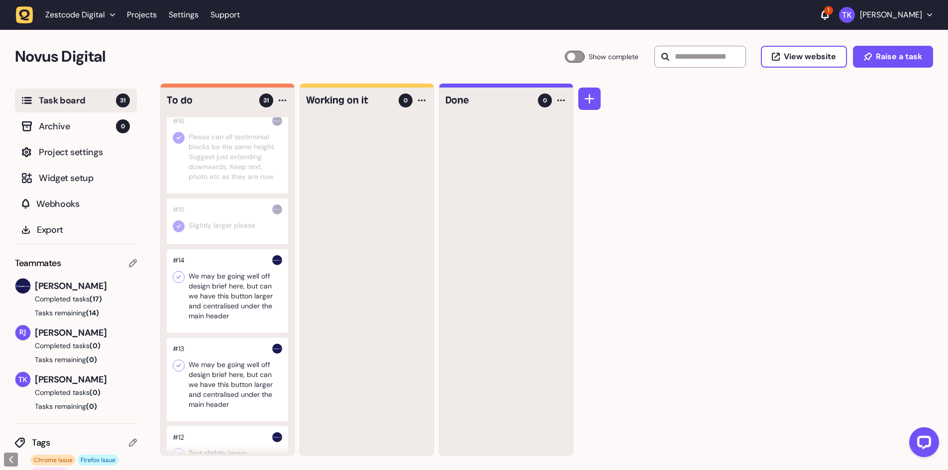
click at [177, 282] on icon at bounding box center [179, 277] width 10 height 10
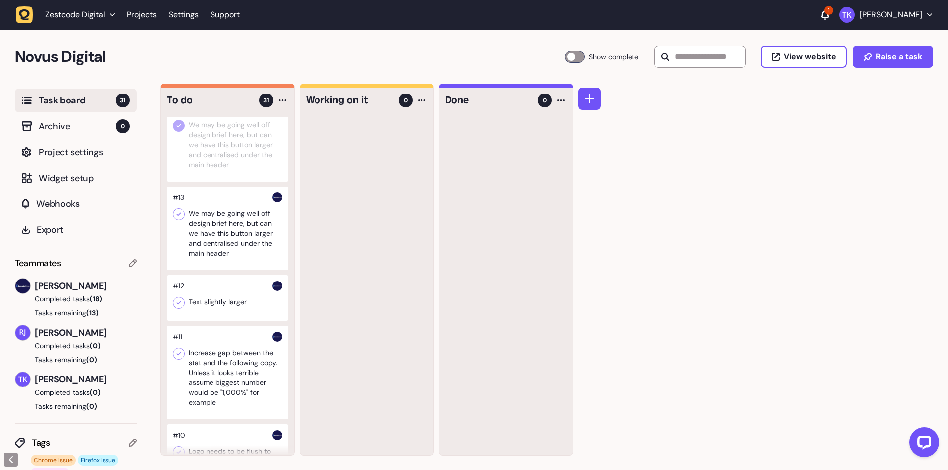
scroll to position [1194, 0]
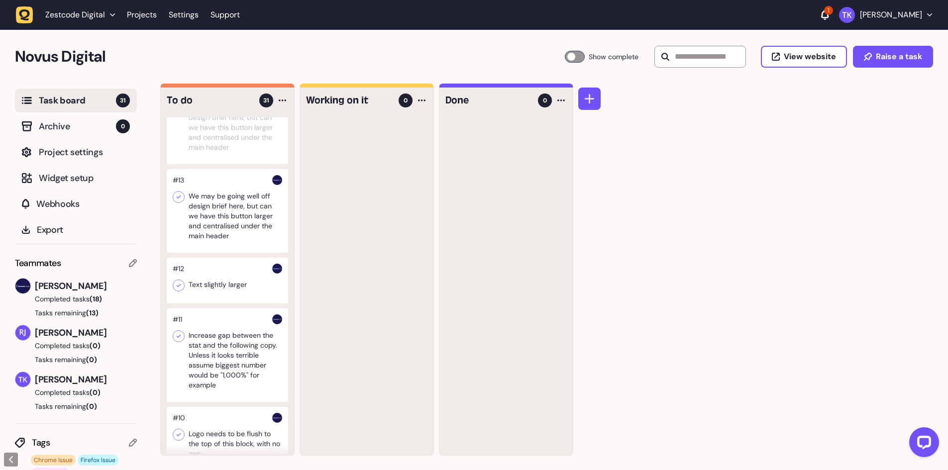
click at [225, 234] on div at bounding box center [227, 211] width 121 height 84
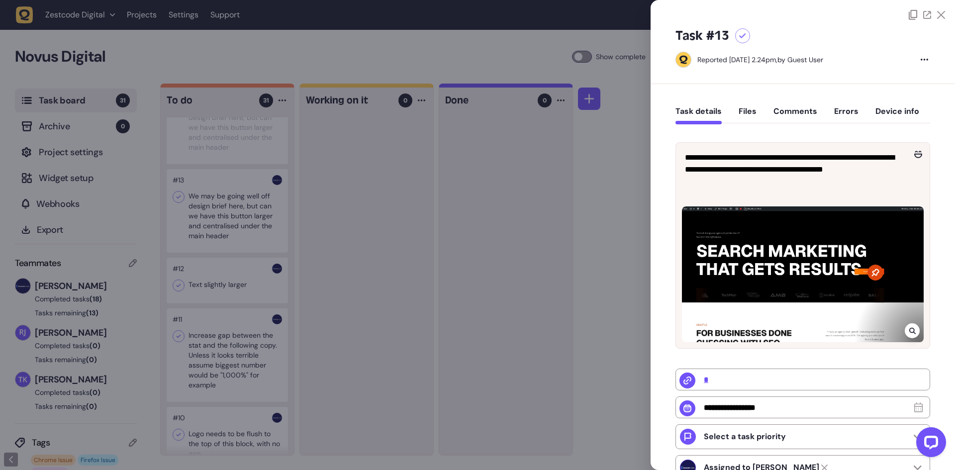
click at [226, 234] on div at bounding box center [477, 235] width 955 height 470
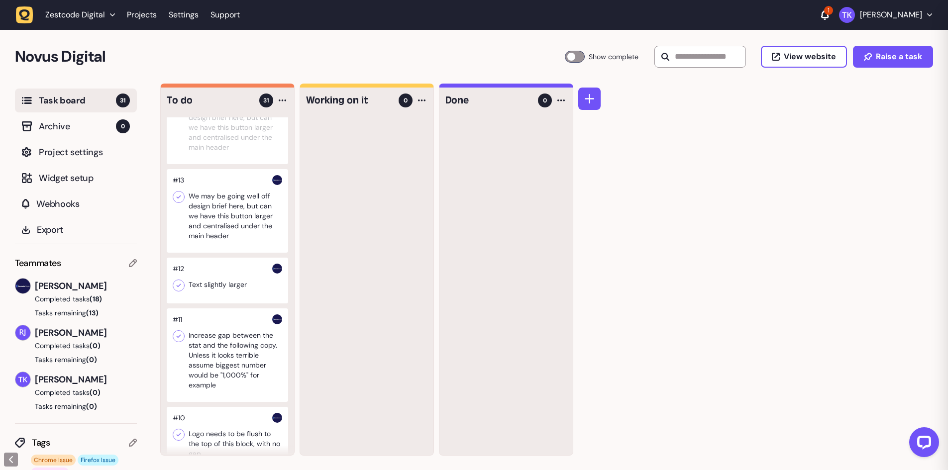
click at [226, 234] on div at bounding box center [227, 211] width 121 height 84
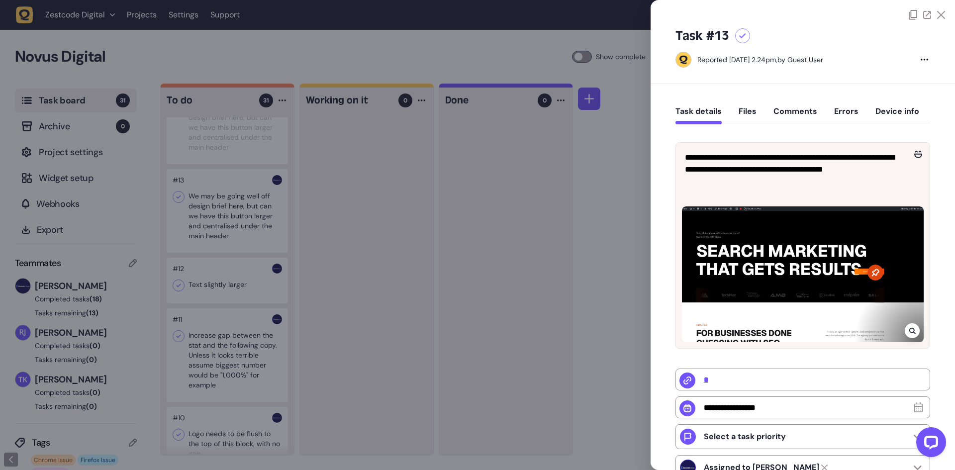
click at [226, 234] on div at bounding box center [477, 235] width 955 height 470
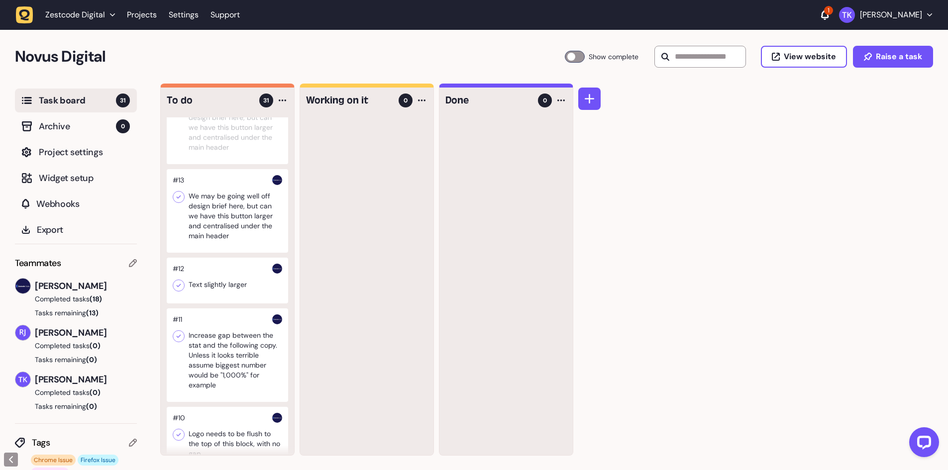
click at [180, 199] on icon at bounding box center [179, 197] width 4 height 3
click at [213, 303] on div at bounding box center [227, 281] width 121 height 46
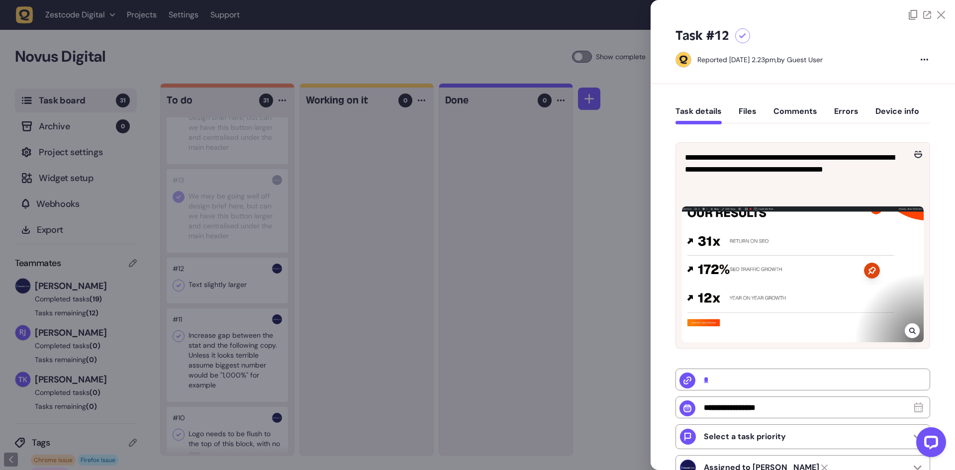
click at [223, 300] on div at bounding box center [477, 235] width 955 height 470
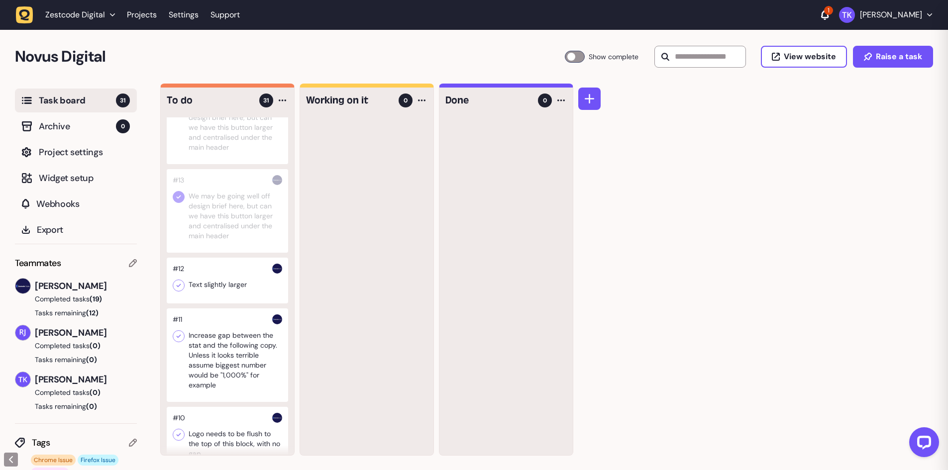
click at [223, 300] on div at bounding box center [227, 281] width 121 height 46
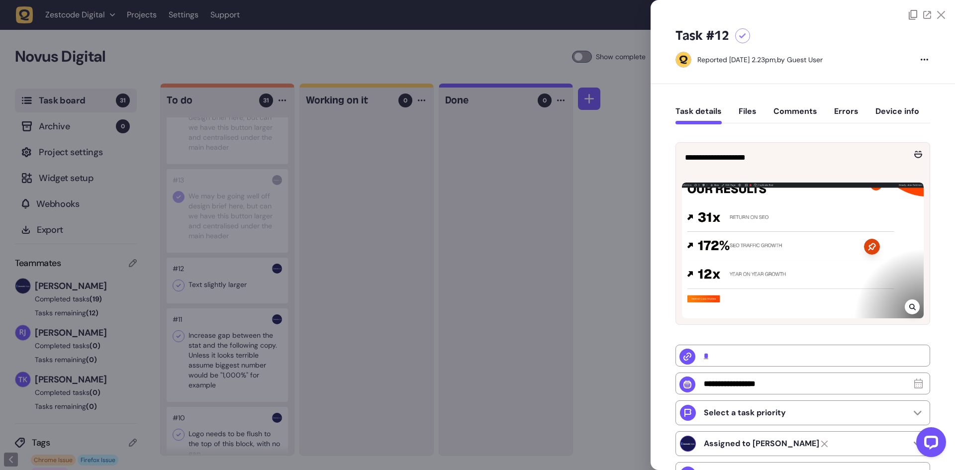
drag, startPoint x: 539, startPoint y: 48, endPoint x: 535, endPoint y: 52, distance: 5.6
click at [539, 48] on div at bounding box center [477, 235] width 955 height 470
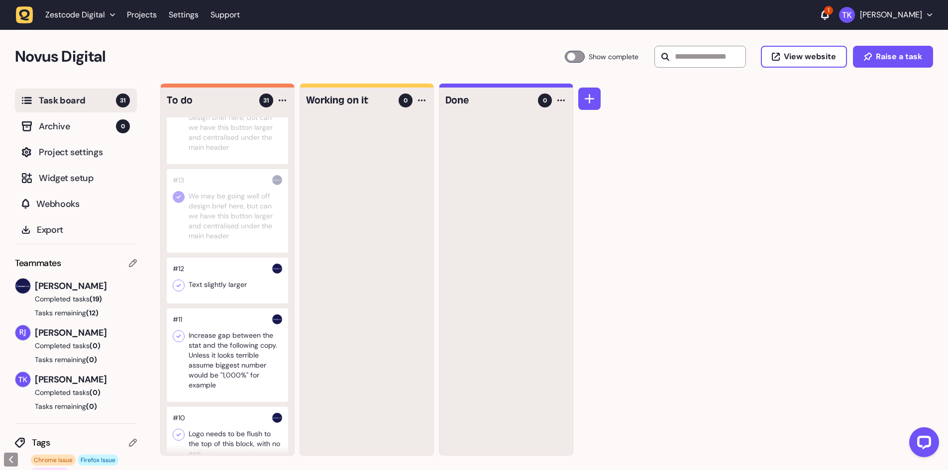
click at [179, 291] on icon at bounding box center [179, 286] width 10 height 10
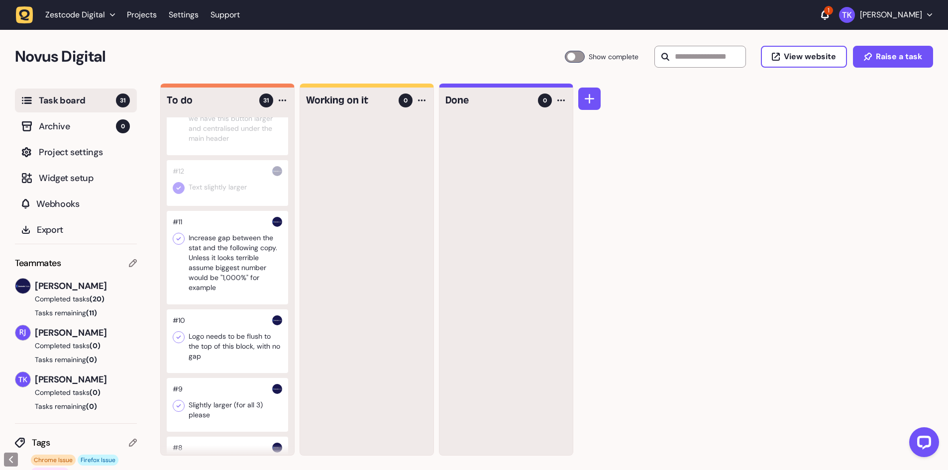
scroll to position [1293, 0]
click at [235, 283] on div at bounding box center [227, 256] width 121 height 94
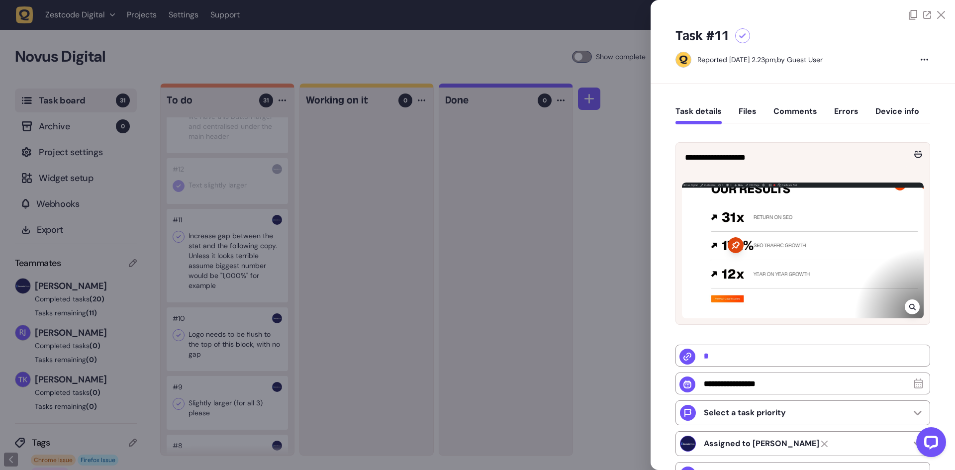
click at [230, 283] on div at bounding box center [477, 235] width 955 height 470
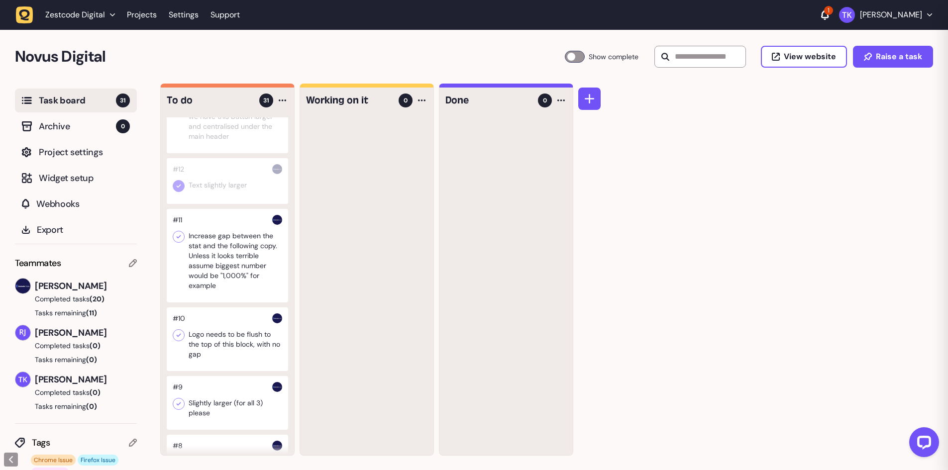
click at [230, 283] on div at bounding box center [227, 256] width 121 height 94
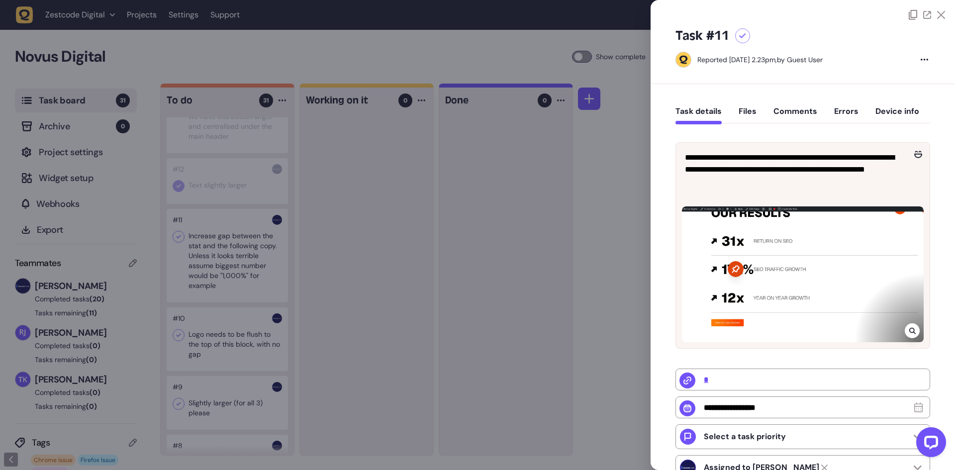
click at [177, 255] on div at bounding box center [477, 235] width 955 height 470
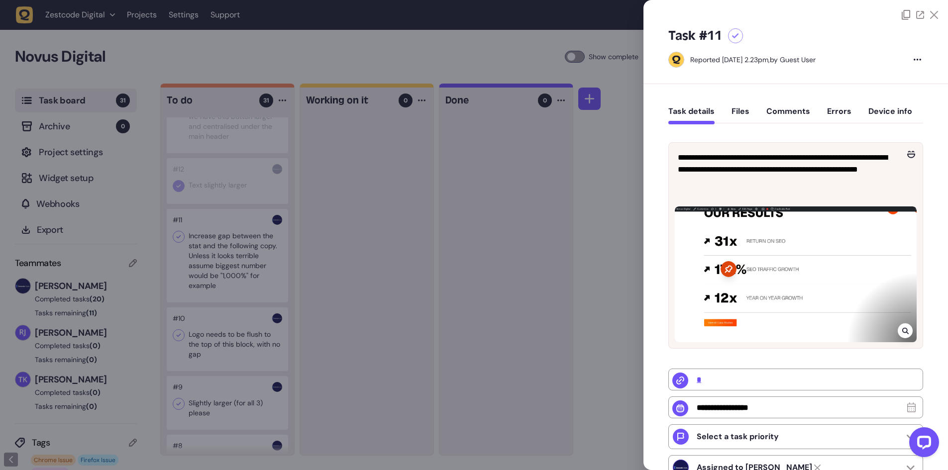
click at [177, 239] on icon at bounding box center [179, 236] width 4 height 3
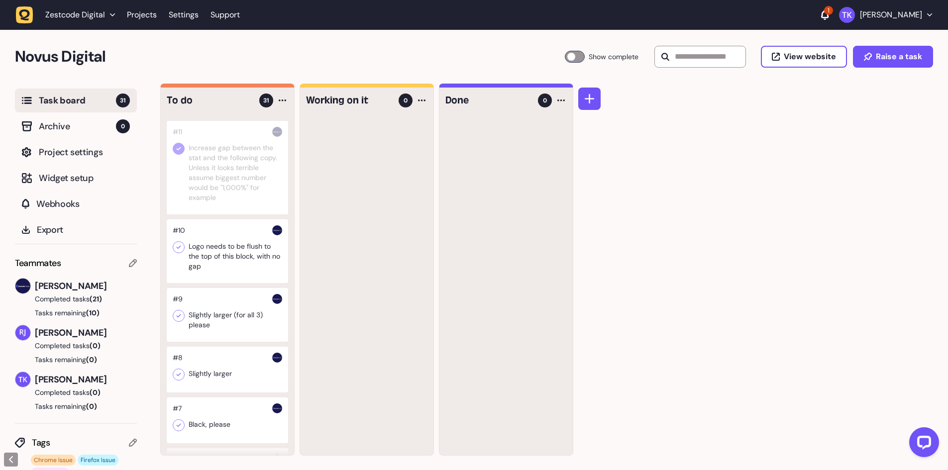
scroll to position [1393, 0]
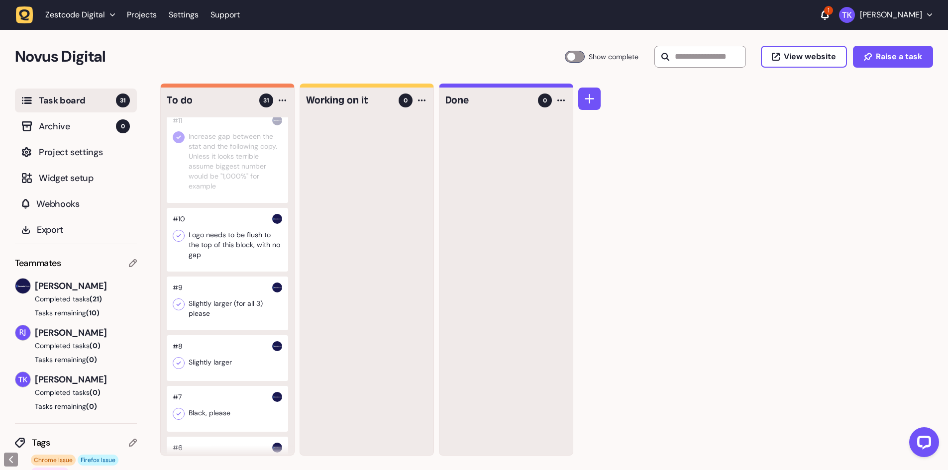
click at [232, 267] on div at bounding box center [227, 240] width 121 height 64
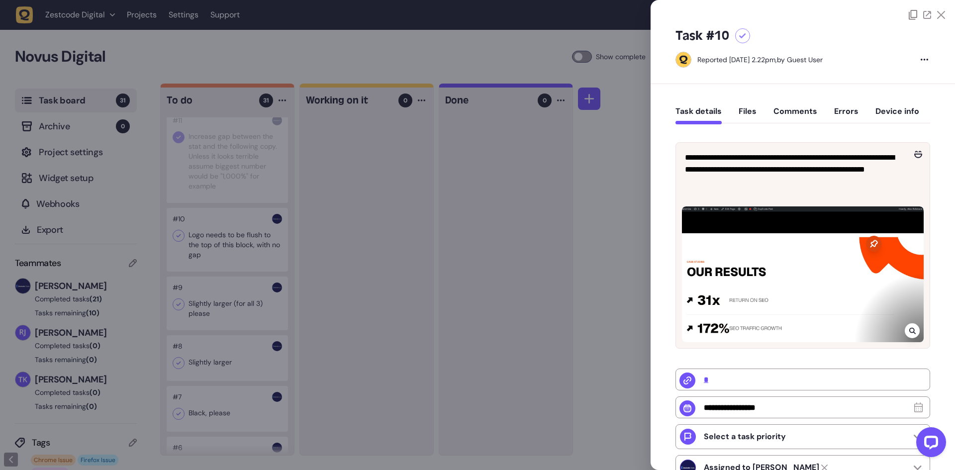
click at [232, 267] on div at bounding box center [477, 235] width 955 height 470
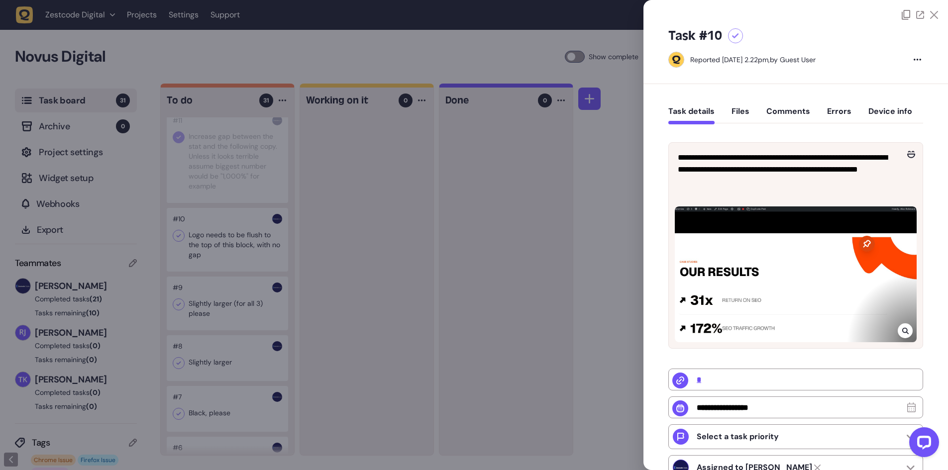
click at [232, 267] on div at bounding box center [227, 240] width 121 height 64
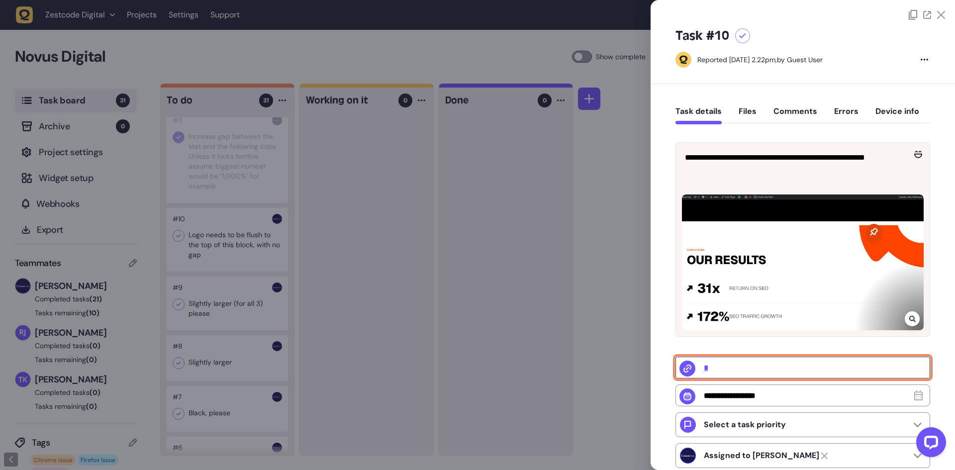
click at [707, 364] on input "*" at bounding box center [803, 368] width 255 height 22
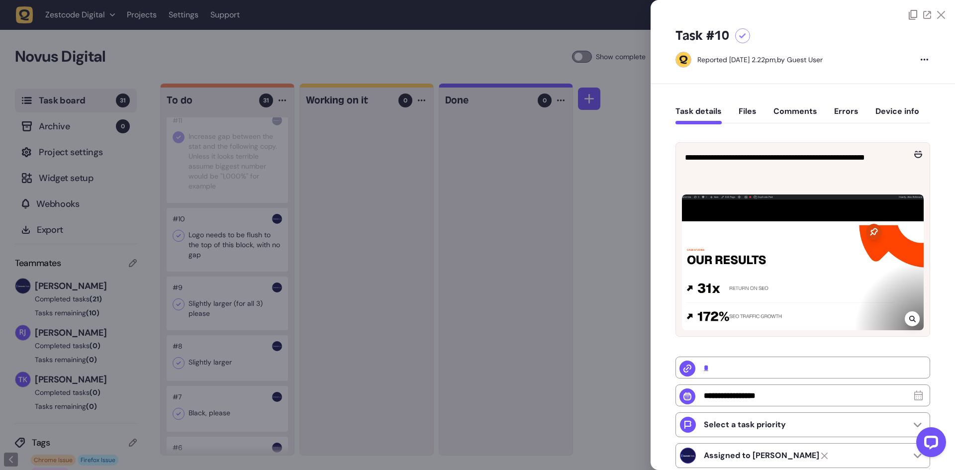
click at [402, 276] on div at bounding box center [477, 235] width 955 height 470
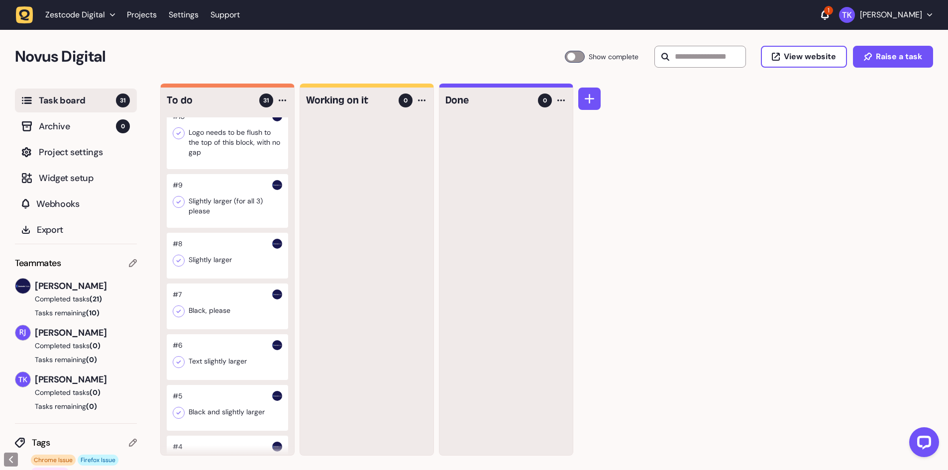
scroll to position [1423, 0]
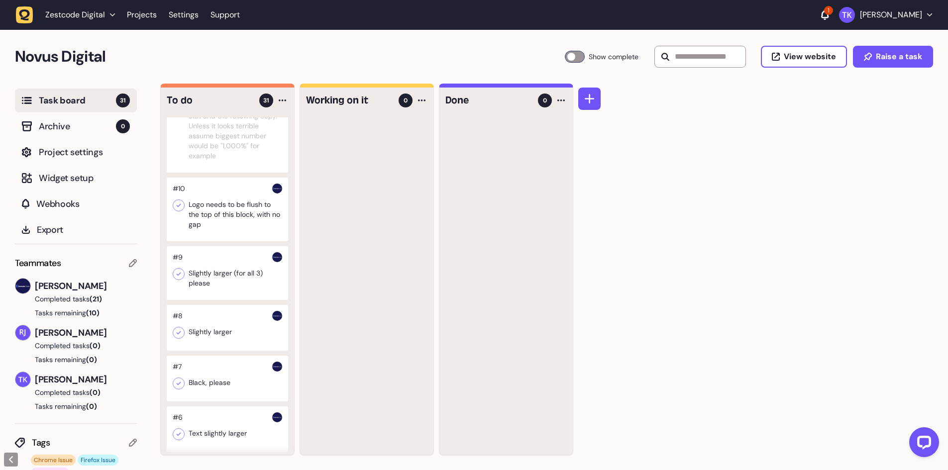
click at [182, 210] on icon at bounding box center [179, 205] width 10 height 10
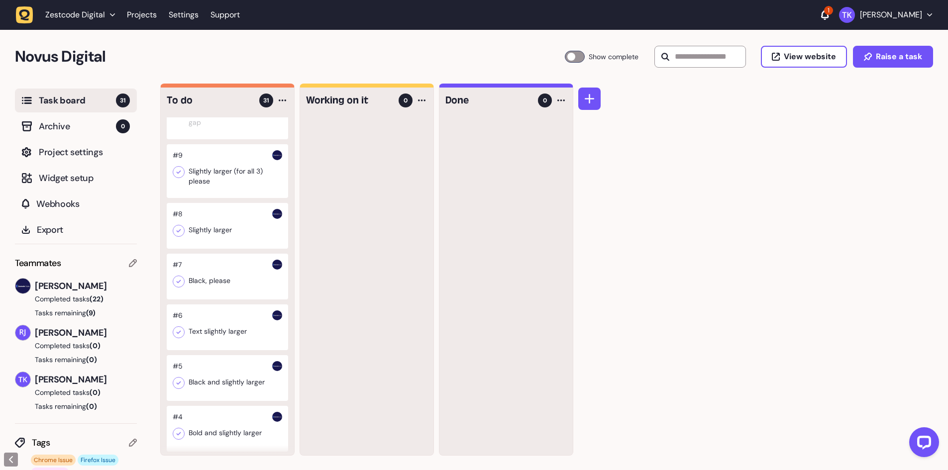
scroll to position [1523, 0]
click at [219, 200] on div at bounding box center [227, 174] width 121 height 54
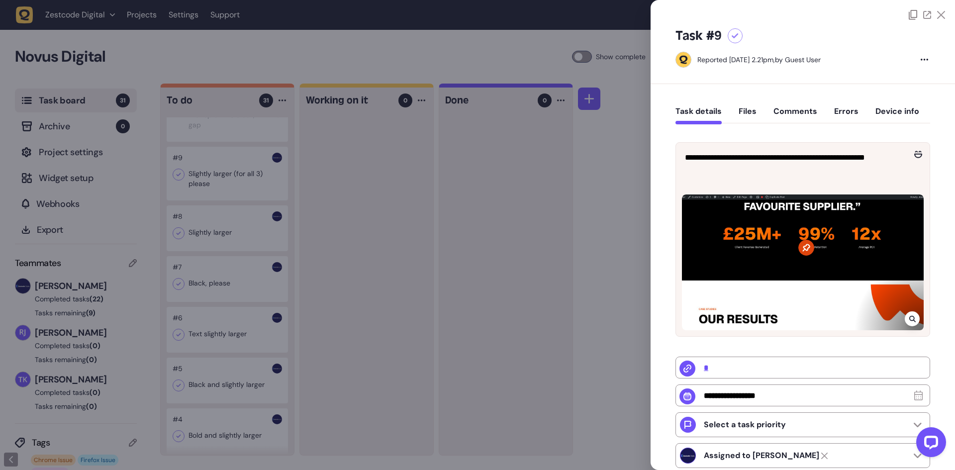
click at [179, 191] on div at bounding box center [477, 235] width 955 height 470
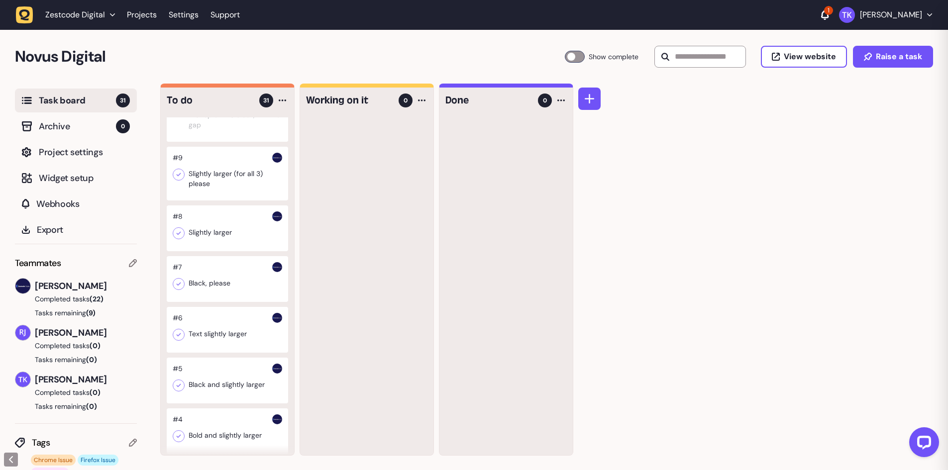
click at [179, 180] on icon at bounding box center [179, 175] width 10 height 10
click at [201, 251] on div at bounding box center [227, 228] width 121 height 46
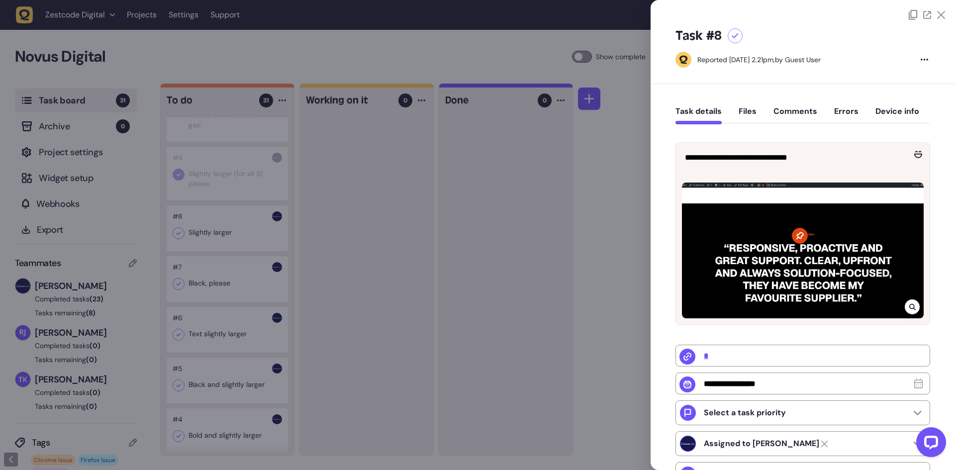
click at [233, 242] on div at bounding box center [477, 235] width 955 height 470
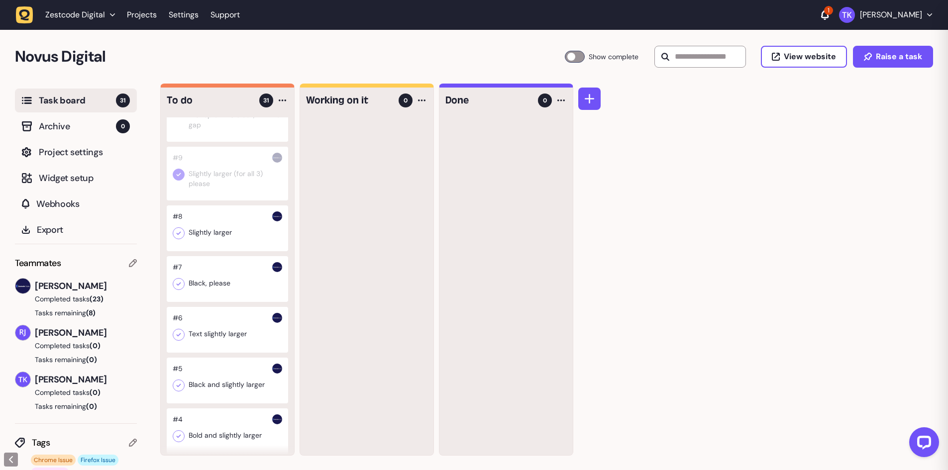
click at [233, 242] on div at bounding box center [227, 228] width 121 height 46
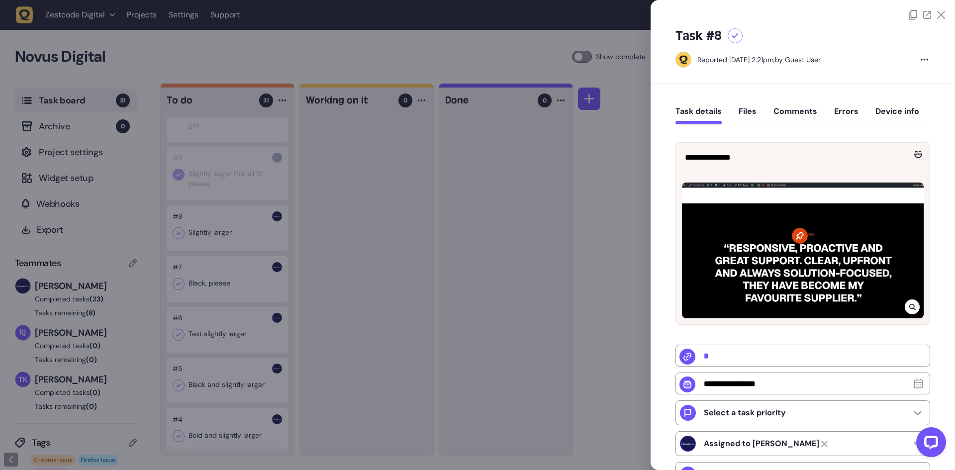
click at [176, 252] on div at bounding box center [477, 235] width 955 height 470
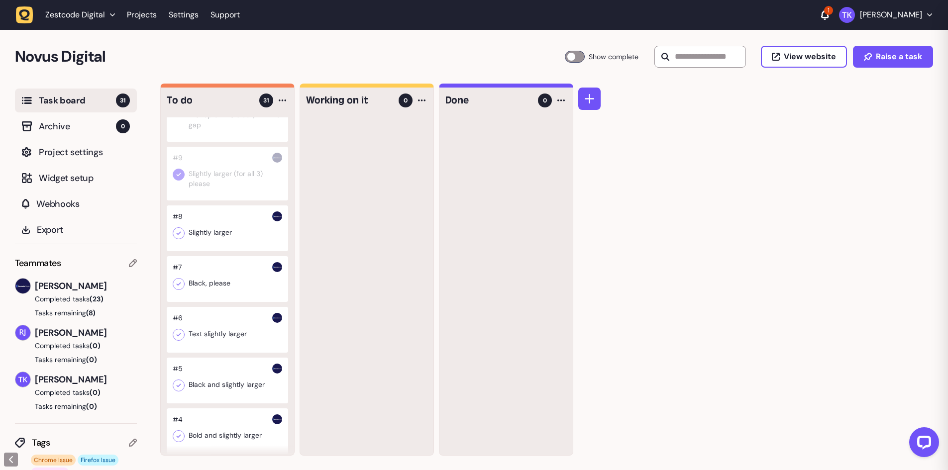
click at [176, 238] on icon at bounding box center [179, 233] width 10 height 10
click at [210, 302] on div at bounding box center [227, 279] width 121 height 46
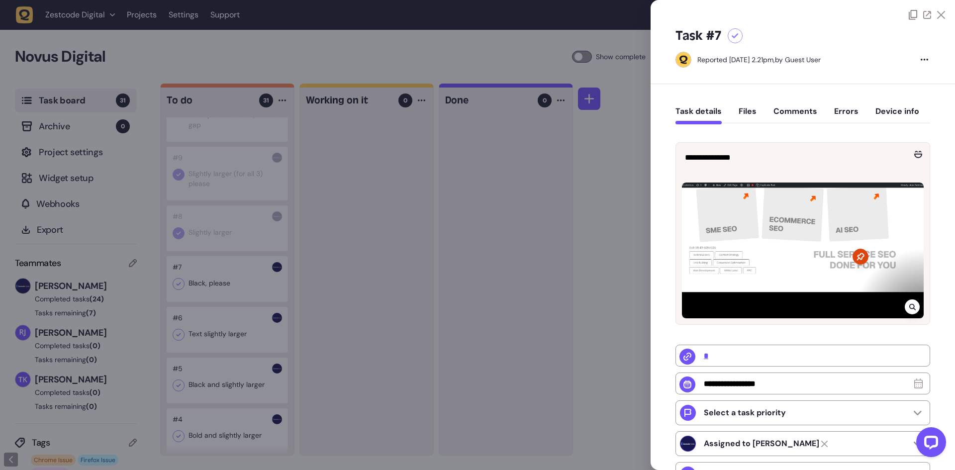
click at [177, 304] on div at bounding box center [477, 235] width 955 height 470
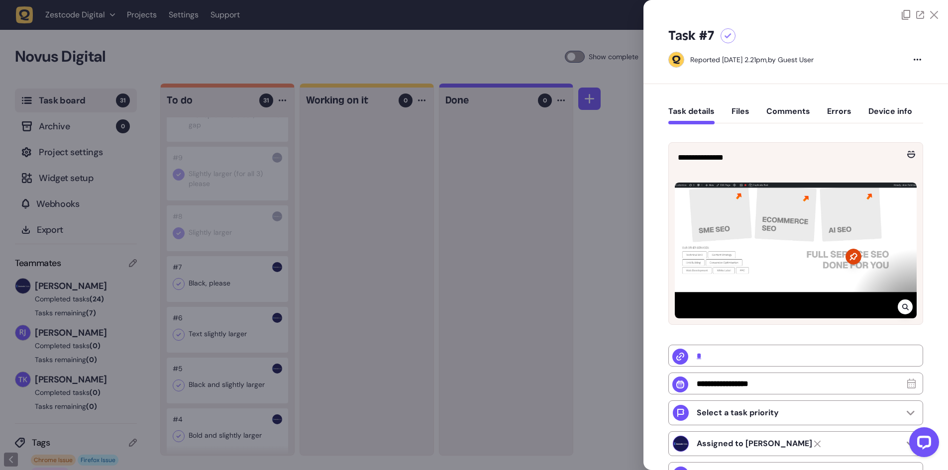
click at [177, 289] on icon at bounding box center [179, 284] width 10 height 10
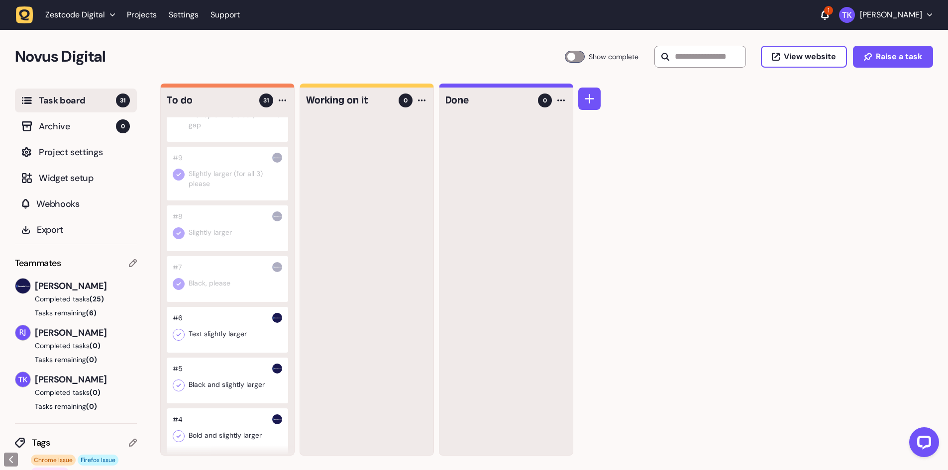
click at [211, 339] on div at bounding box center [227, 330] width 121 height 46
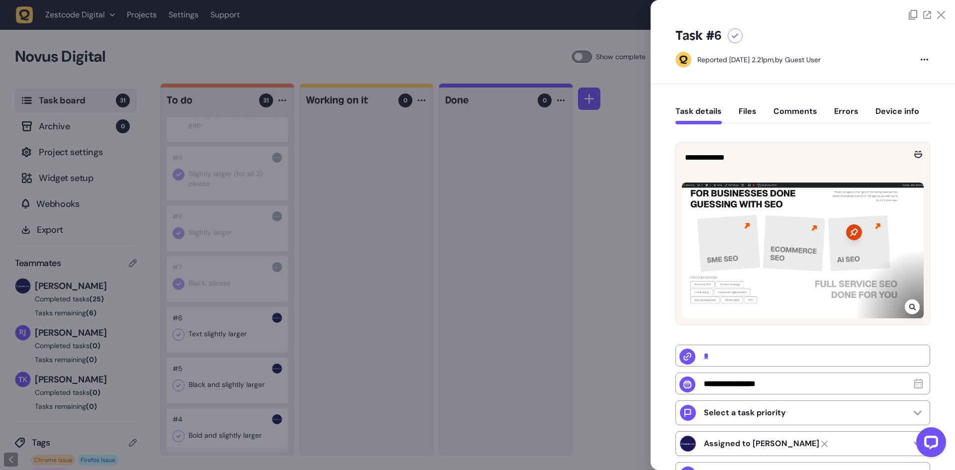
click at [222, 352] on div at bounding box center [477, 235] width 955 height 470
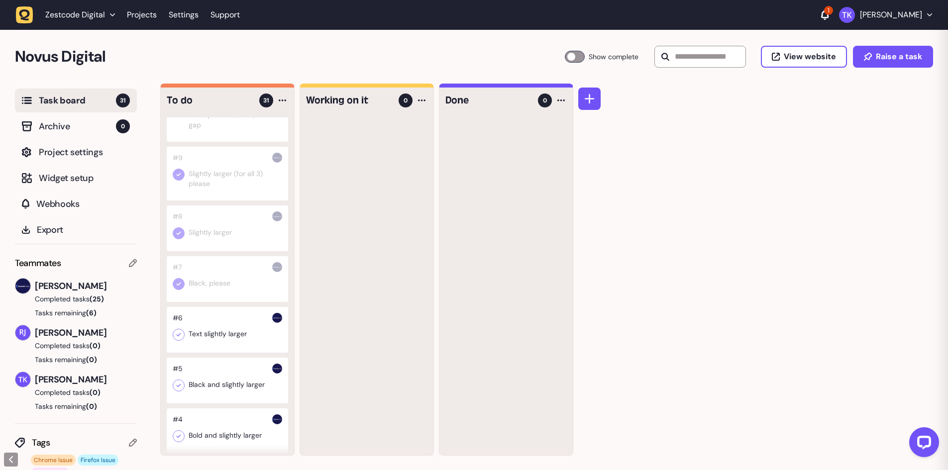
click at [222, 352] on div at bounding box center [227, 330] width 121 height 46
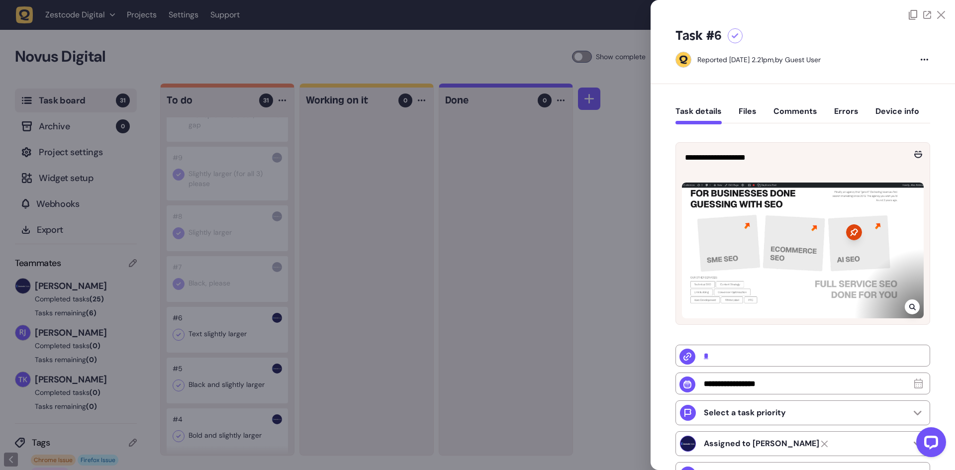
click at [393, 276] on div at bounding box center [477, 235] width 955 height 470
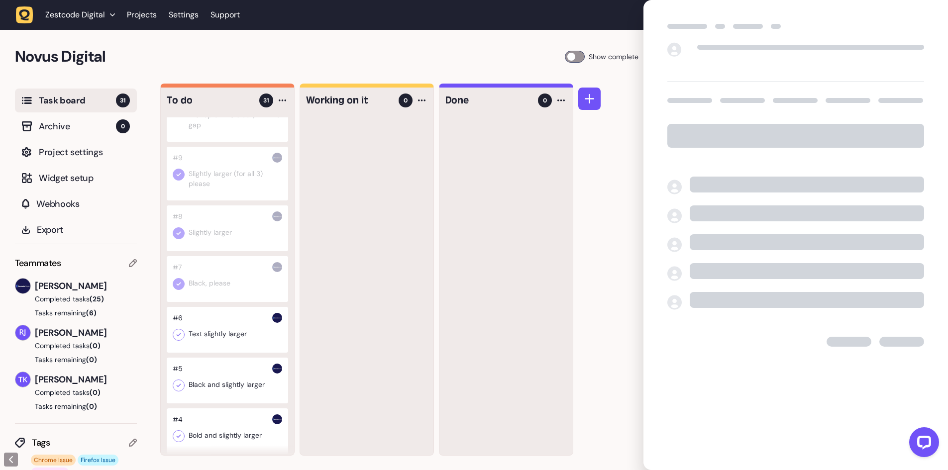
click at [353, 248] on div at bounding box center [366, 286] width 133 height 338
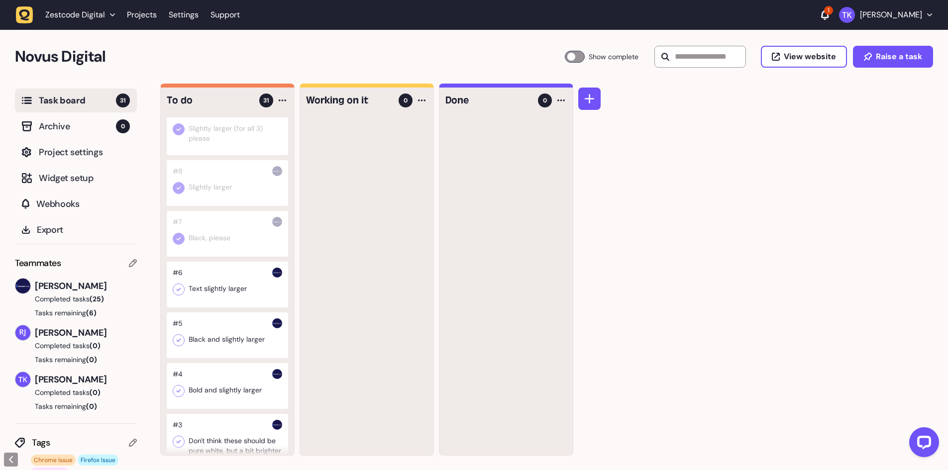
scroll to position [1722, 0]
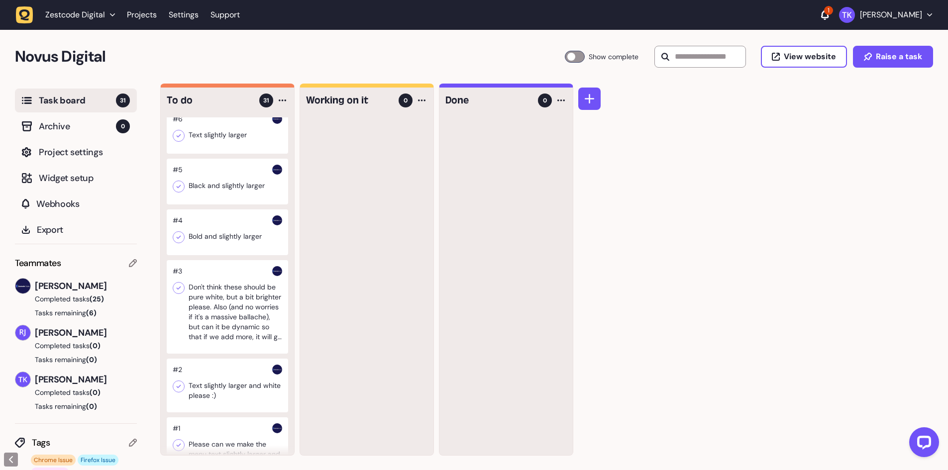
click at [178, 141] on icon at bounding box center [179, 136] width 10 height 10
click at [210, 204] on div at bounding box center [227, 182] width 121 height 46
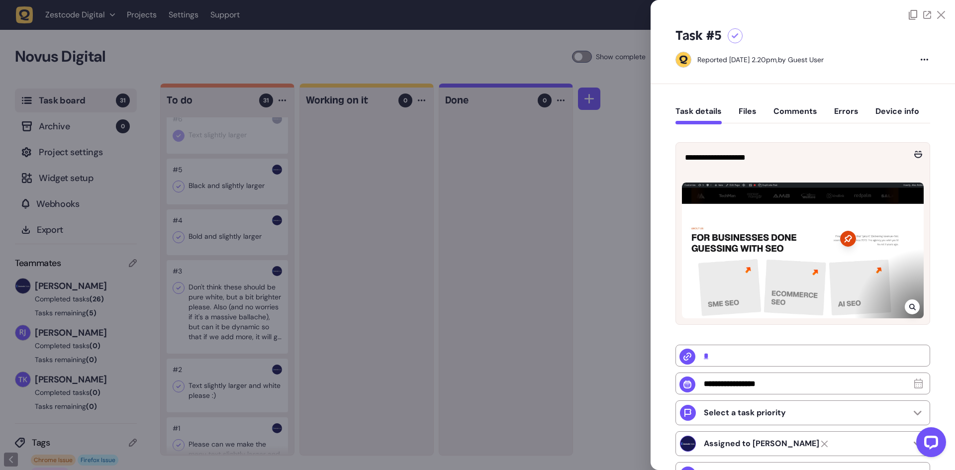
click at [518, 48] on div at bounding box center [477, 235] width 955 height 470
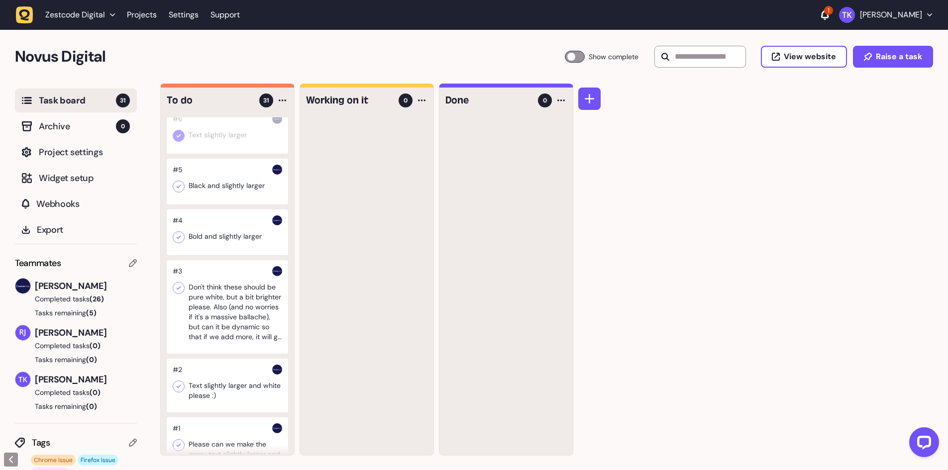
click at [181, 192] on icon at bounding box center [179, 187] width 10 height 10
click at [227, 255] on div at bounding box center [227, 232] width 121 height 46
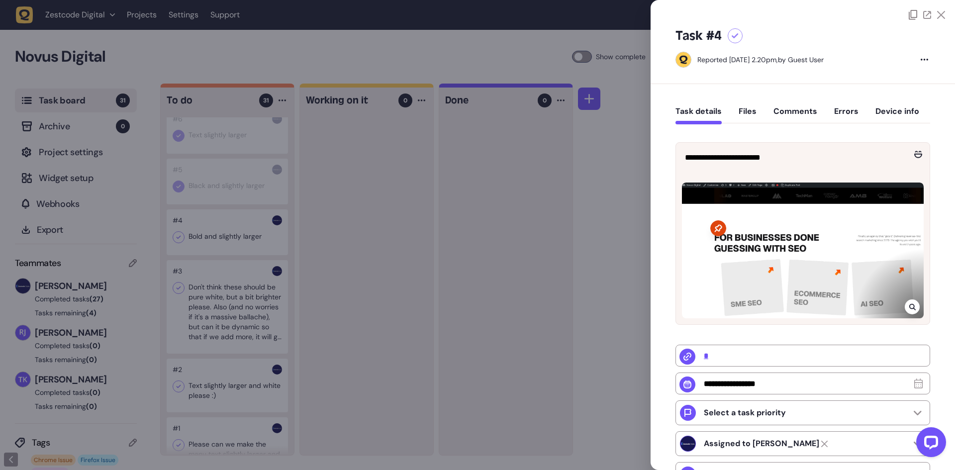
click at [201, 256] on div at bounding box center [477, 235] width 955 height 470
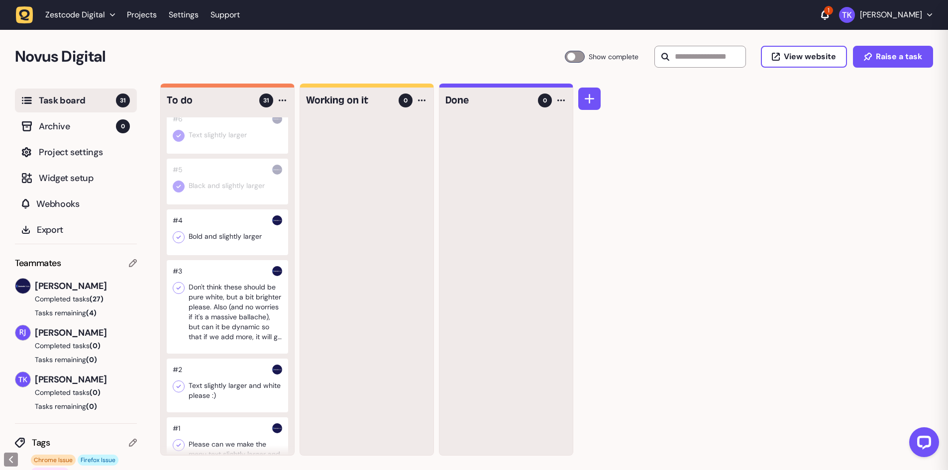
click at [201, 255] on div at bounding box center [227, 232] width 121 height 46
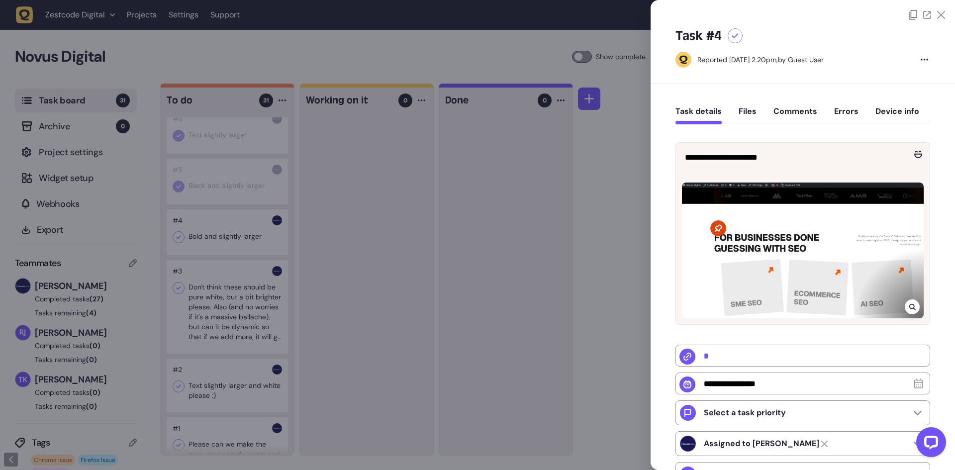
click at [180, 256] on div at bounding box center [477, 235] width 955 height 470
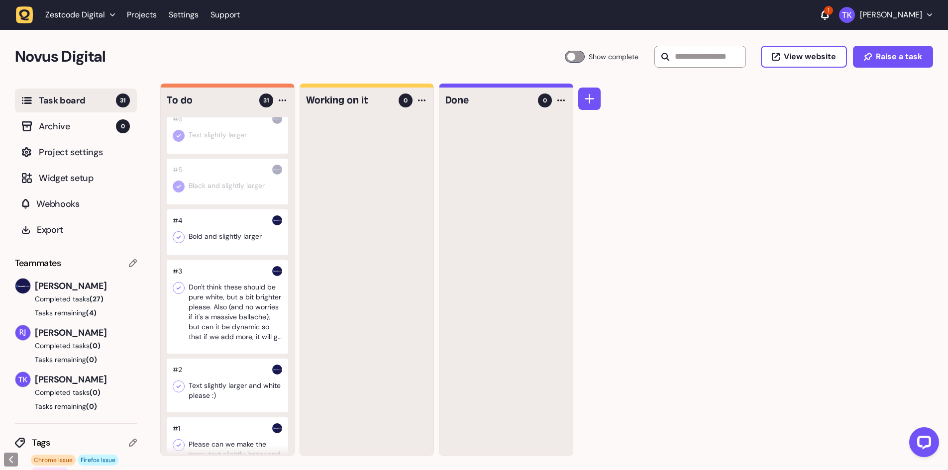
click at [180, 242] on icon at bounding box center [179, 237] width 10 height 10
click at [210, 311] on div at bounding box center [227, 307] width 121 height 94
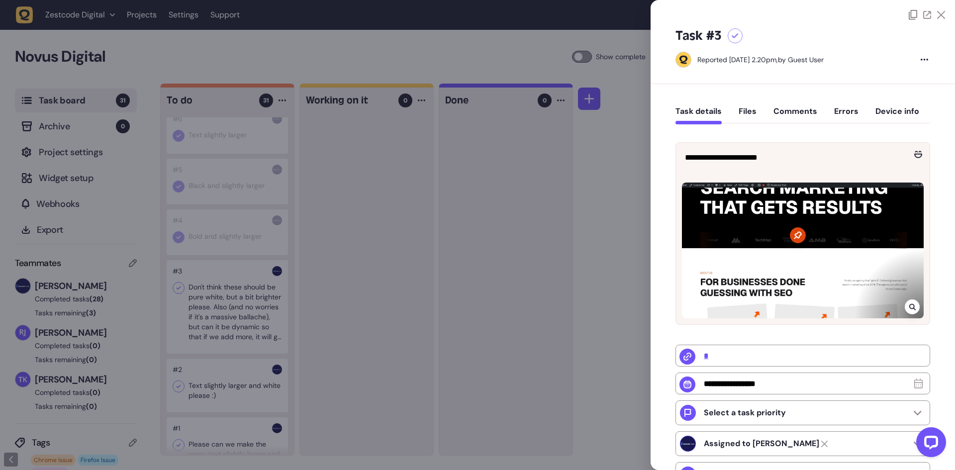
click at [216, 331] on div at bounding box center [477, 235] width 955 height 470
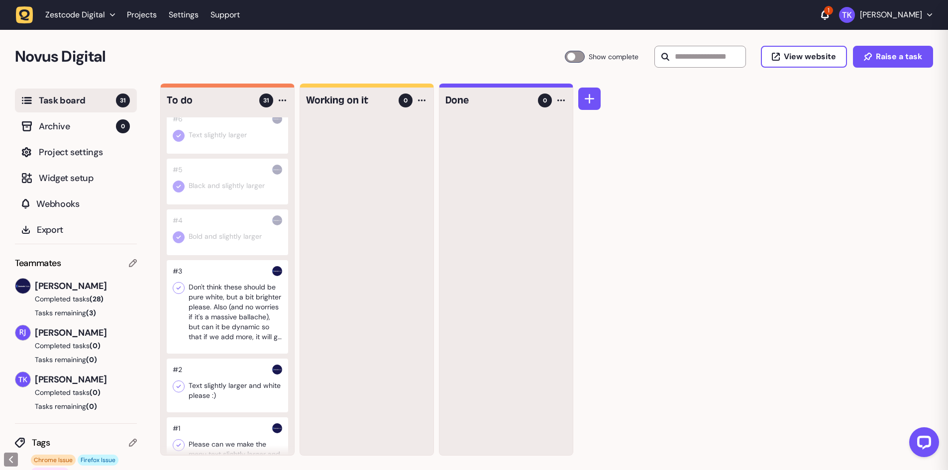
click at [216, 331] on div at bounding box center [227, 307] width 121 height 94
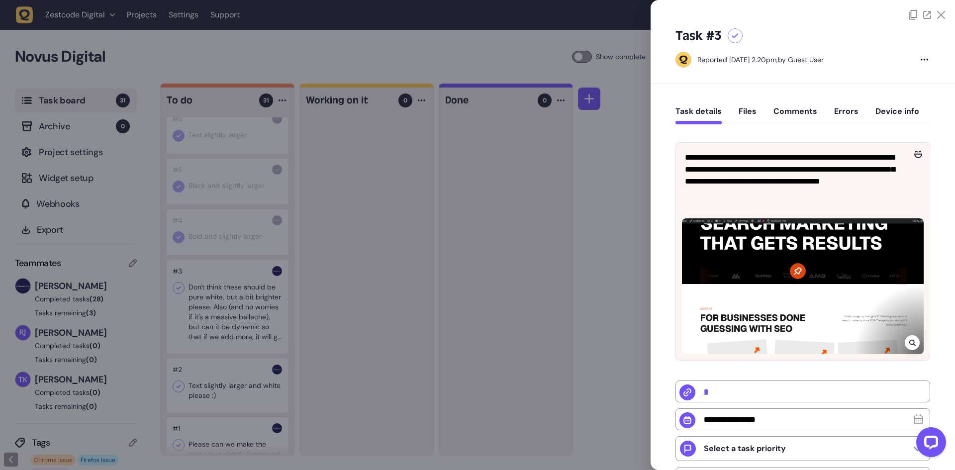
drag, startPoint x: 381, startPoint y: 267, endPoint x: 370, endPoint y: 274, distance: 12.7
click at [381, 267] on div at bounding box center [477, 235] width 955 height 470
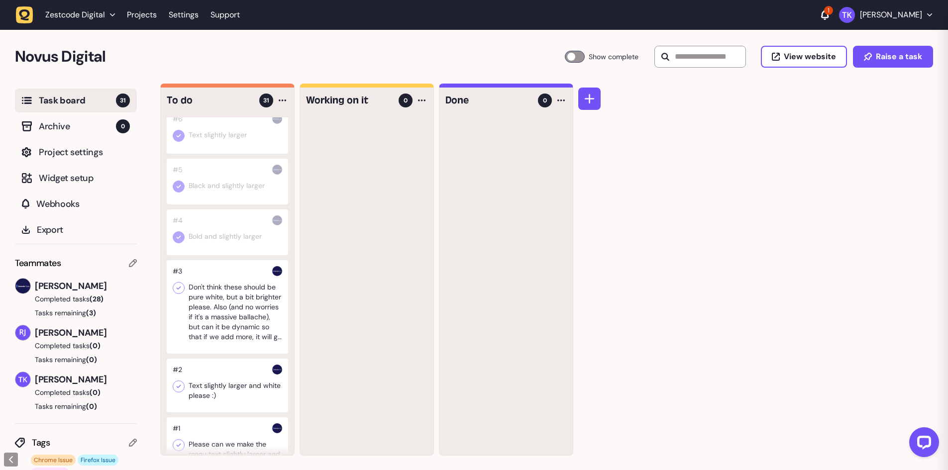
click at [206, 347] on div at bounding box center [227, 307] width 121 height 94
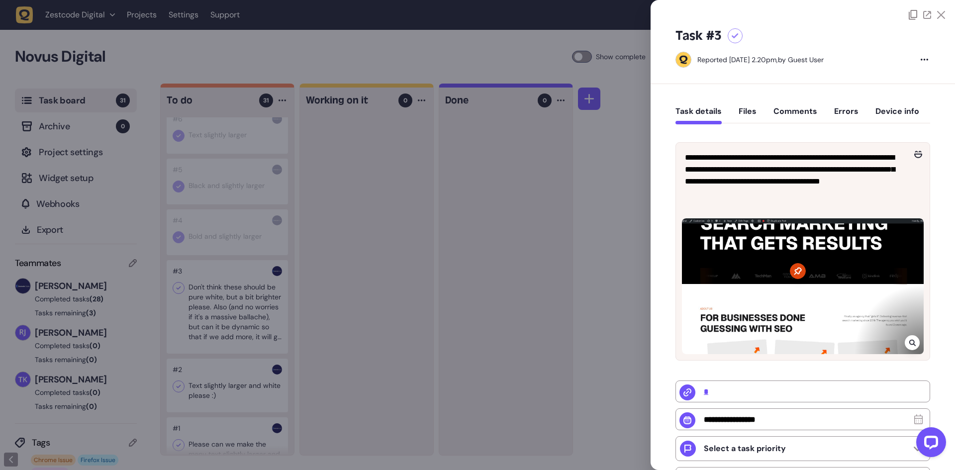
click at [179, 305] on div at bounding box center [477, 235] width 955 height 470
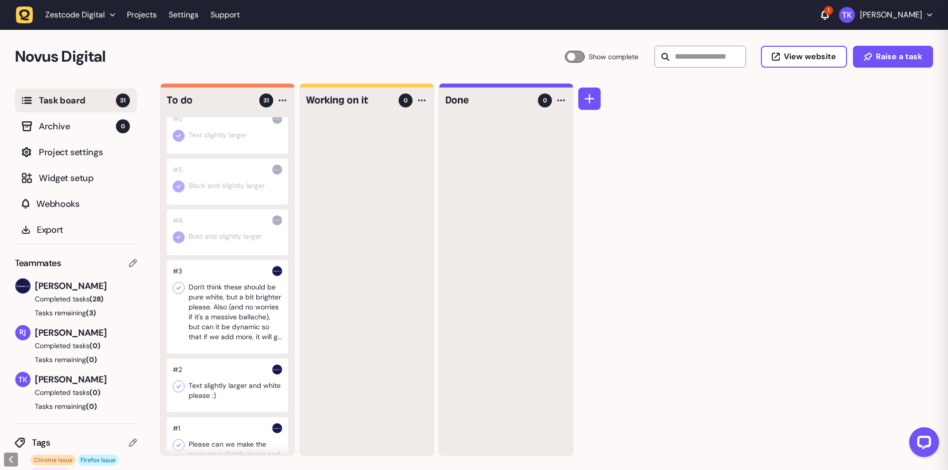
click at [179, 293] on icon at bounding box center [179, 288] width 10 height 10
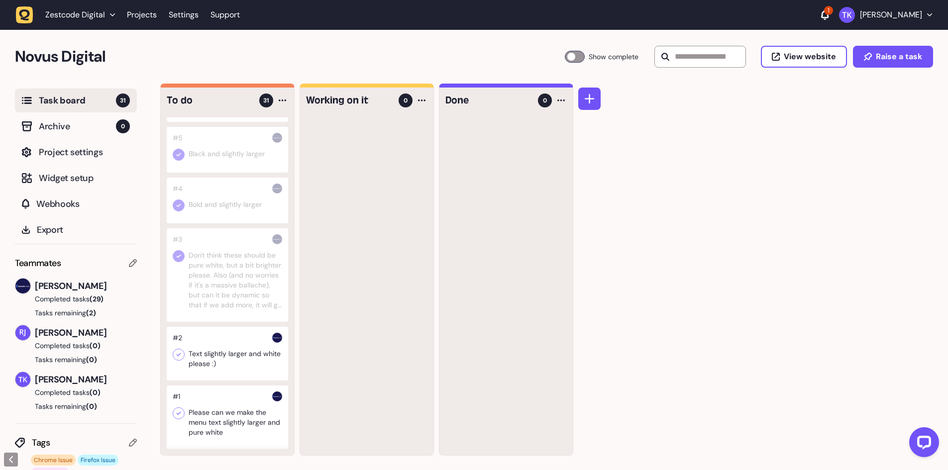
scroll to position [1772, 0]
click at [226, 352] on div at bounding box center [227, 354] width 121 height 54
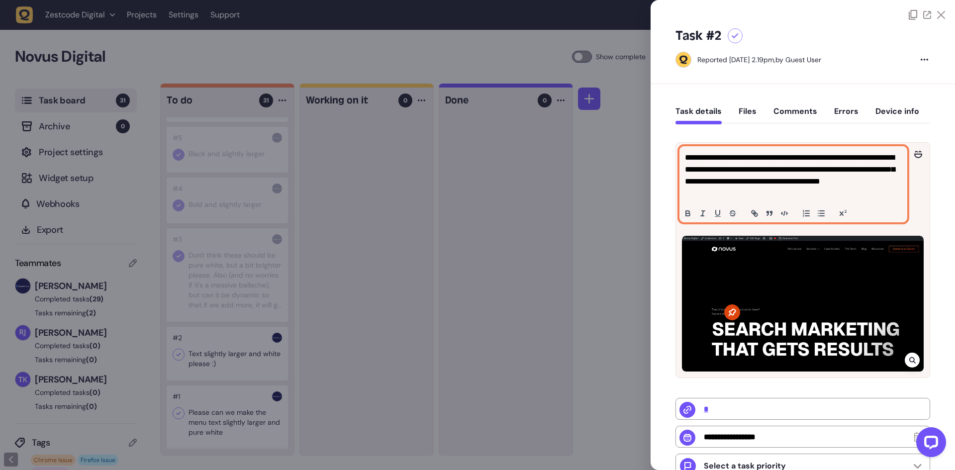
click at [743, 176] on p "**********" at bounding box center [792, 176] width 214 height 48
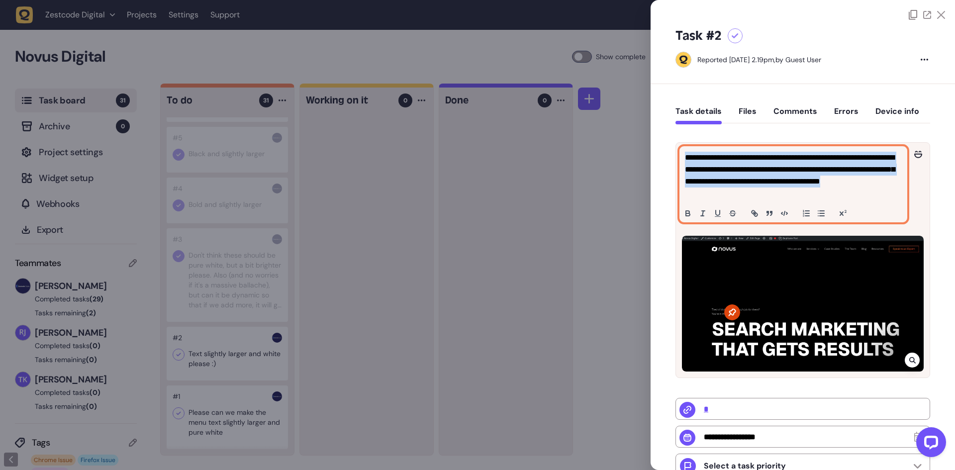
click at [743, 176] on p "**********" at bounding box center [792, 176] width 214 height 48
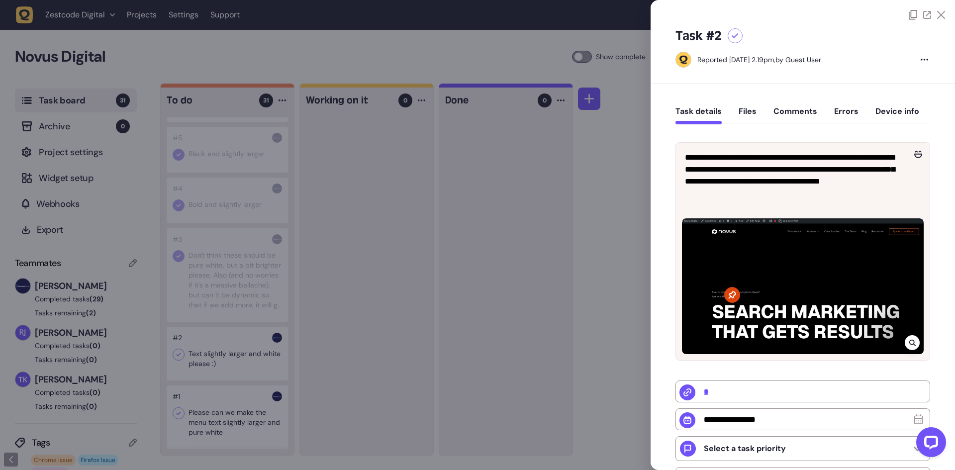
click at [233, 343] on div at bounding box center [477, 235] width 955 height 470
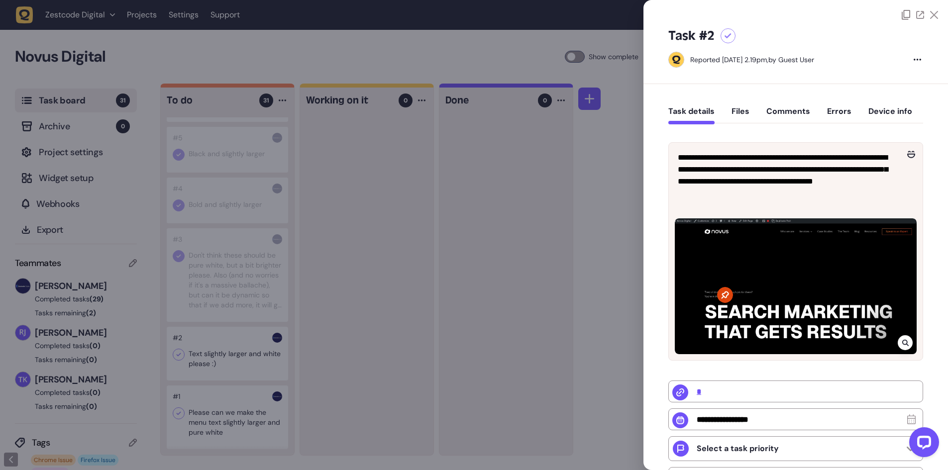
click at [233, 343] on div at bounding box center [227, 354] width 121 height 54
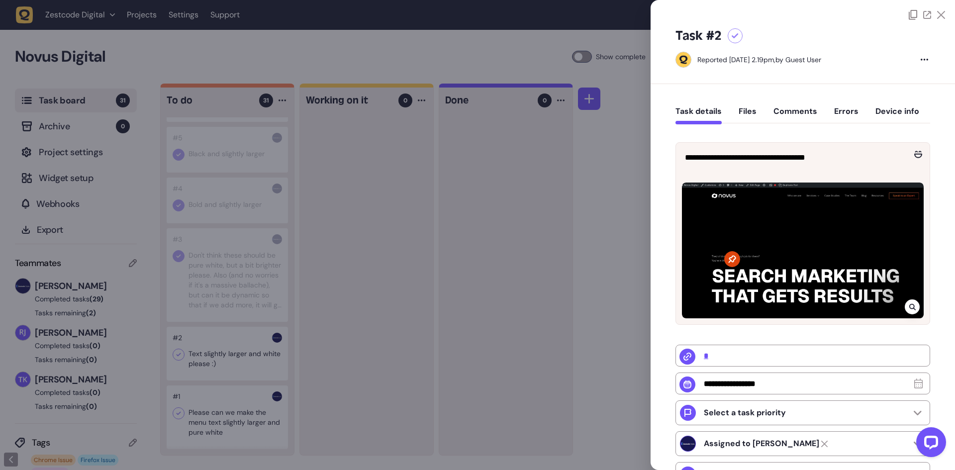
click at [224, 281] on div at bounding box center [477, 235] width 955 height 470
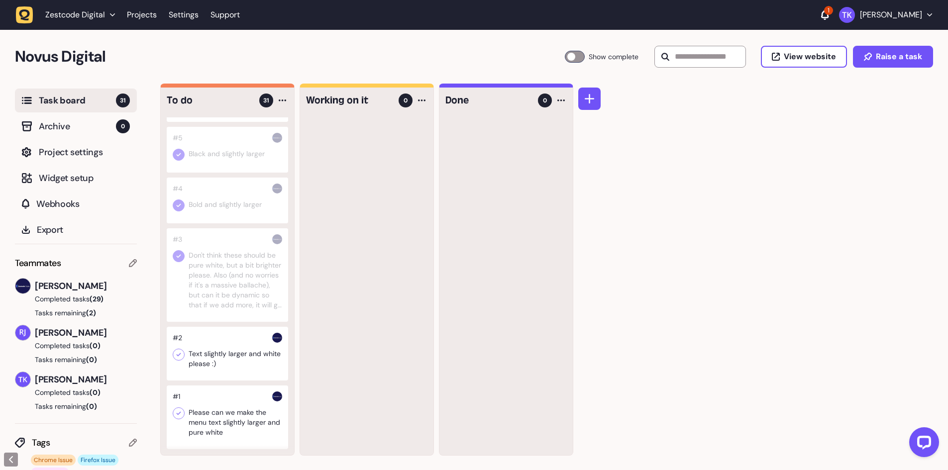
click at [181, 360] on div at bounding box center [179, 355] width 12 height 12
click at [234, 407] on div at bounding box center [227, 417] width 121 height 64
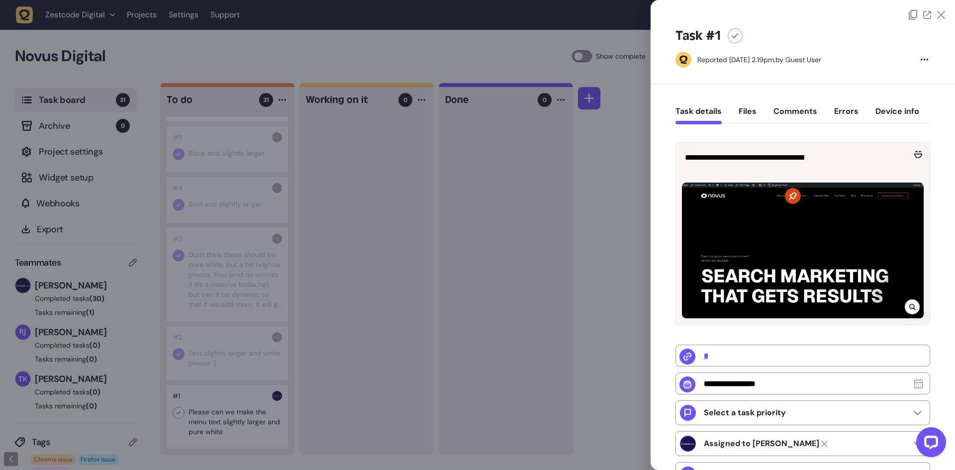
click at [238, 409] on div at bounding box center [477, 235] width 955 height 470
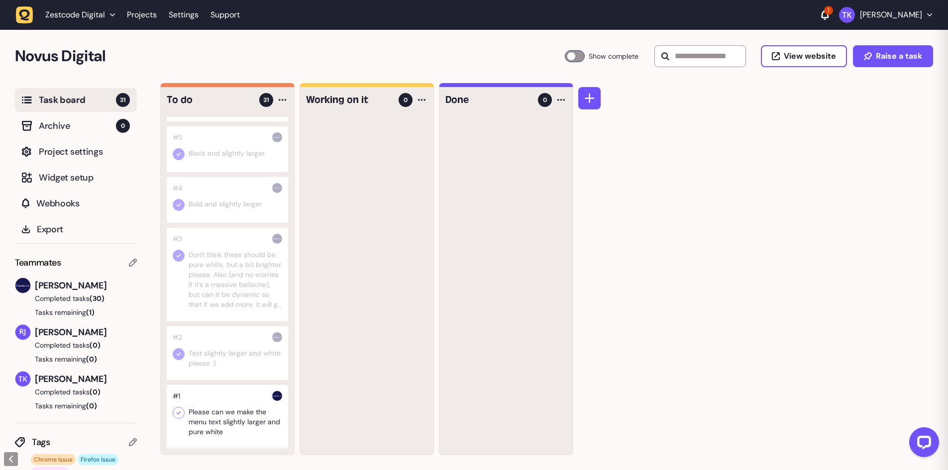
click at [177, 353] on icon at bounding box center [179, 354] width 10 height 10
click at [182, 255] on icon at bounding box center [179, 256] width 10 height 10
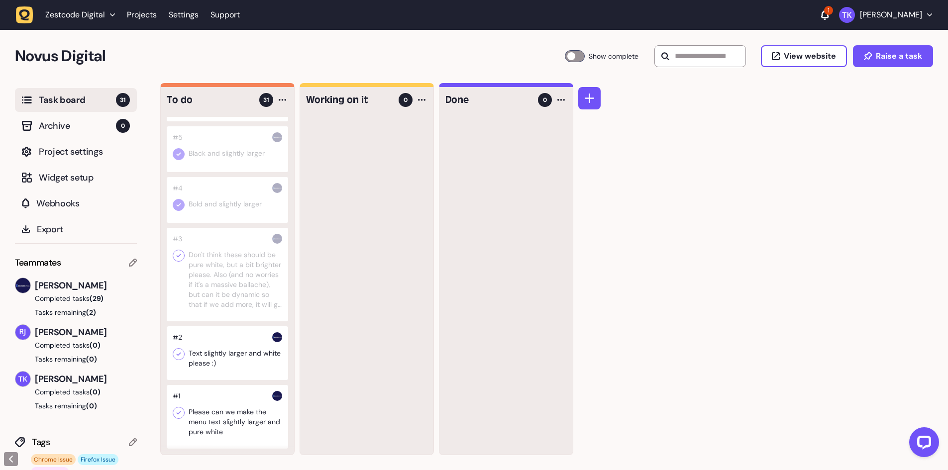
click at [220, 401] on div at bounding box center [227, 417] width 121 height 64
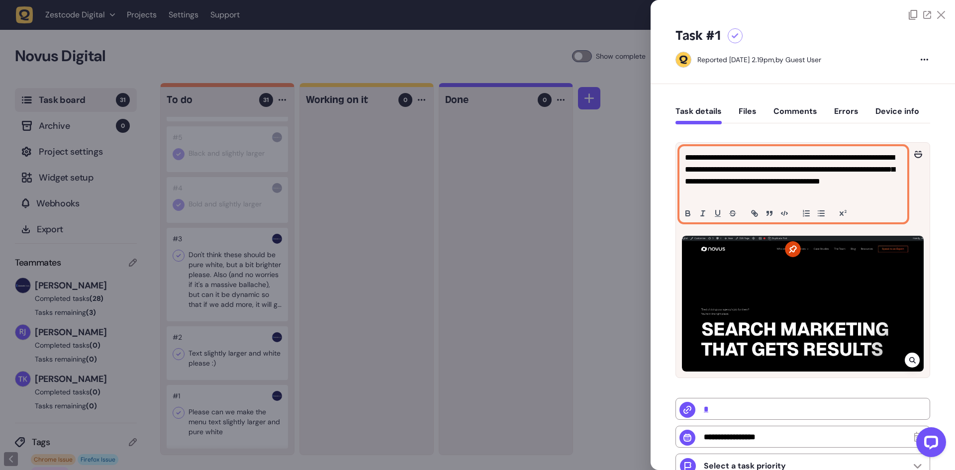
click at [735, 159] on p "**********" at bounding box center [792, 176] width 214 height 48
click at [733, 160] on p "**********" at bounding box center [792, 176] width 214 height 48
click at [785, 163] on p "**********" at bounding box center [792, 176] width 214 height 48
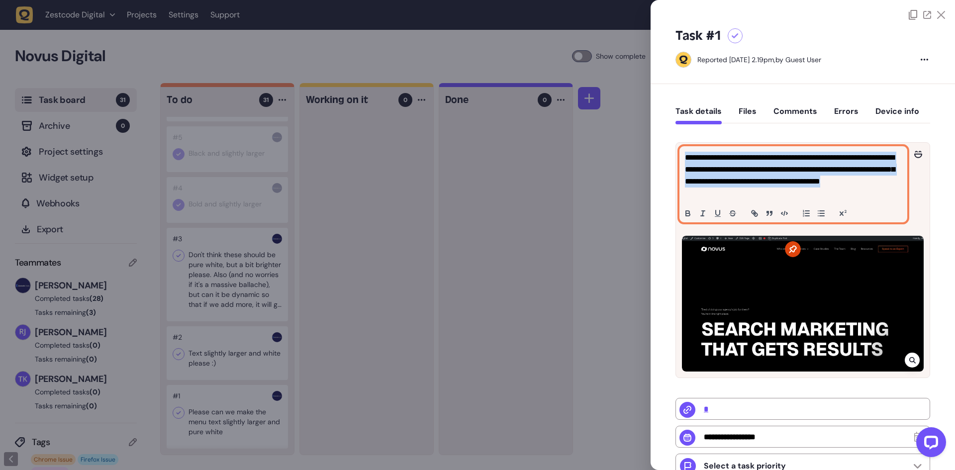
click at [785, 163] on p "**********" at bounding box center [792, 176] width 214 height 48
click at [831, 167] on p "**********" at bounding box center [792, 176] width 214 height 48
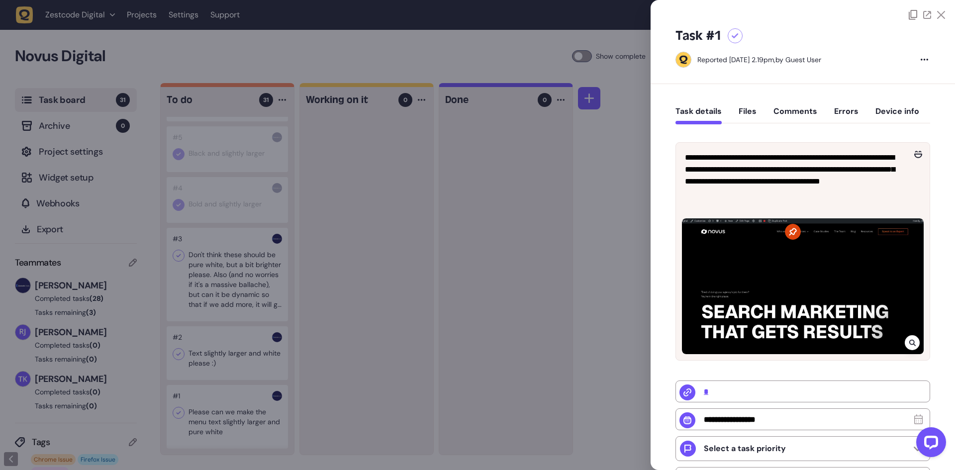
click at [225, 404] on div at bounding box center [477, 235] width 955 height 470
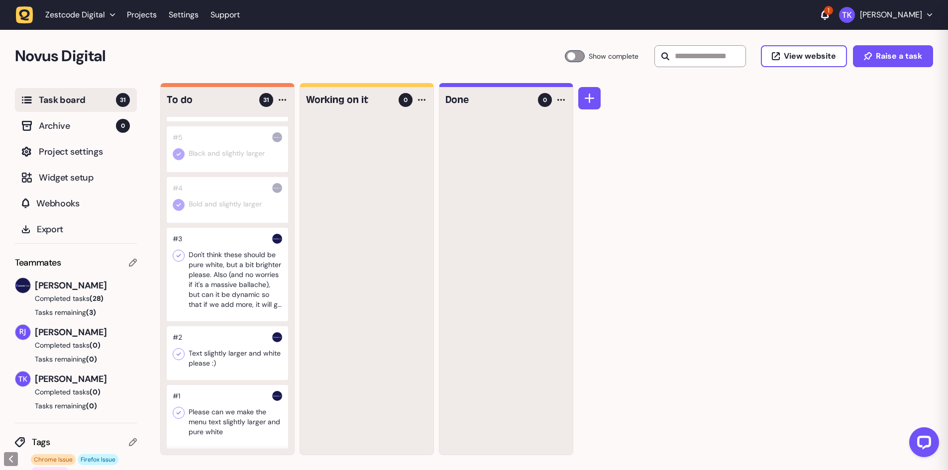
click at [225, 404] on div at bounding box center [227, 417] width 121 height 64
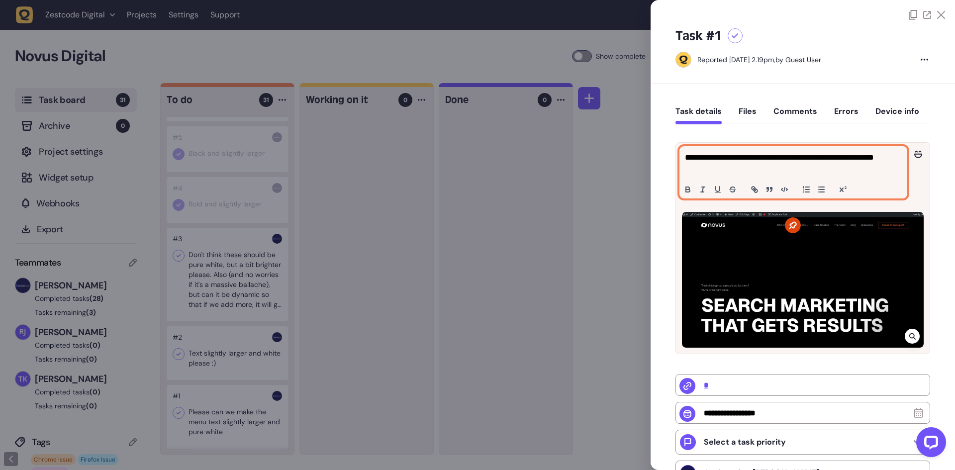
click at [742, 180] on div "**********" at bounding box center [793, 172] width 227 height 51
click at [770, 178] on div "**********" at bounding box center [793, 172] width 227 height 51
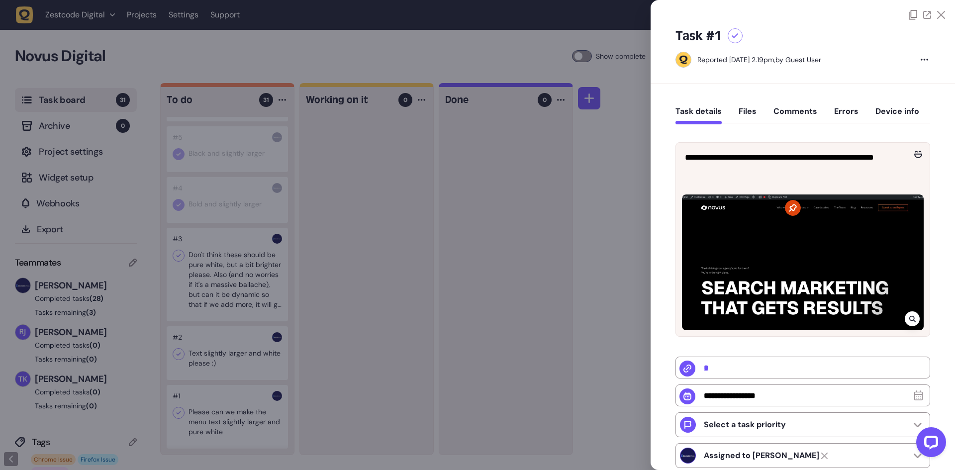
click at [481, 197] on div at bounding box center [477, 235] width 955 height 470
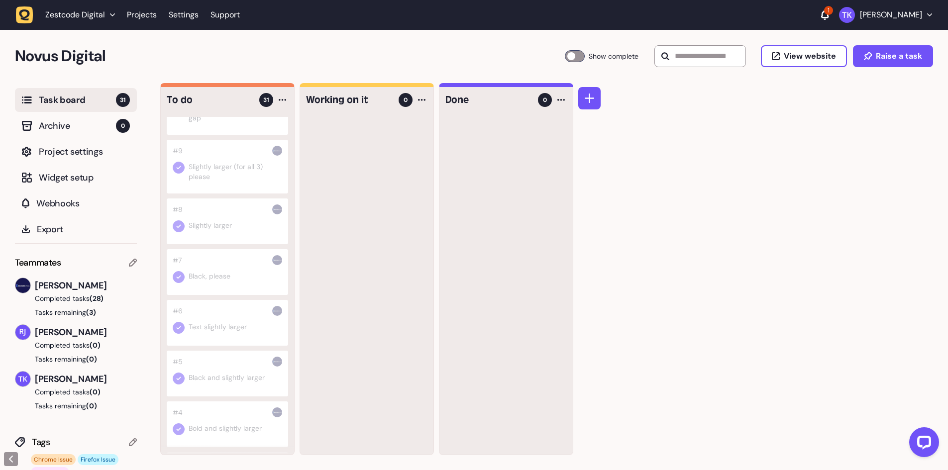
scroll to position [1423, 0]
click at [185, 224] on div at bounding box center [227, 209] width 121 height 64
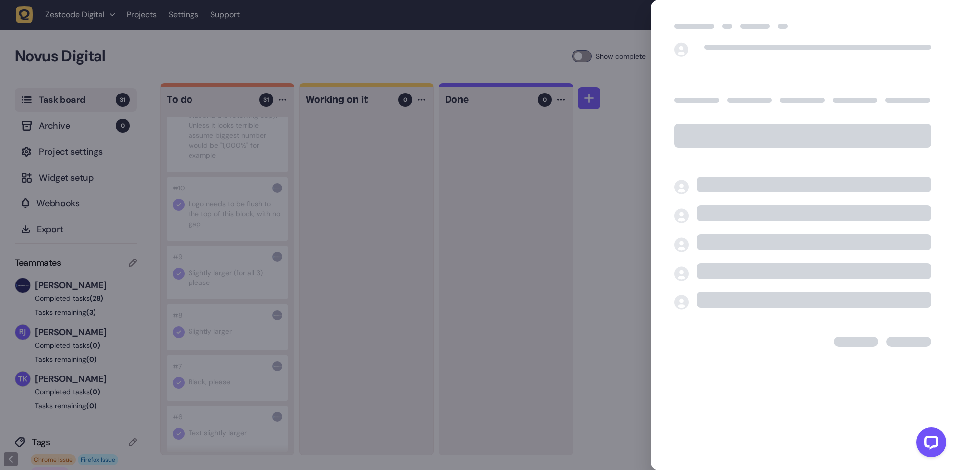
click at [184, 220] on div at bounding box center [477, 235] width 955 height 470
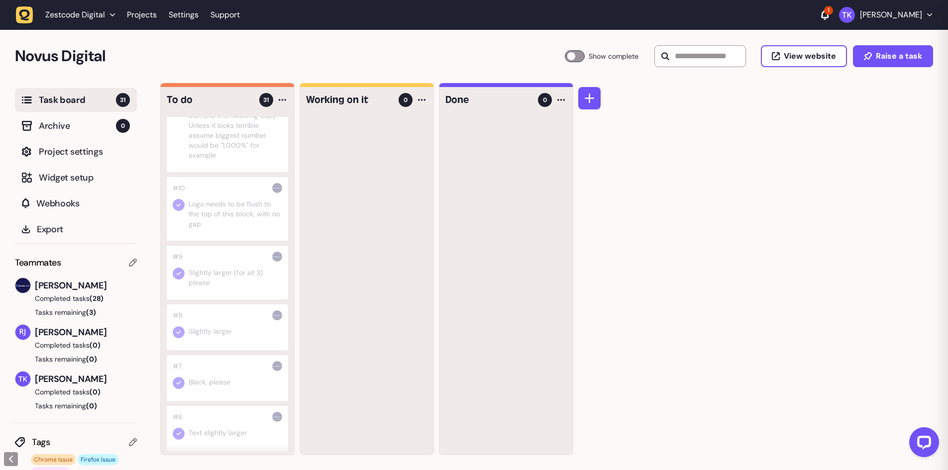
click at [176, 210] on icon at bounding box center [179, 205] width 10 height 10
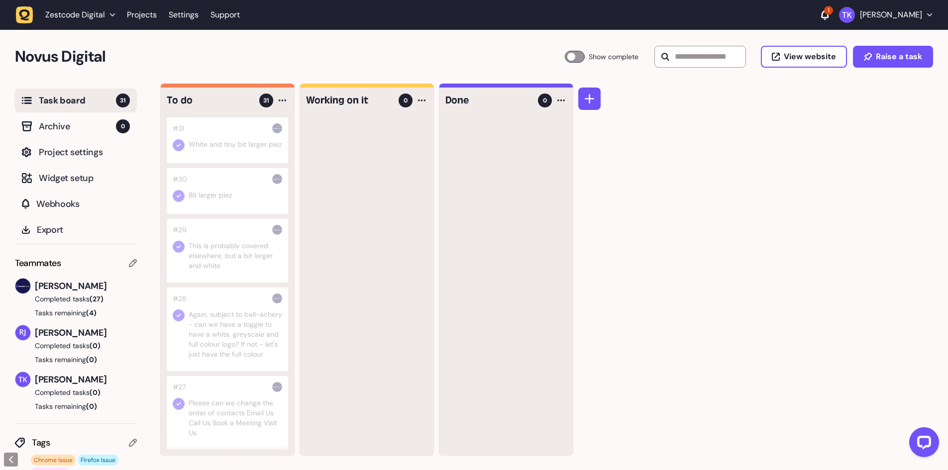
click at [207, 147] on div at bounding box center [227, 140] width 121 height 46
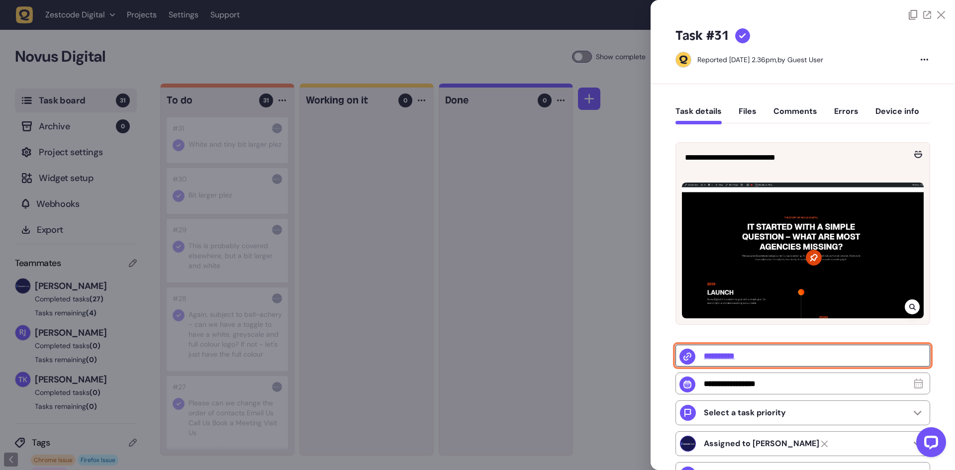
click at [712, 356] on input "**********" at bounding box center [803, 356] width 255 height 22
